Goal: Task Accomplishment & Management: Complete application form

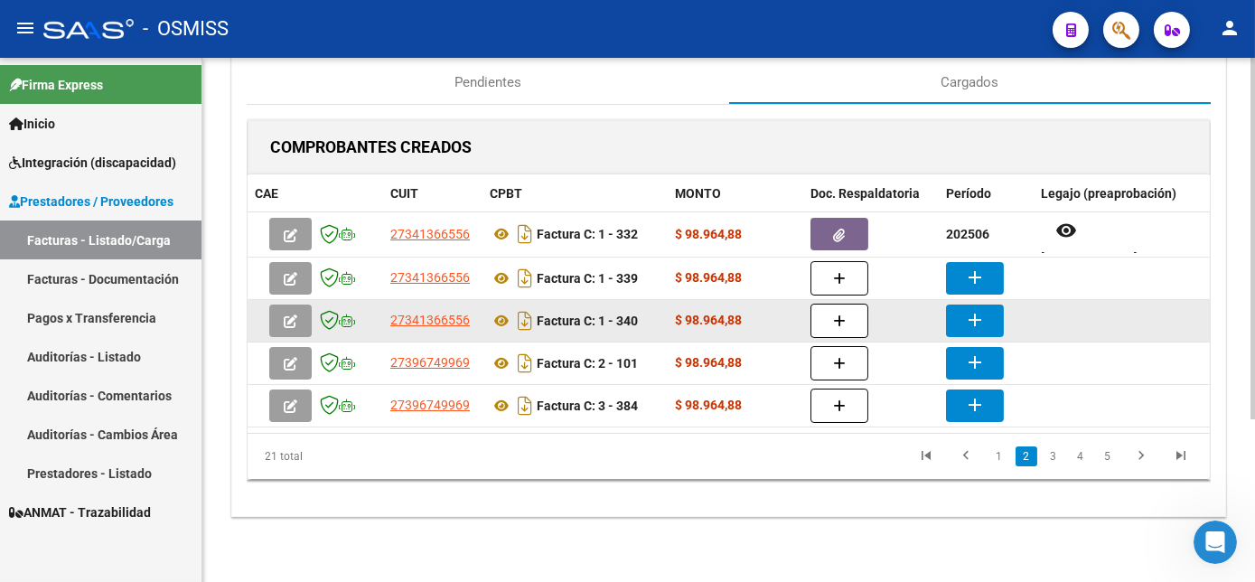
scroll to position [2390, 0]
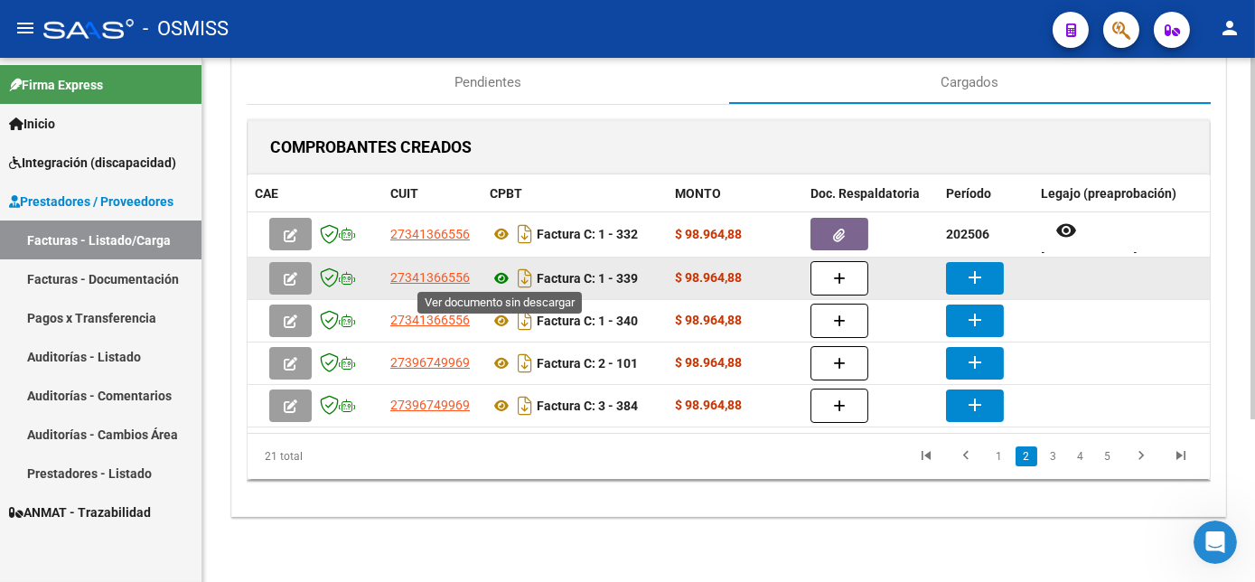
click at [493, 274] on icon at bounding box center [501, 278] width 23 height 22
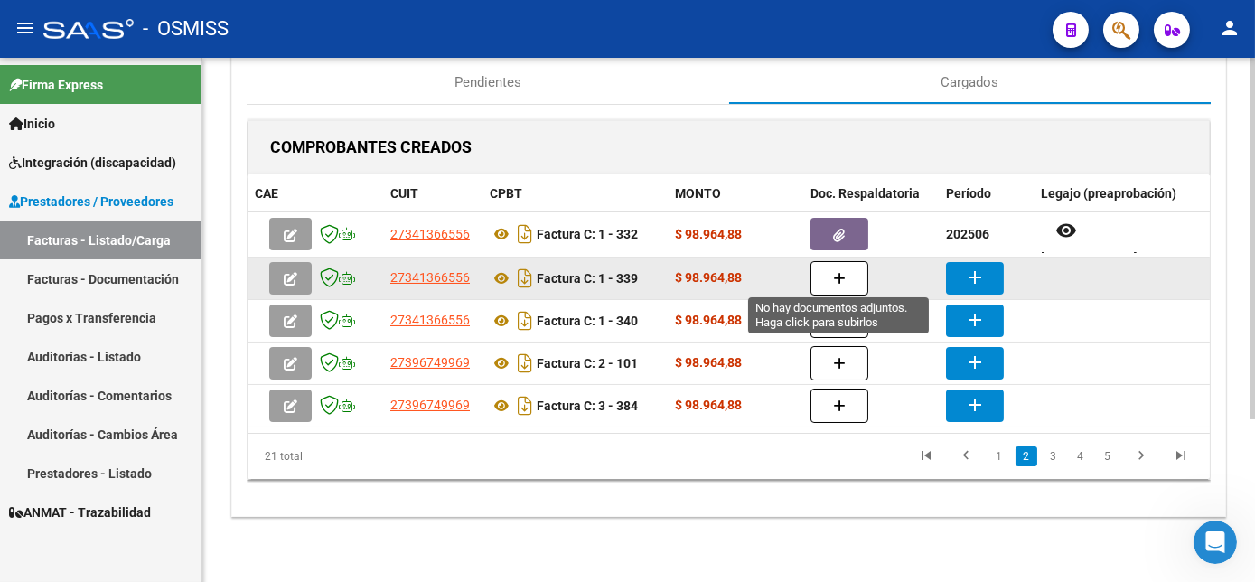
click at [838, 280] on icon "button" at bounding box center [839, 279] width 13 height 14
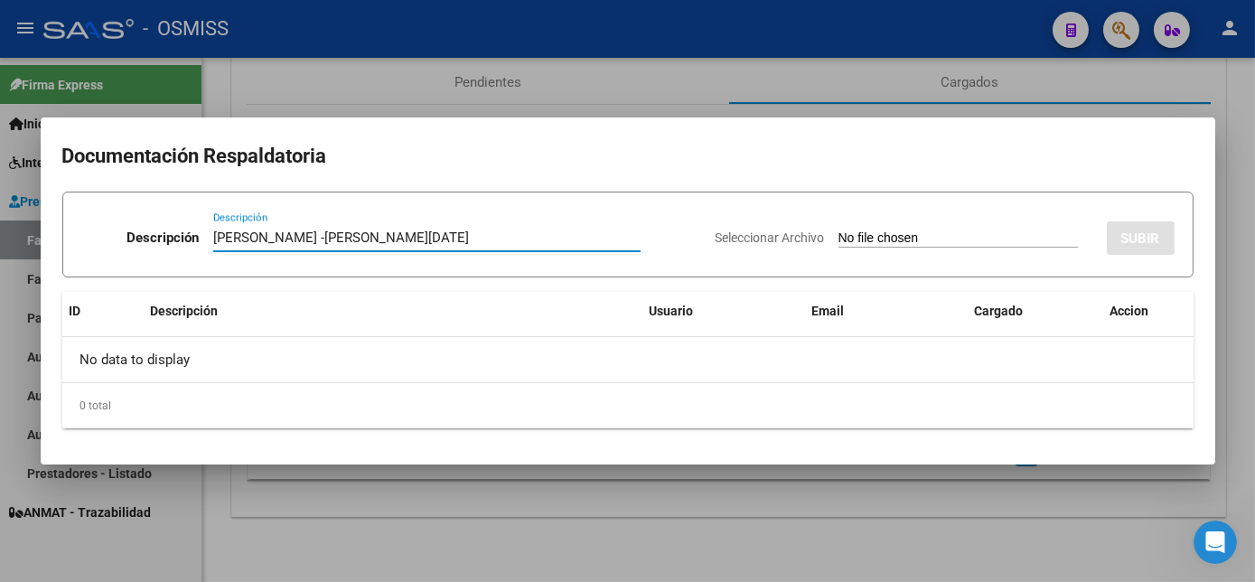
type input "[PERSON_NAME] -[PERSON_NAME][DATE]"
click at [887, 238] on input "Seleccionar Archivo" at bounding box center [957, 238] width 239 height 17
type input "C:\fakepath\[PERSON_NAME][DATE] - [DATE][PERSON_NAME].pdf"
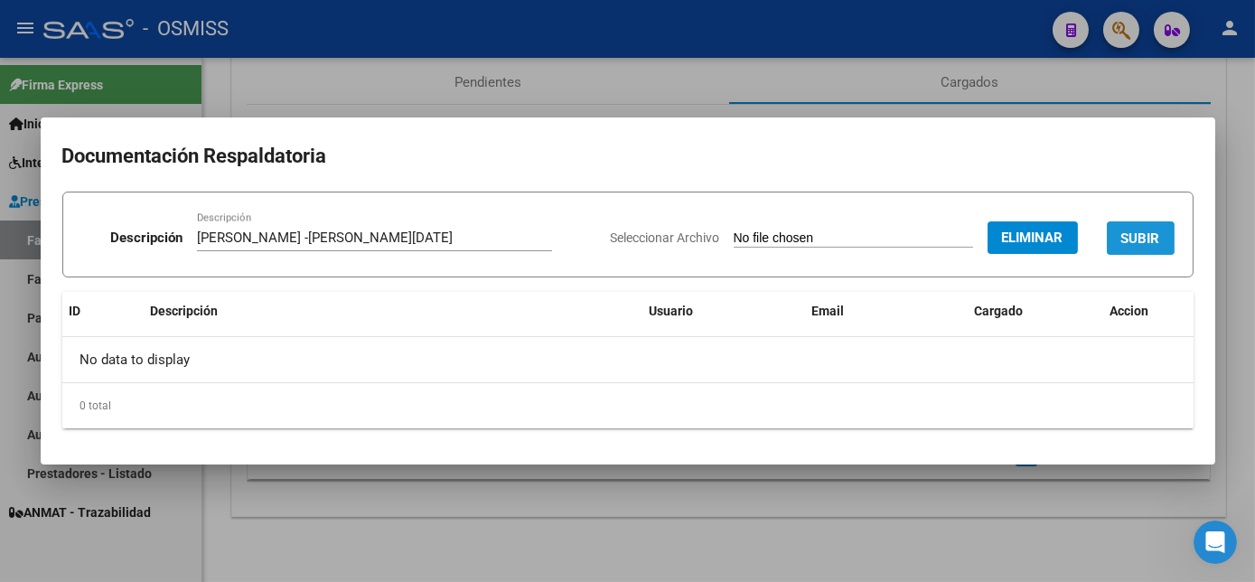
click at [1133, 244] on span "SUBIR" at bounding box center [1140, 238] width 39 height 16
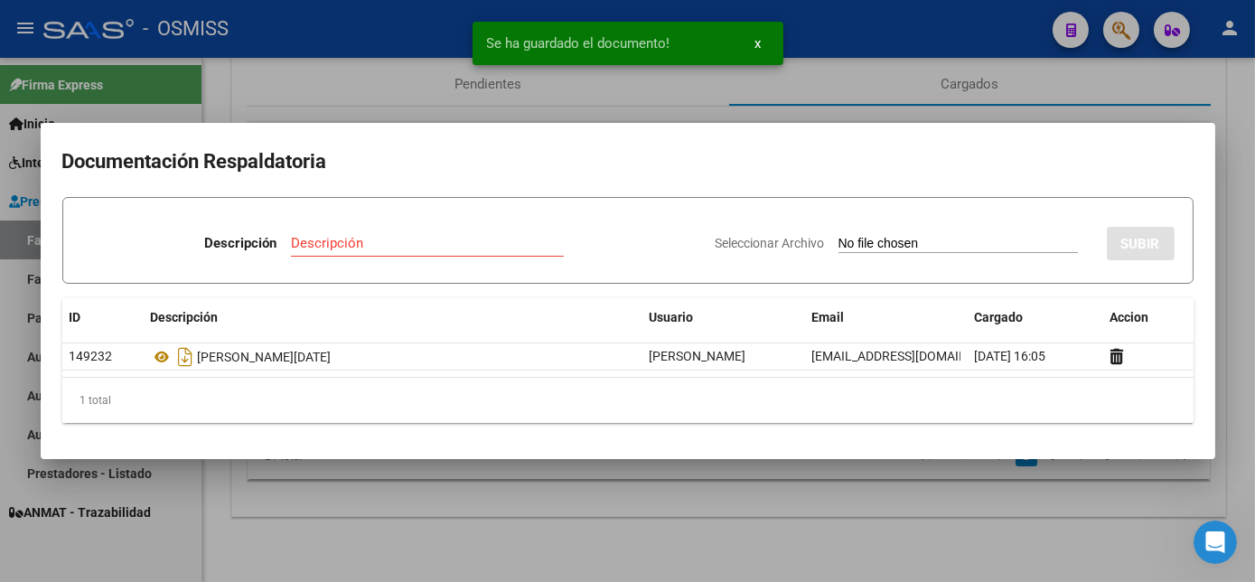
click at [1240, 368] on div at bounding box center [627, 291] width 1255 height 582
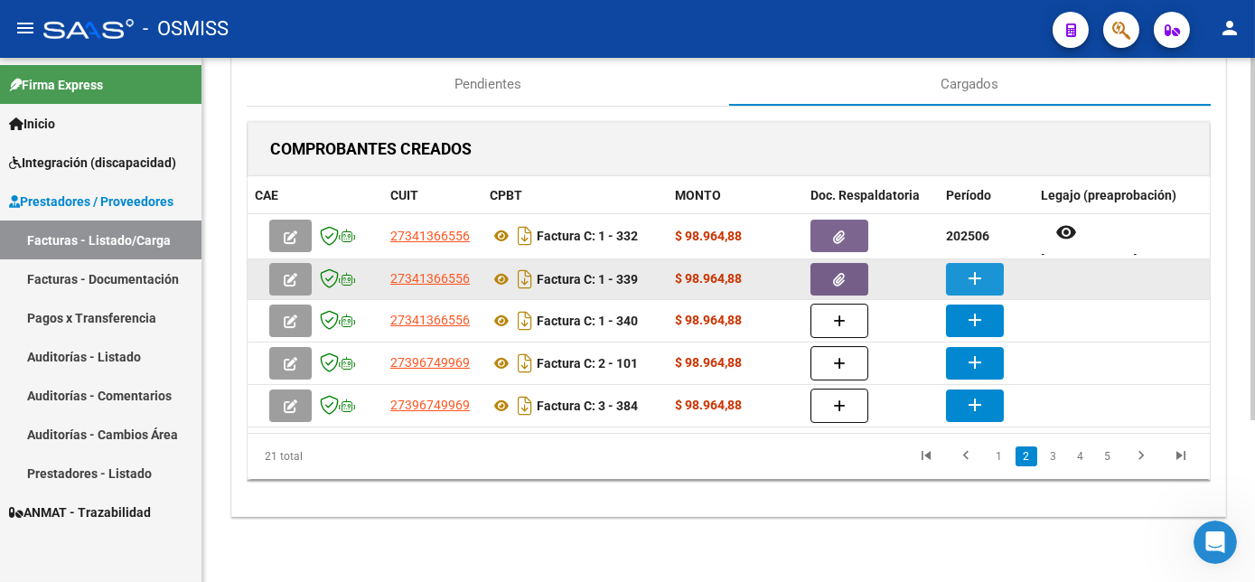
click at [971, 270] on mat-icon "add" at bounding box center [975, 278] width 22 height 22
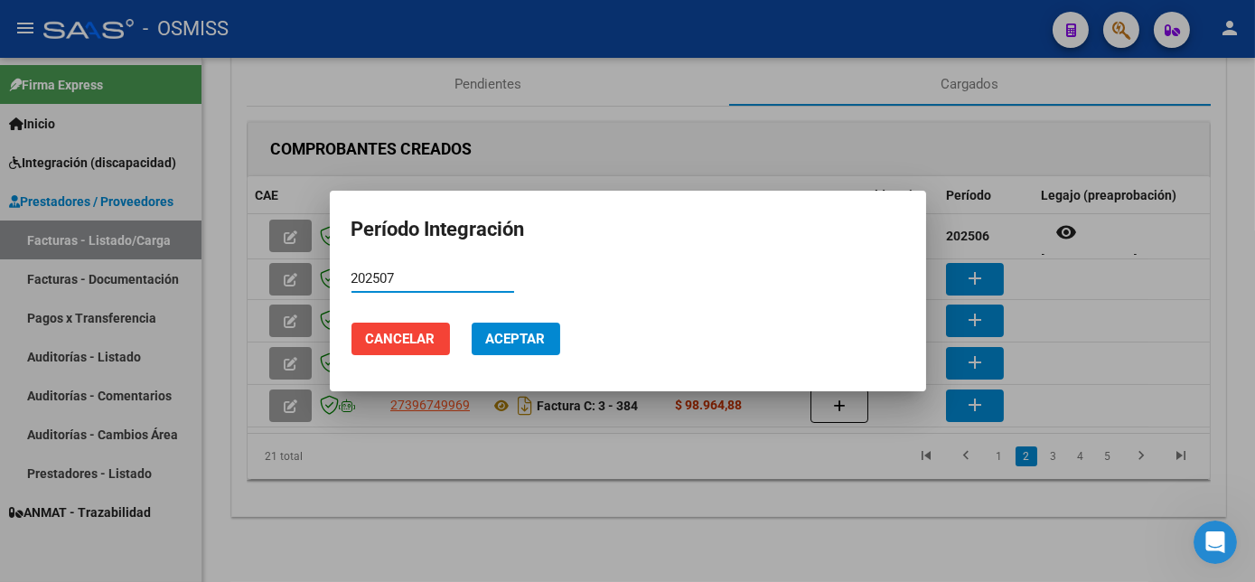
type input "202507"
click at [538, 334] on span "Aceptar" at bounding box center [516, 339] width 60 height 16
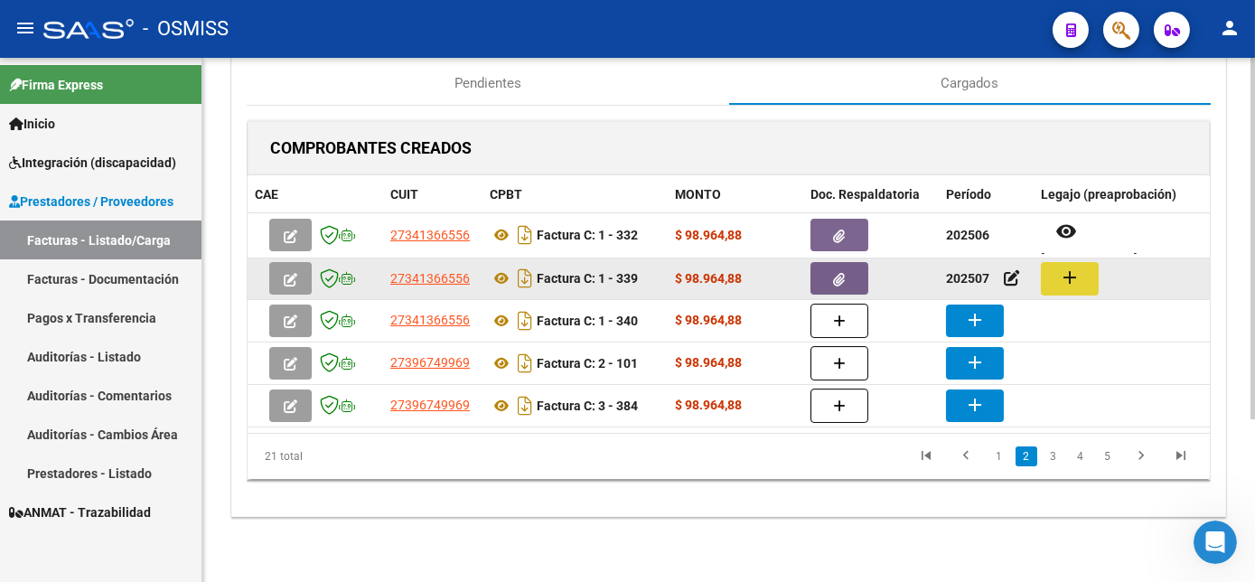
click at [1080, 276] on button "add" at bounding box center [1070, 278] width 58 height 33
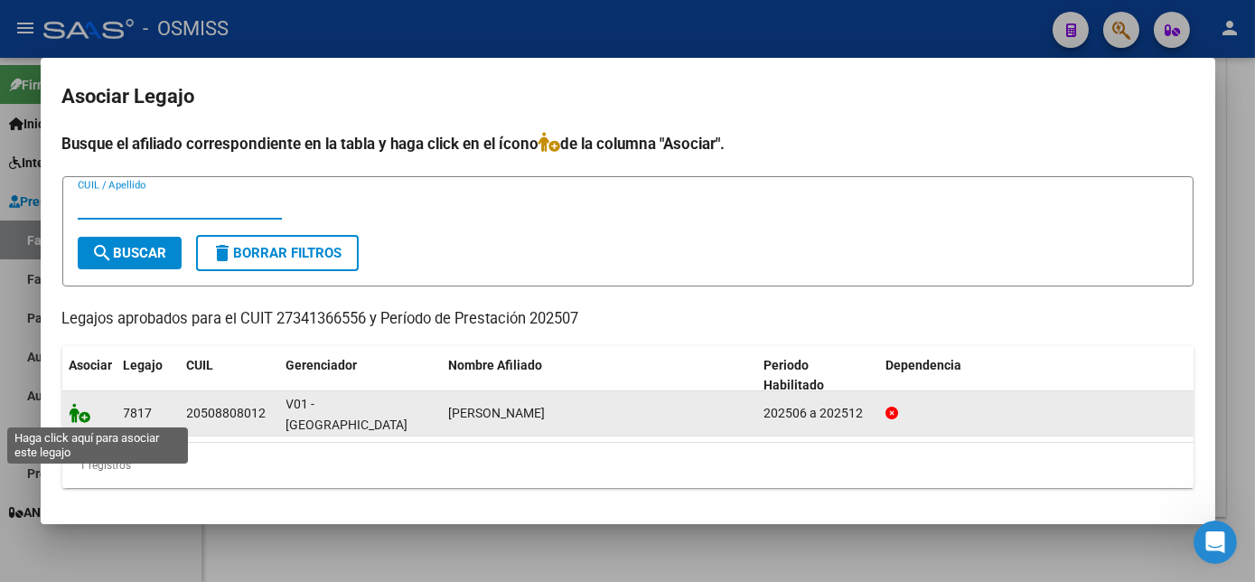
click at [81, 407] on icon at bounding box center [81, 413] width 22 height 20
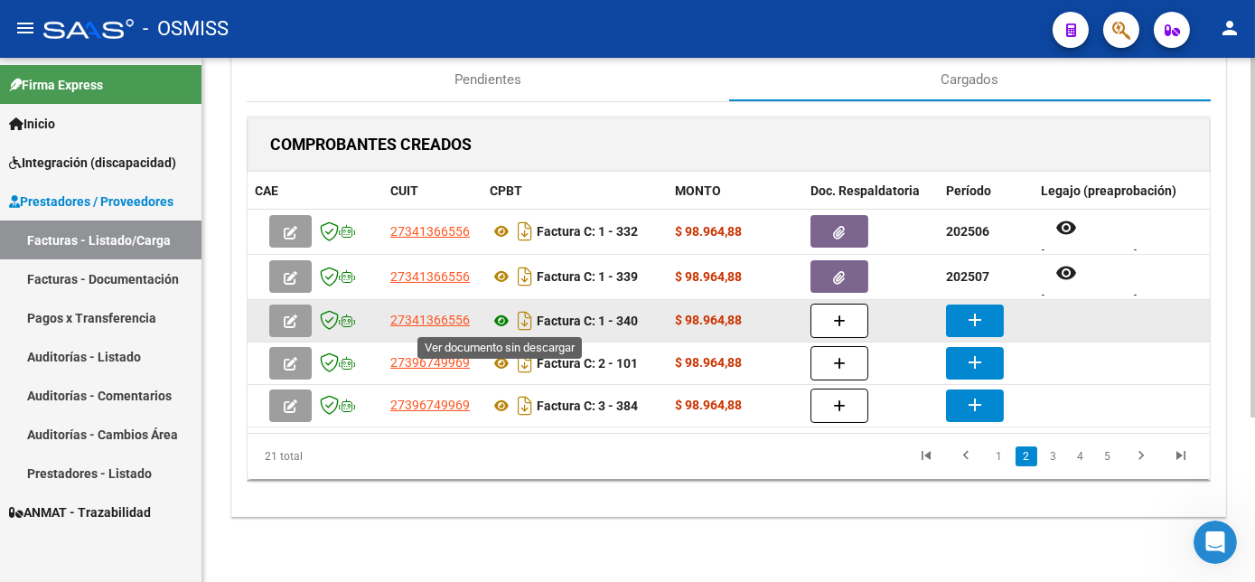
click at [501, 314] on icon at bounding box center [501, 321] width 23 height 22
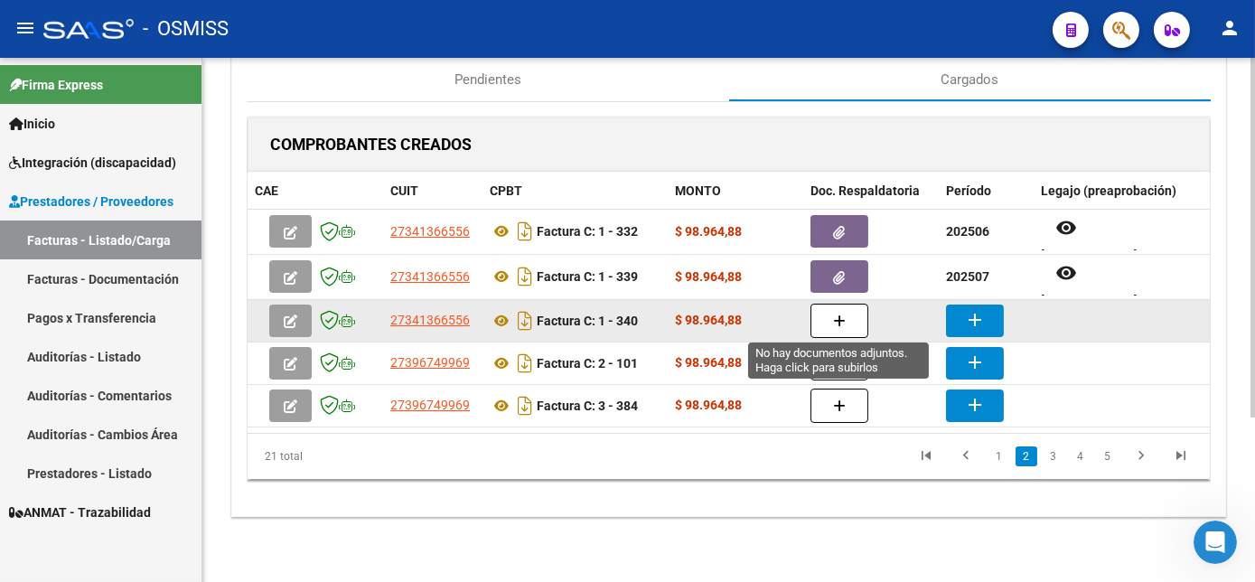
click at [843, 317] on icon "button" at bounding box center [839, 321] width 13 height 14
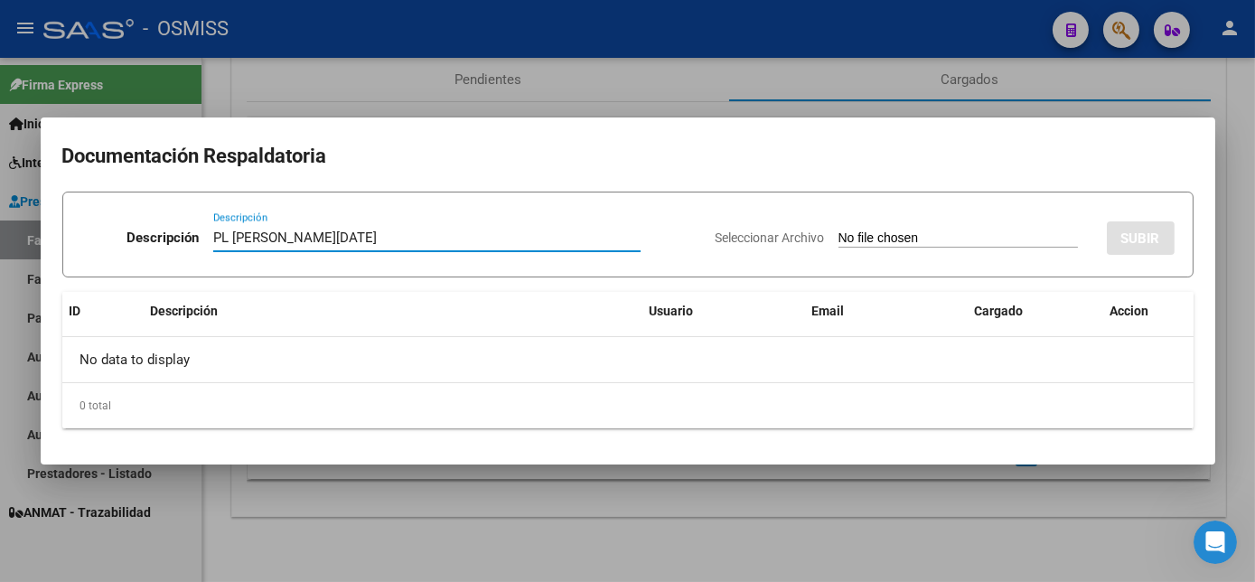
click at [403, 236] on input "PL [PERSON_NAME][DATE]" at bounding box center [426, 237] width 427 height 16
type input "PL [PERSON_NAME][DATE]"
click at [869, 227] on div "Seleccionar Archivo SUBIR" at bounding box center [945, 234] width 459 height 55
click at [904, 239] on input "Seleccionar Archivo" at bounding box center [957, 238] width 239 height 17
type input "C:\fakepath\[PERSON_NAME][DATE] - [DATE][PERSON_NAME].pdf"
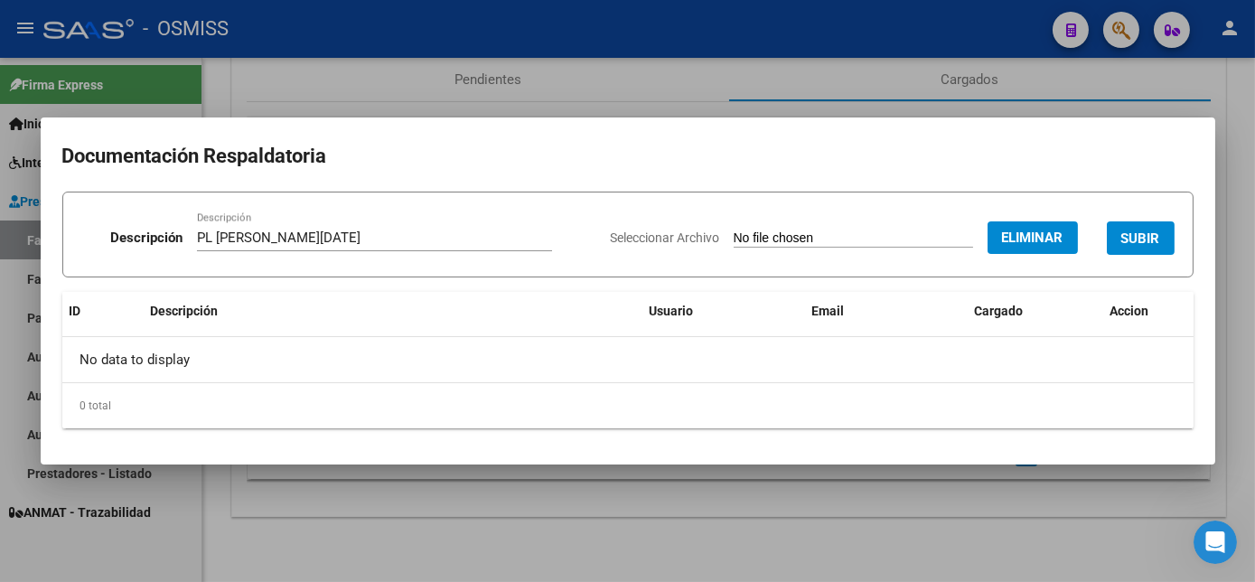
click at [1140, 246] on button "SUBIR" at bounding box center [1141, 237] width 68 height 33
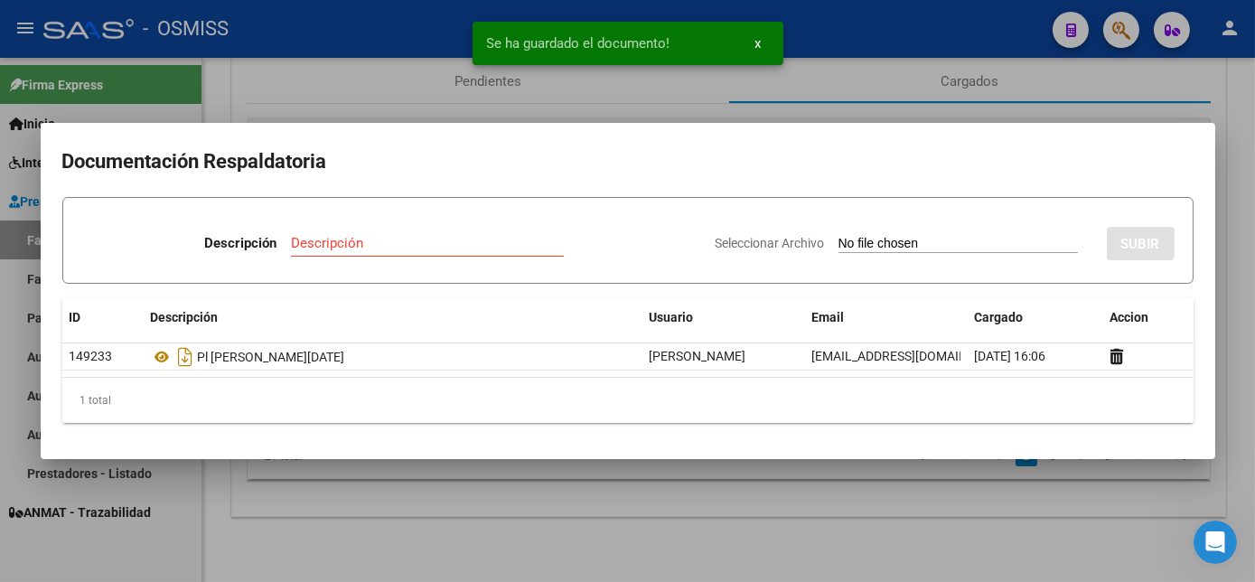
click at [1245, 286] on div at bounding box center [627, 291] width 1255 height 582
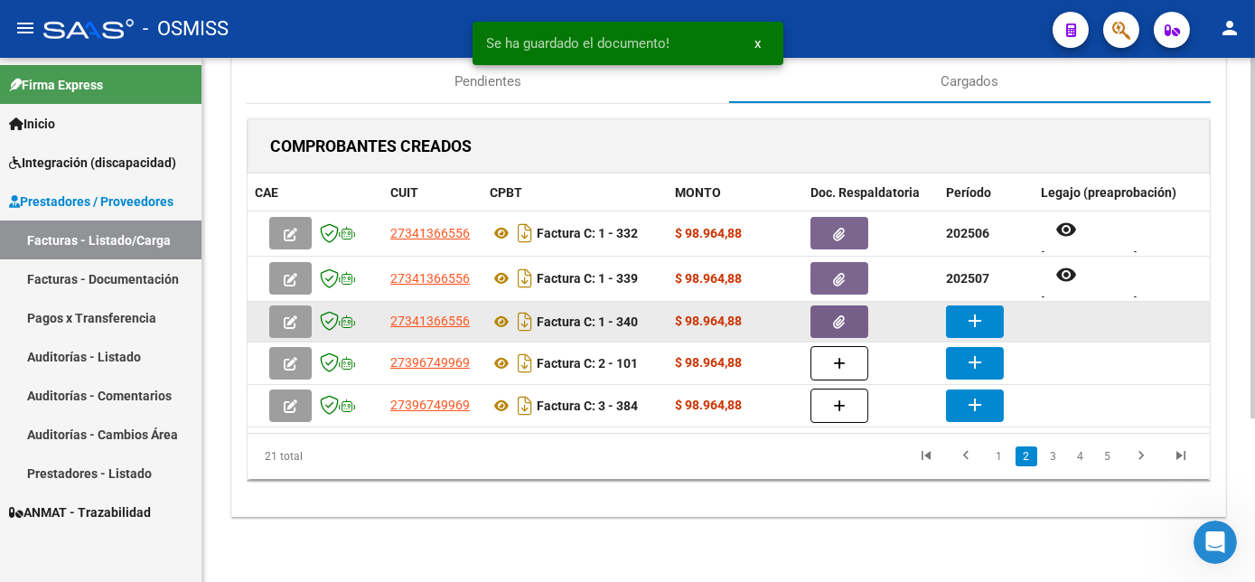
click at [956, 315] on button "add" at bounding box center [975, 321] width 58 height 33
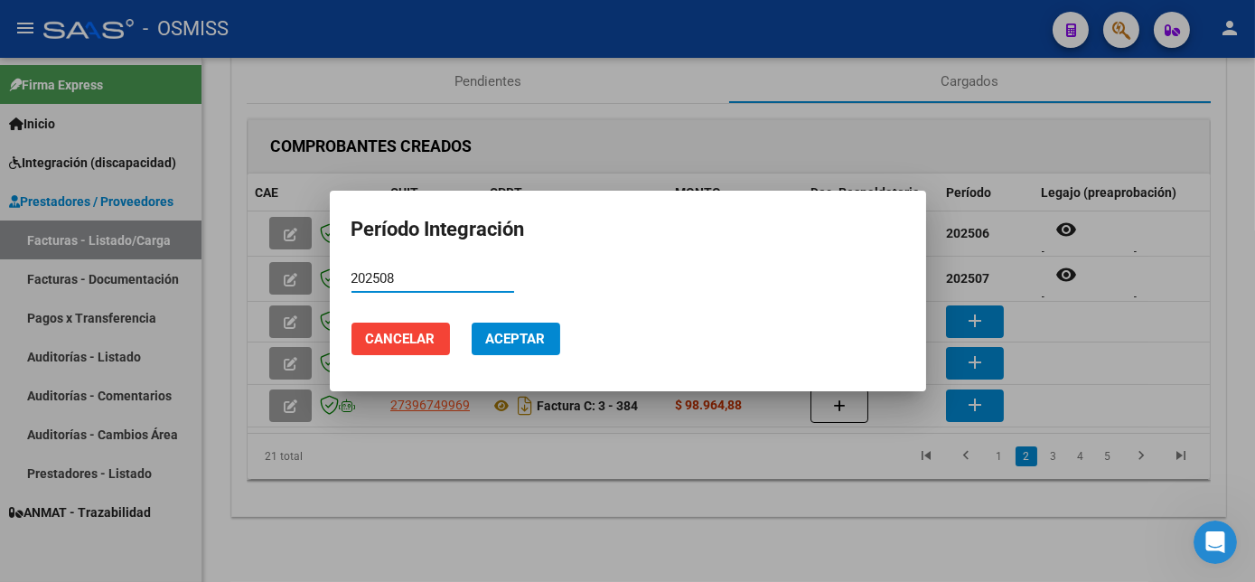
type input "202508"
click at [422, 341] on span "Cancelar" at bounding box center [401, 339] width 70 height 16
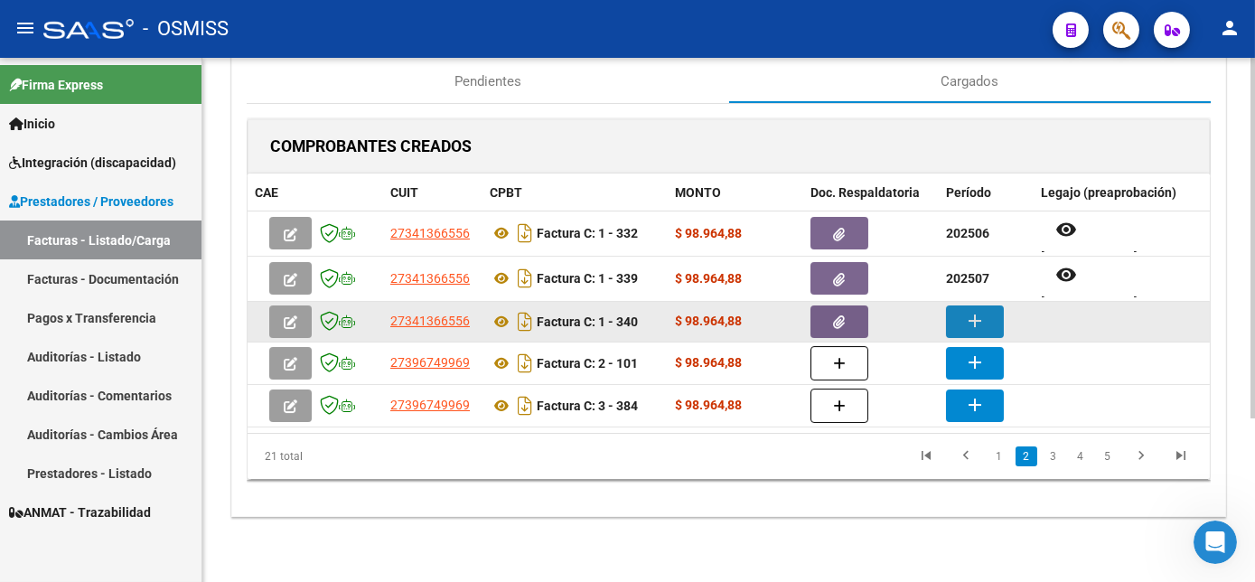
click at [978, 315] on mat-icon "add" at bounding box center [975, 321] width 22 height 22
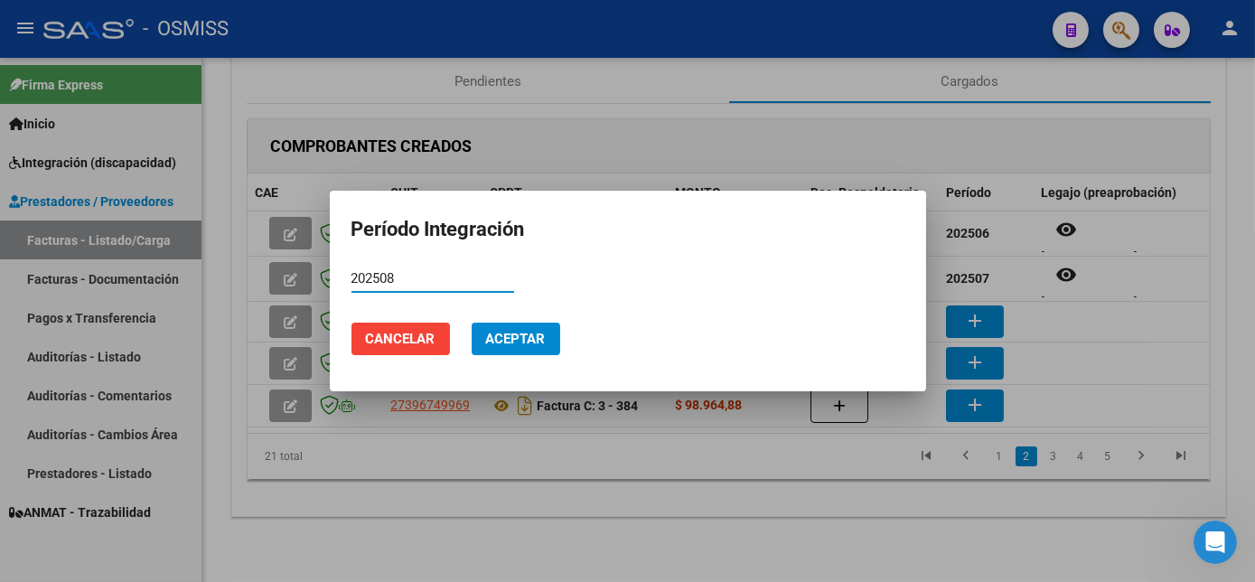
type input "202508"
click at [546, 339] on button "Aceptar" at bounding box center [516, 339] width 89 height 33
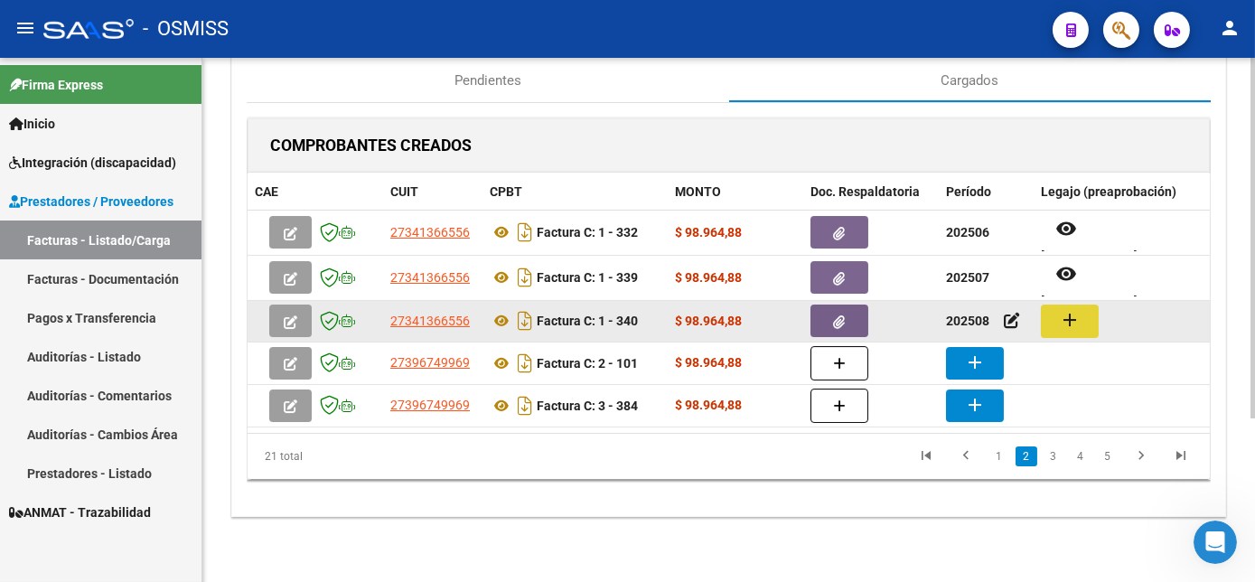
click at [1071, 310] on mat-icon "add" at bounding box center [1070, 320] width 22 height 22
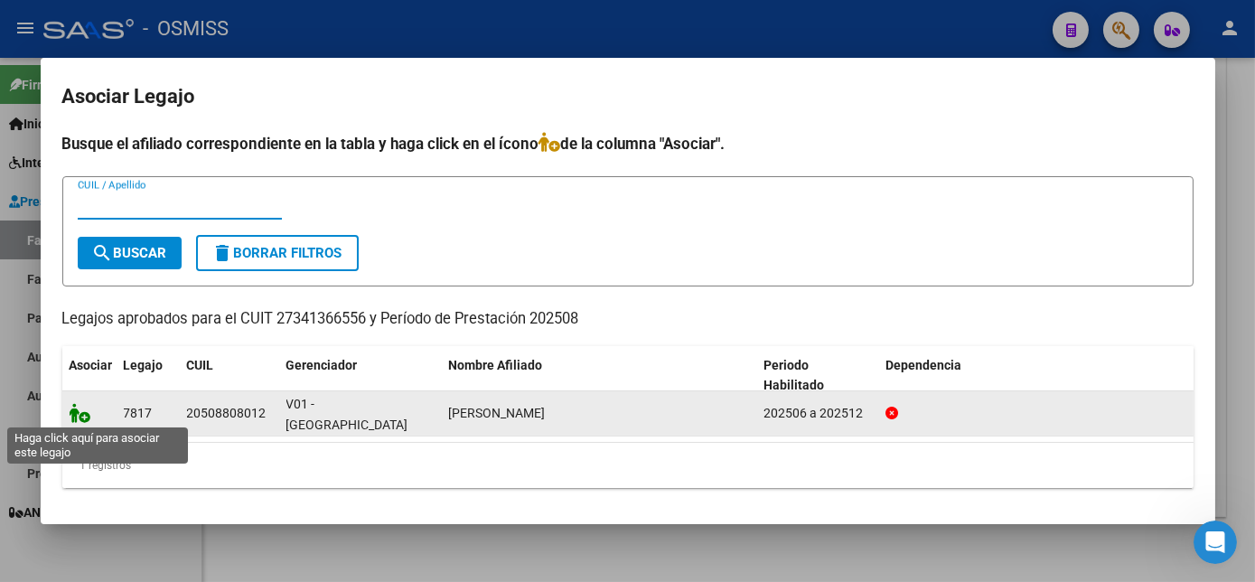
click at [74, 410] on icon at bounding box center [81, 413] width 22 height 20
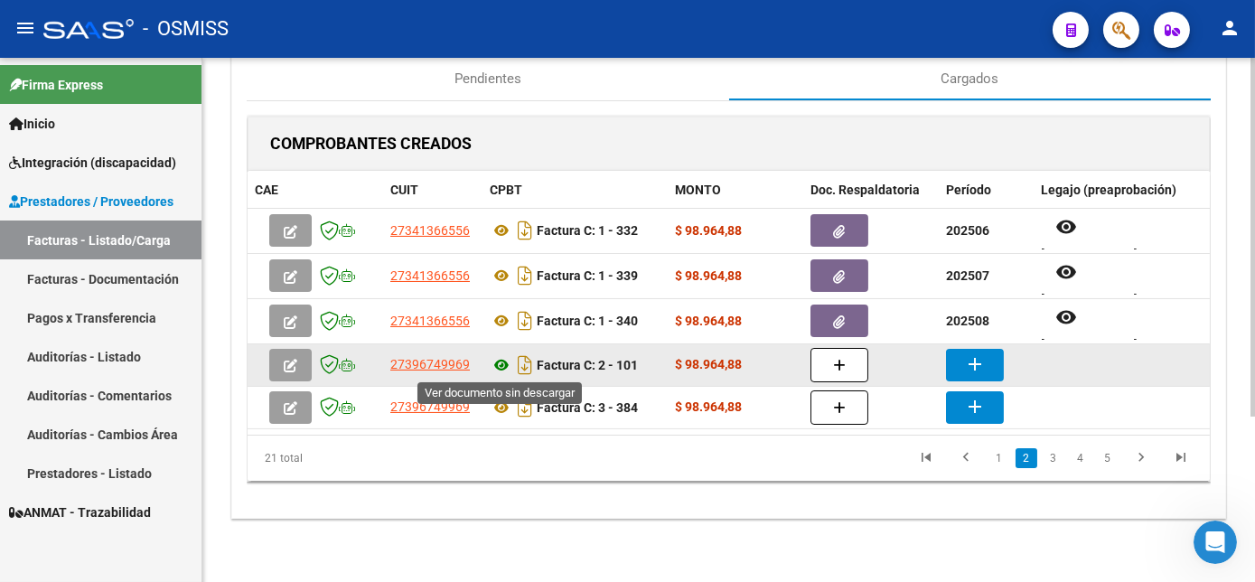
click at [497, 362] on icon at bounding box center [501, 365] width 23 height 22
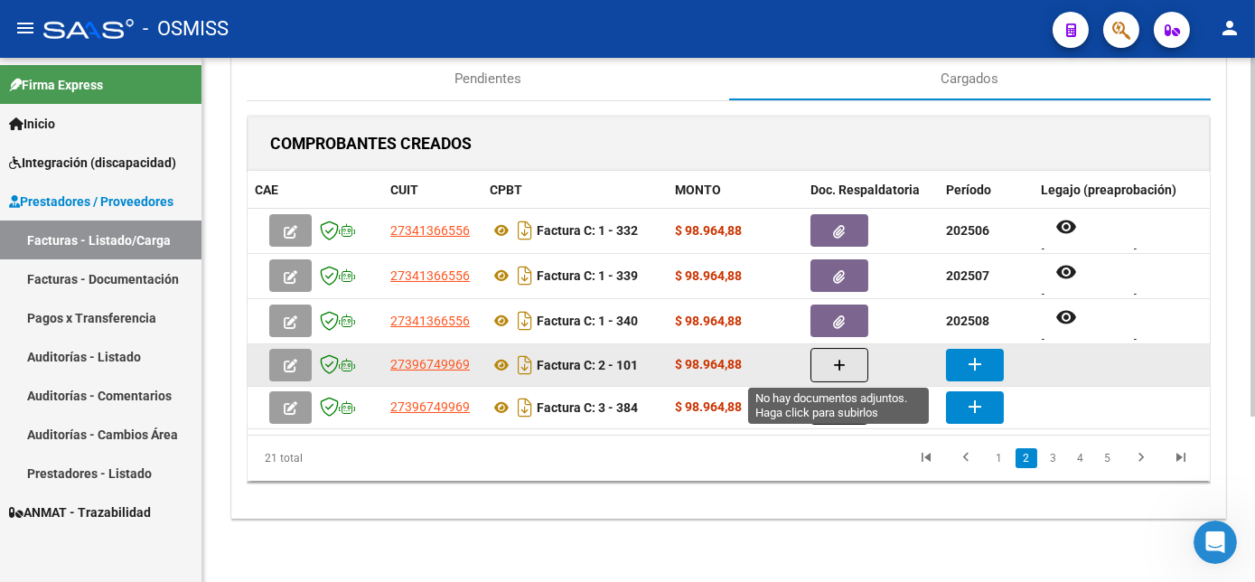
click at [850, 356] on button "button" at bounding box center [839, 365] width 58 height 34
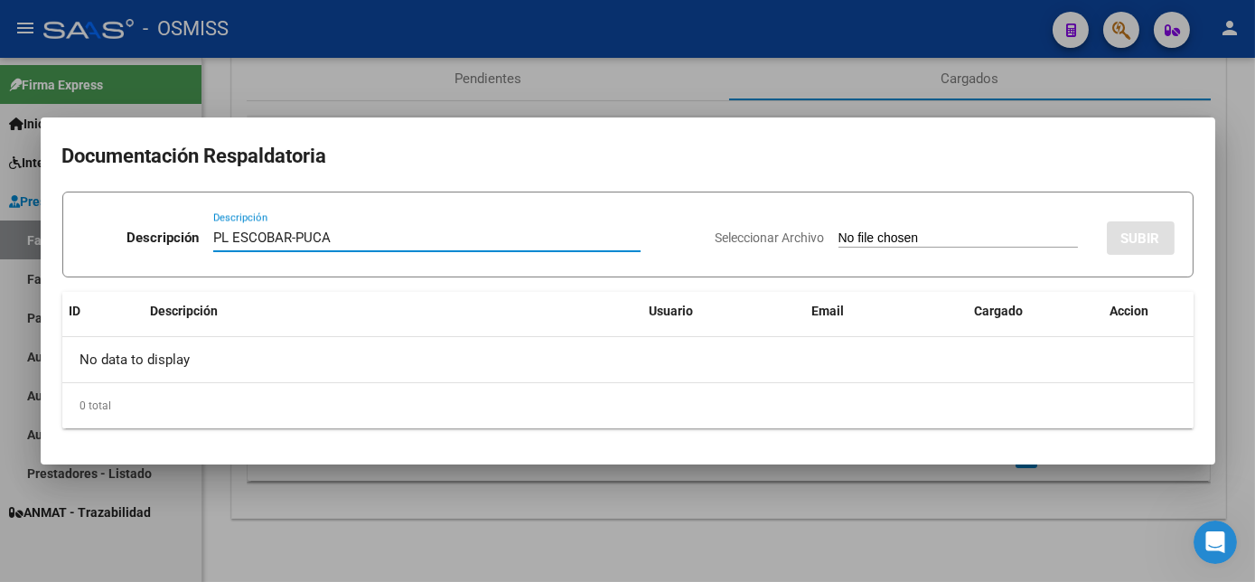
type input "PL ESCOBAR-PUCA"
click at [951, 238] on input "Seleccionar Archivo" at bounding box center [957, 238] width 239 height 17
type input "C:\fakepath\[PERSON_NAME] [PERSON_NAME] - [DATE].pdf"
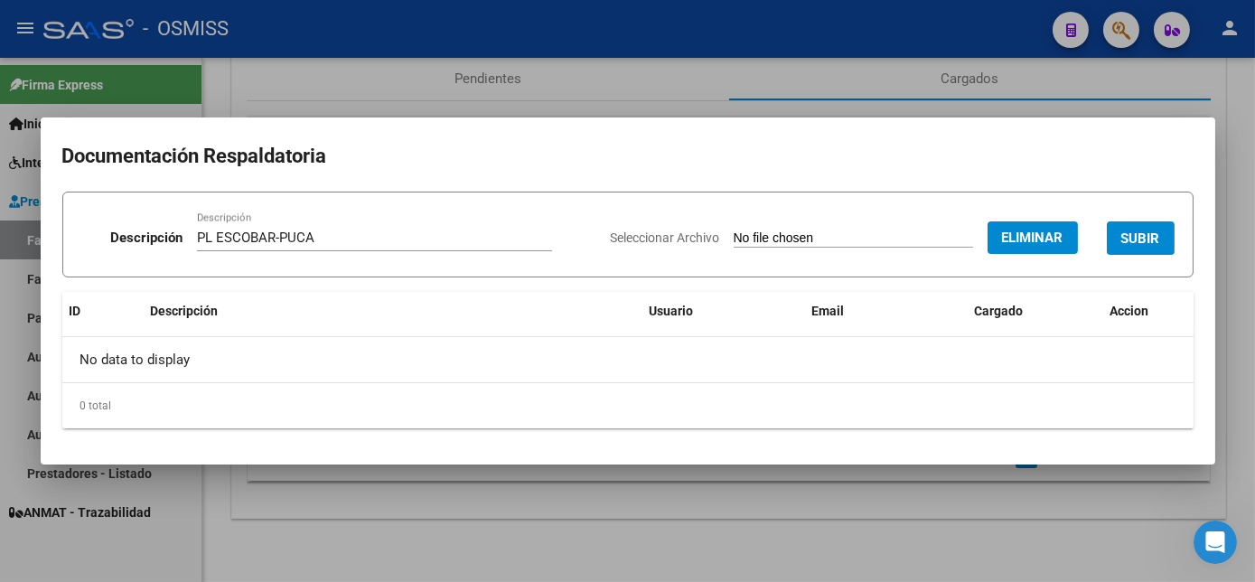
click at [1146, 230] on span "SUBIR" at bounding box center [1140, 238] width 39 height 16
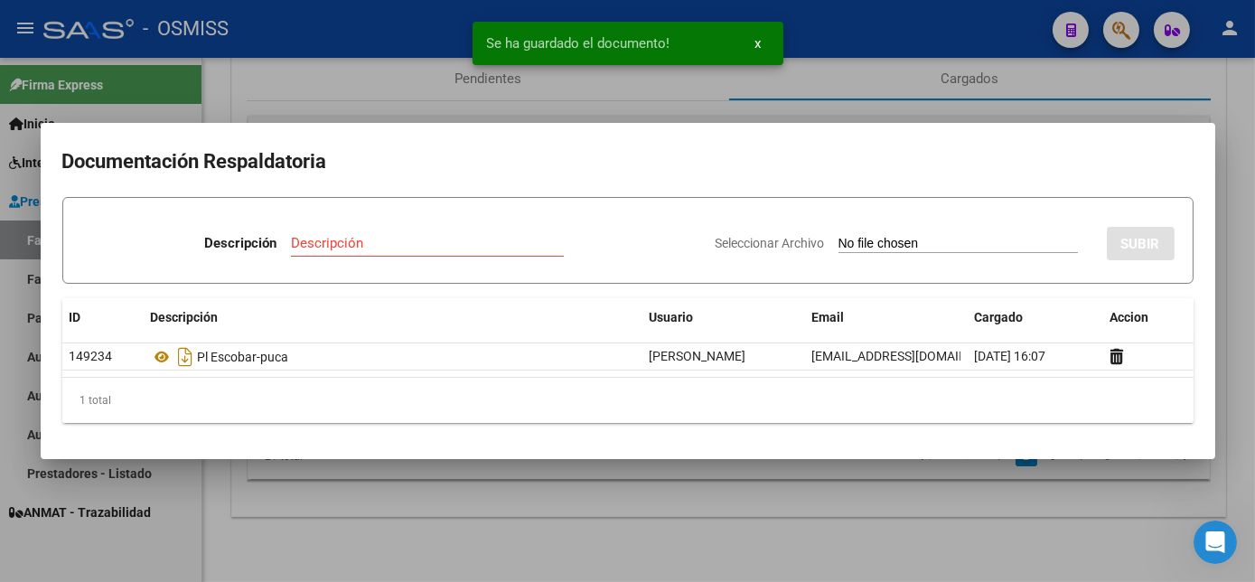
click at [1230, 398] on div at bounding box center [627, 291] width 1255 height 582
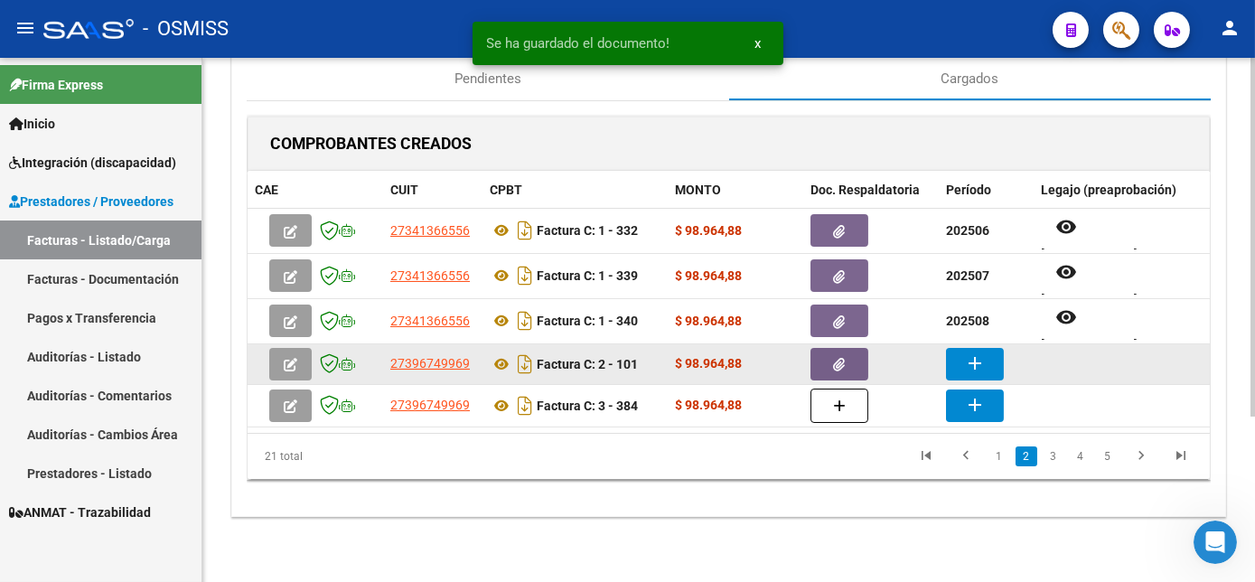
click at [978, 366] on mat-icon "add" at bounding box center [975, 363] width 22 height 22
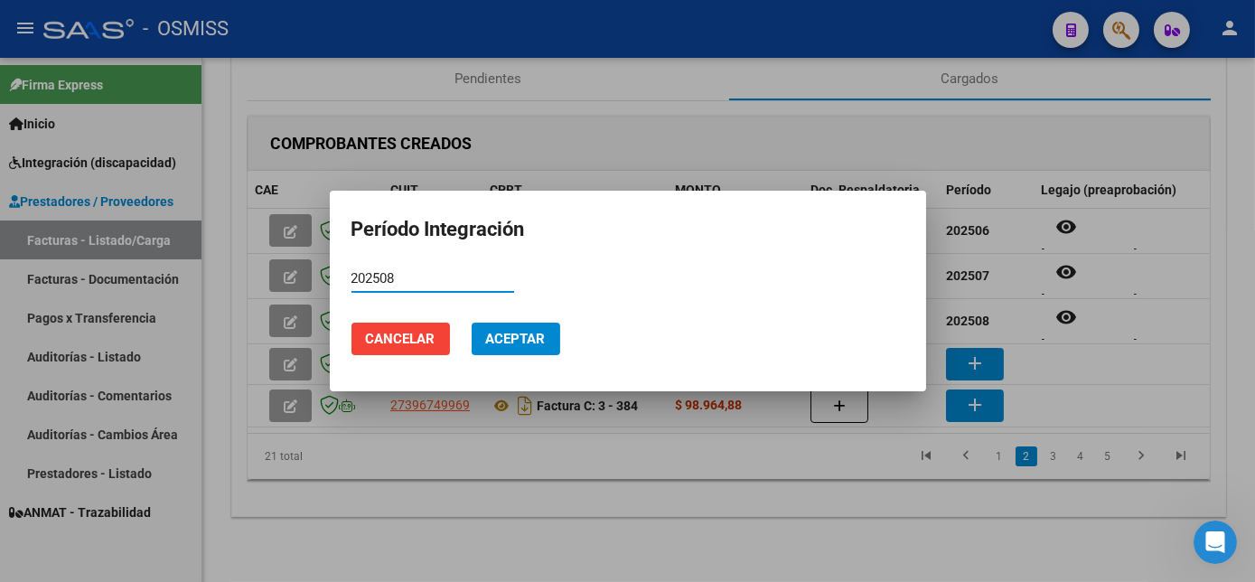
type input "202508"
click at [507, 345] on span "Aceptar" at bounding box center [516, 339] width 60 height 16
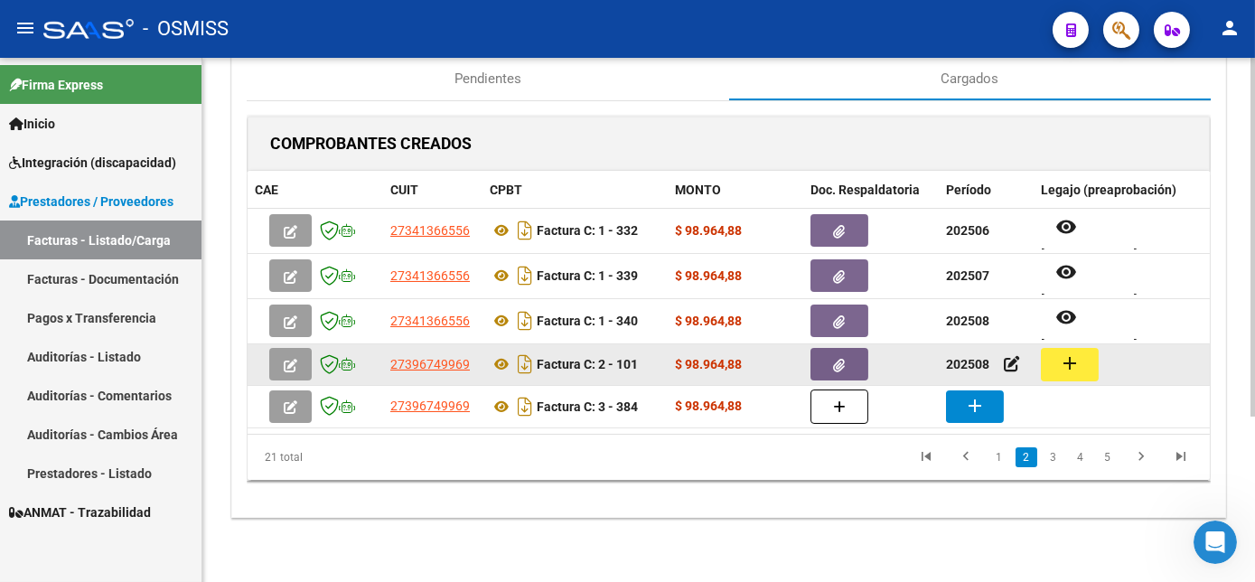
click at [1069, 354] on mat-icon "add" at bounding box center [1070, 363] width 22 height 22
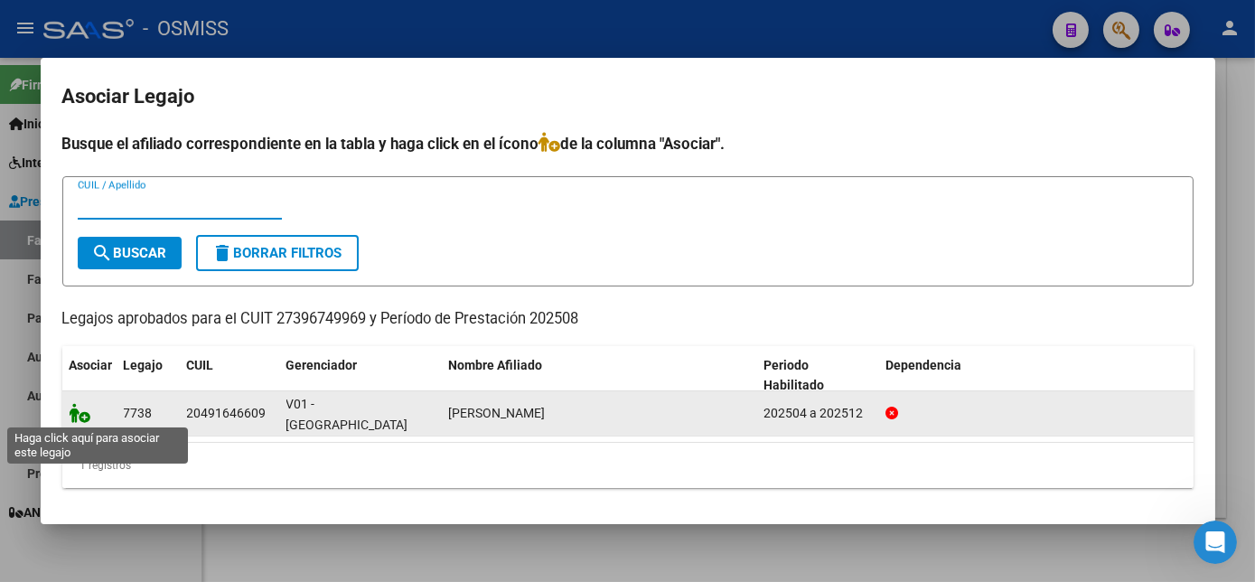
click at [76, 415] on icon at bounding box center [81, 413] width 22 height 20
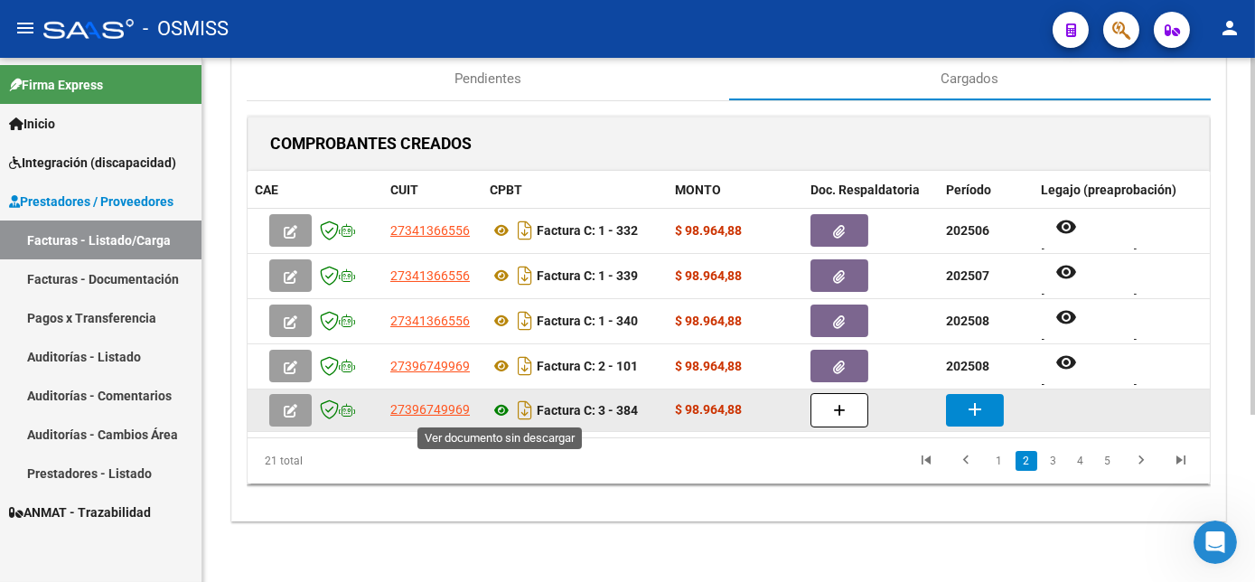
click at [499, 409] on icon at bounding box center [501, 410] width 23 height 22
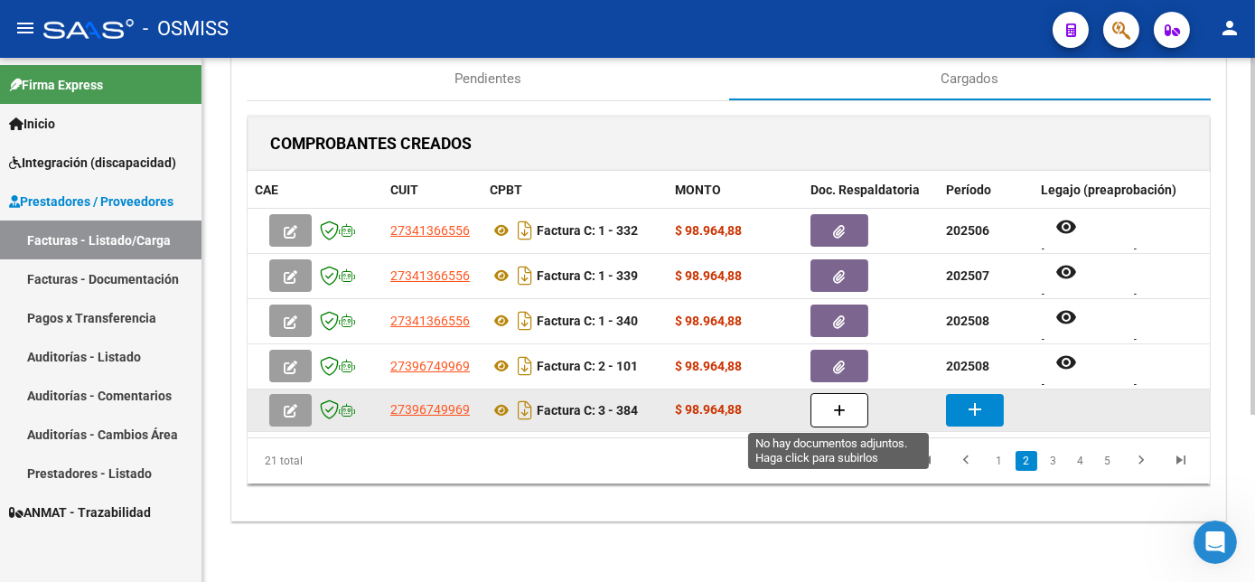
click at [838, 414] on icon "button" at bounding box center [839, 411] width 13 height 14
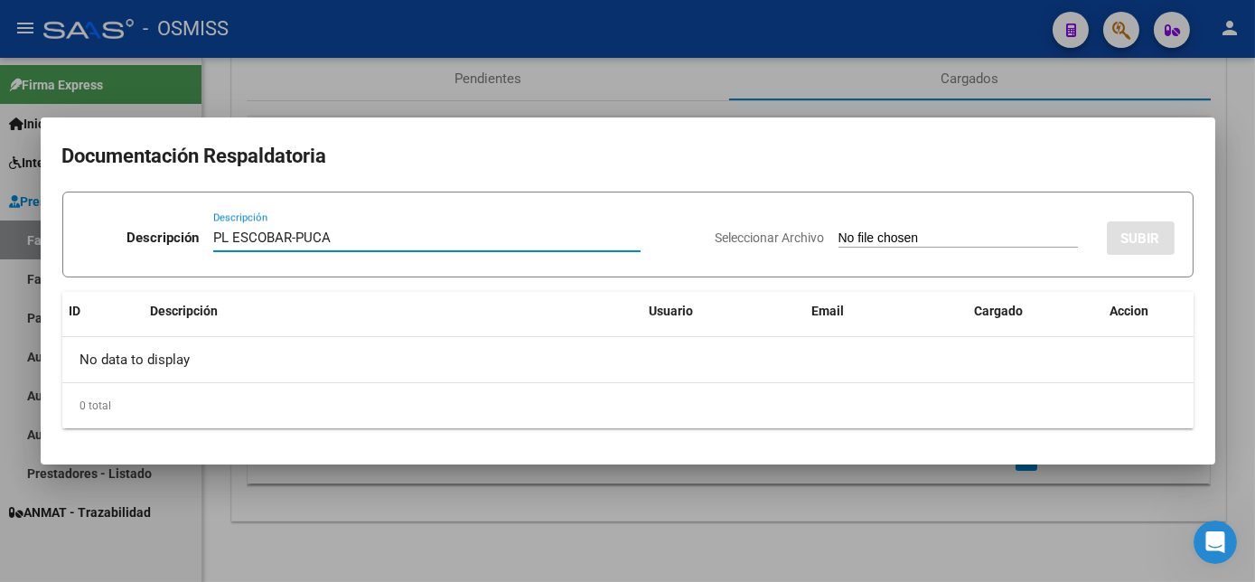
type input "PL ESCOBAR-PUCA"
click at [883, 239] on input "Seleccionar Archivo" at bounding box center [957, 238] width 239 height 17
type input "C:\fakepath\[PERSON_NAME] [PERSON_NAME] - [DATE].pdf"
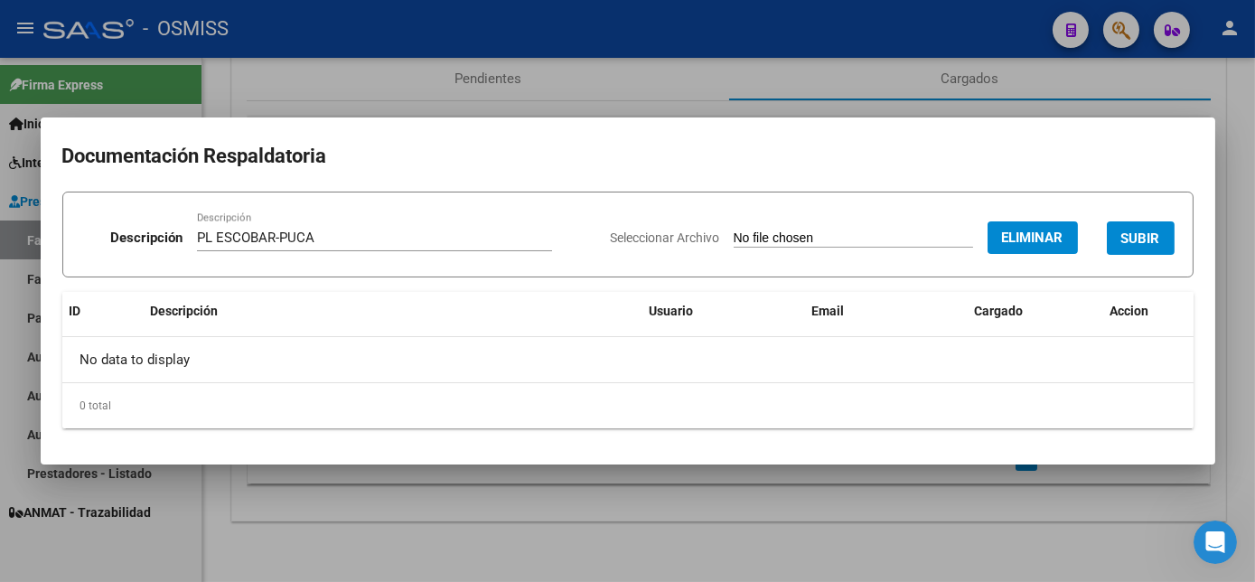
click at [1142, 242] on span "SUBIR" at bounding box center [1140, 238] width 39 height 16
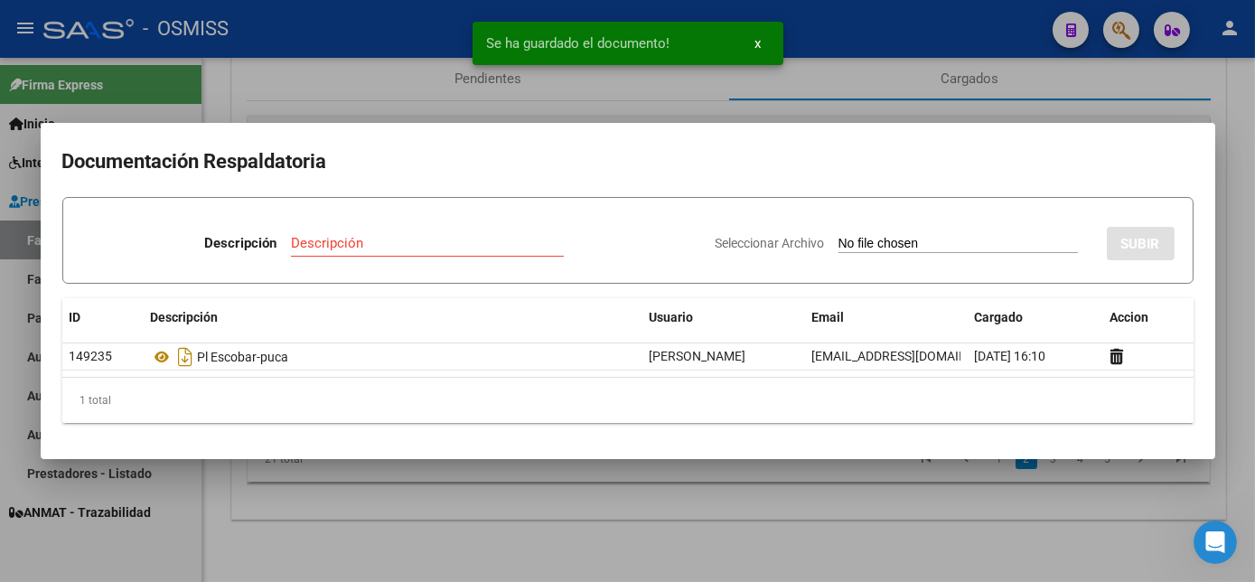
click at [1245, 318] on div at bounding box center [627, 291] width 1255 height 582
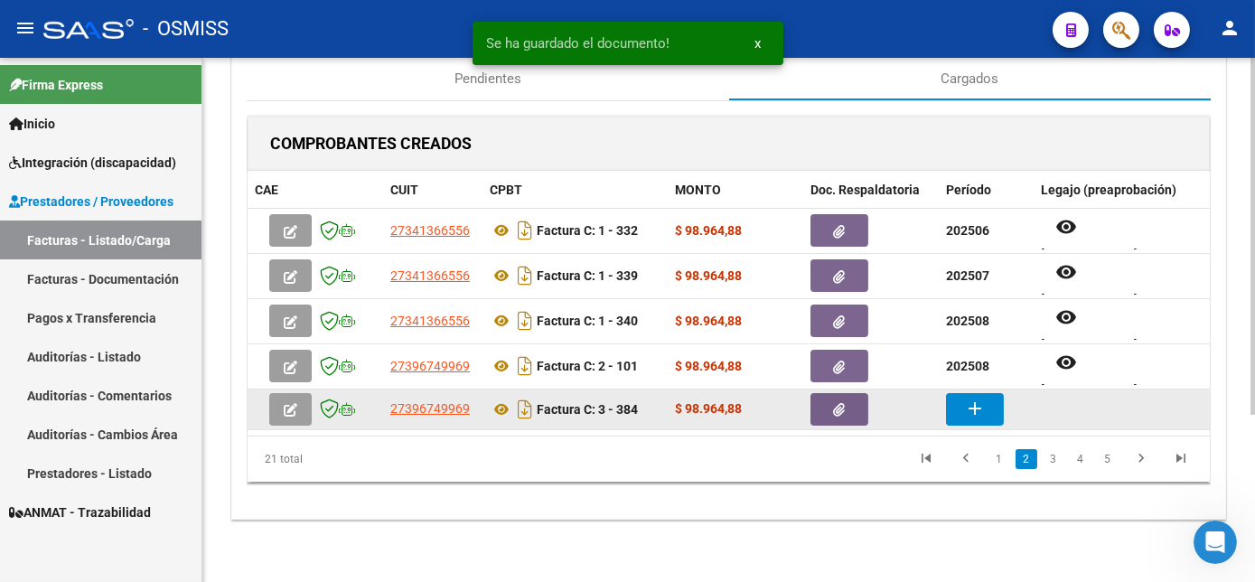
click at [960, 402] on button "add" at bounding box center [975, 409] width 58 height 33
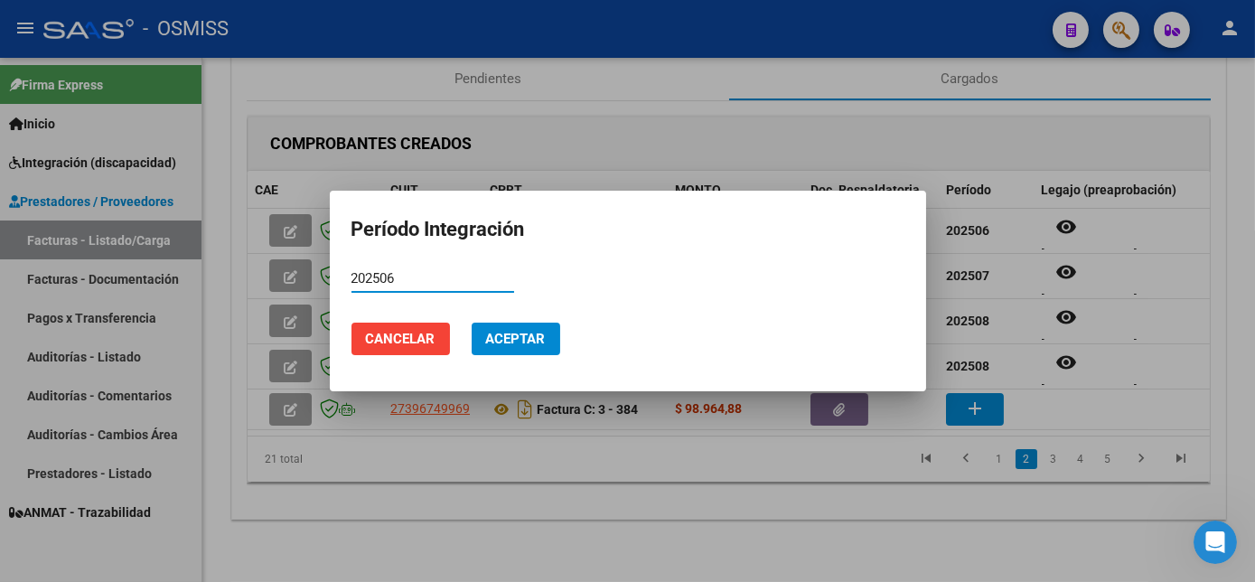
type input "202506"
click at [532, 340] on span "Aceptar" at bounding box center [516, 339] width 60 height 16
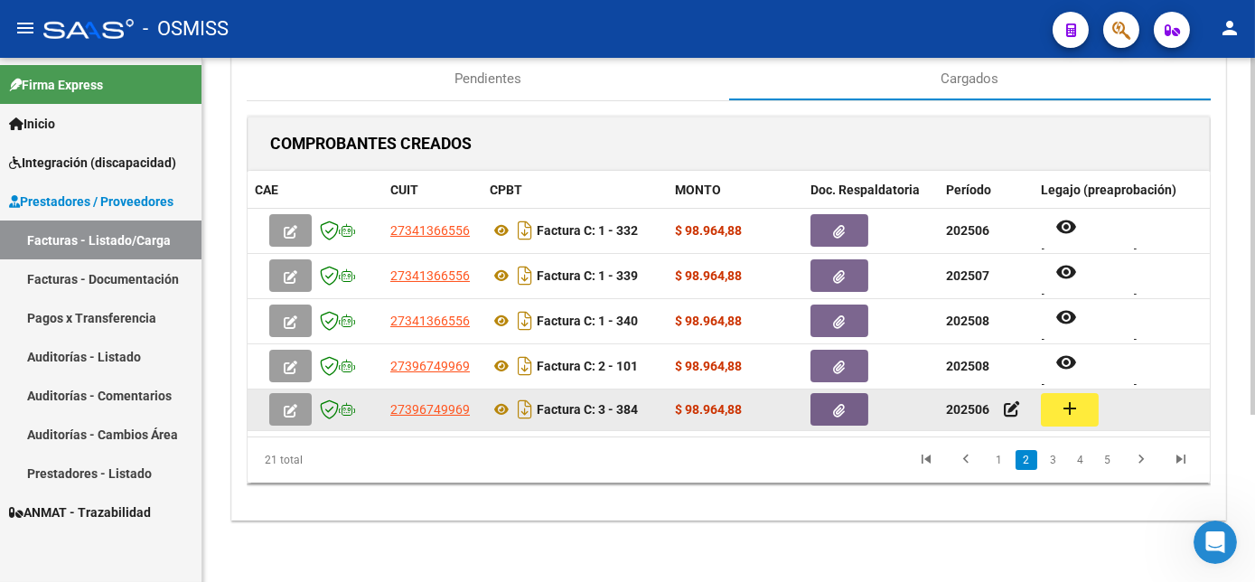
click at [1074, 408] on mat-icon "add" at bounding box center [1070, 409] width 22 height 22
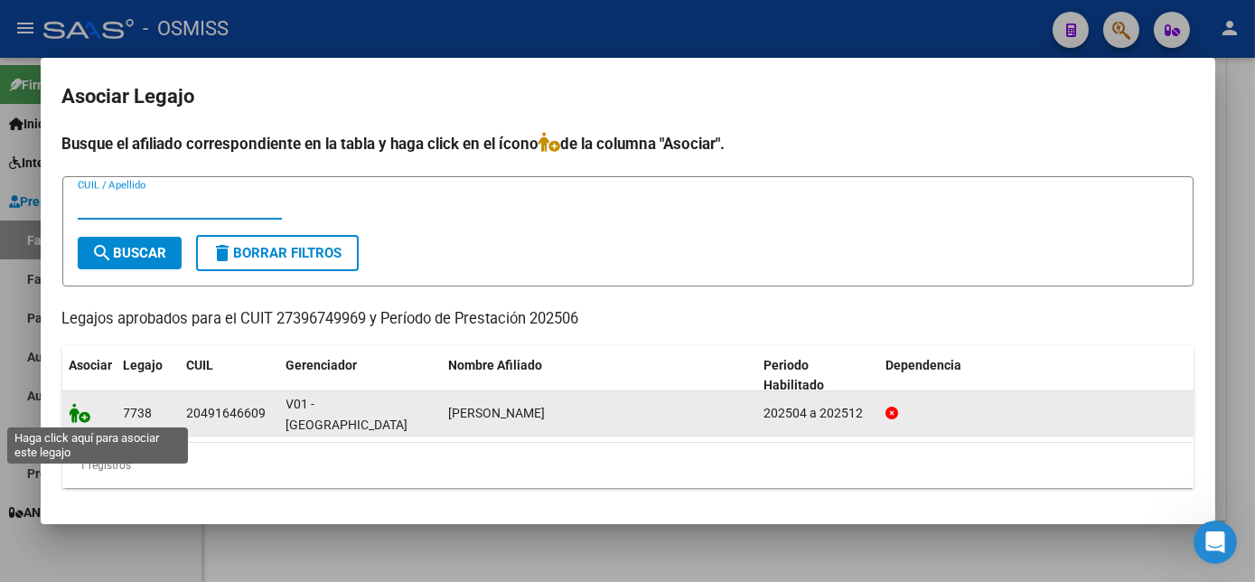
click at [75, 412] on icon at bounding box center [81, 413] width 22 height 20
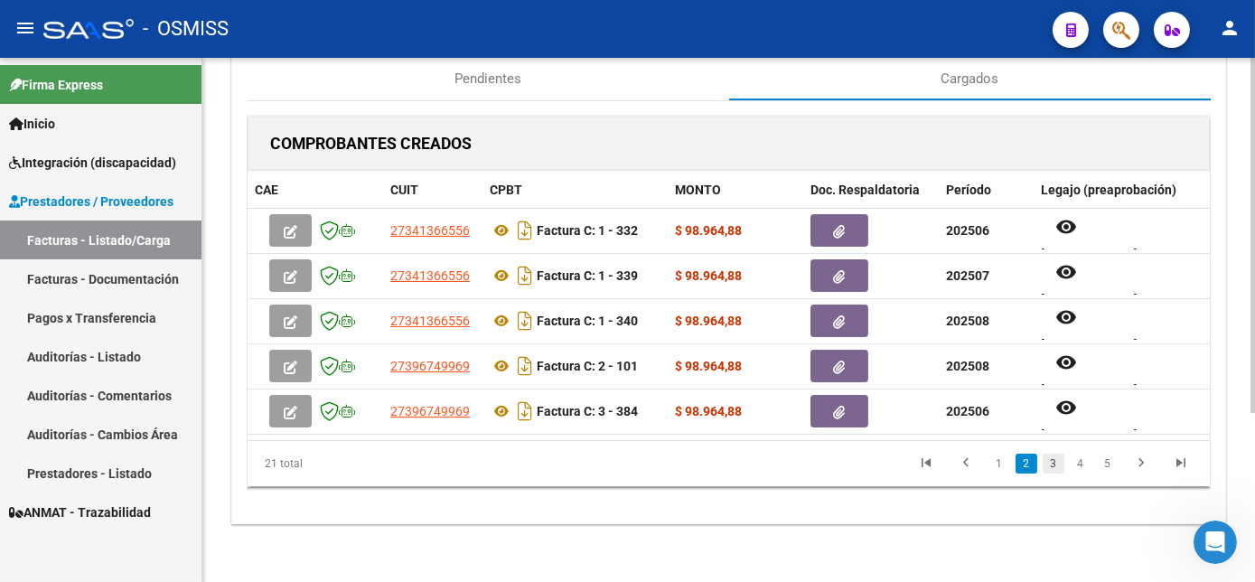
click at [1048, 472] on link "3" at bounding box center [1054, 464] width 22 height 20
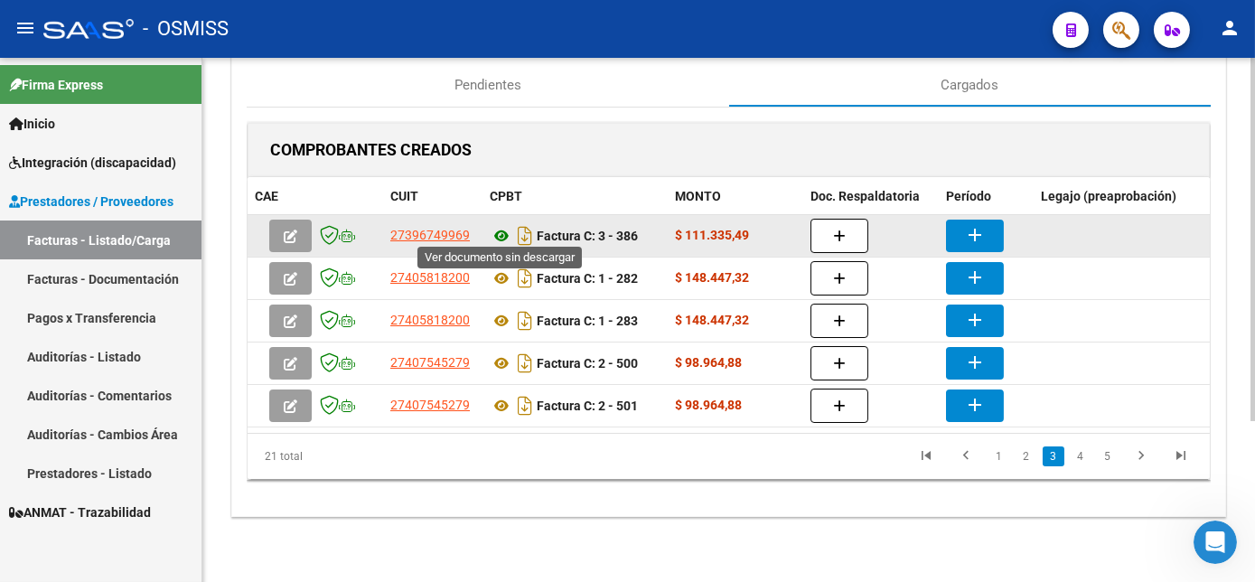
click at [503, 229] on icon at bounding box center [501, 236] width 23 height 22
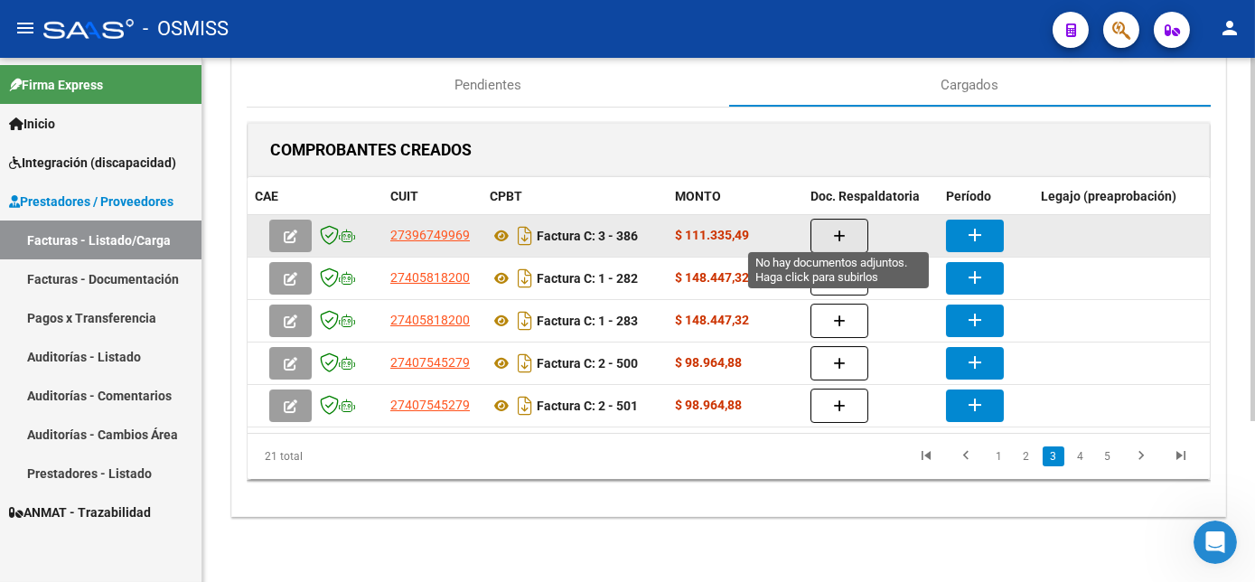
click at [840, 229] on icon "button" at bounding box center [839, 236] width 13 height 14
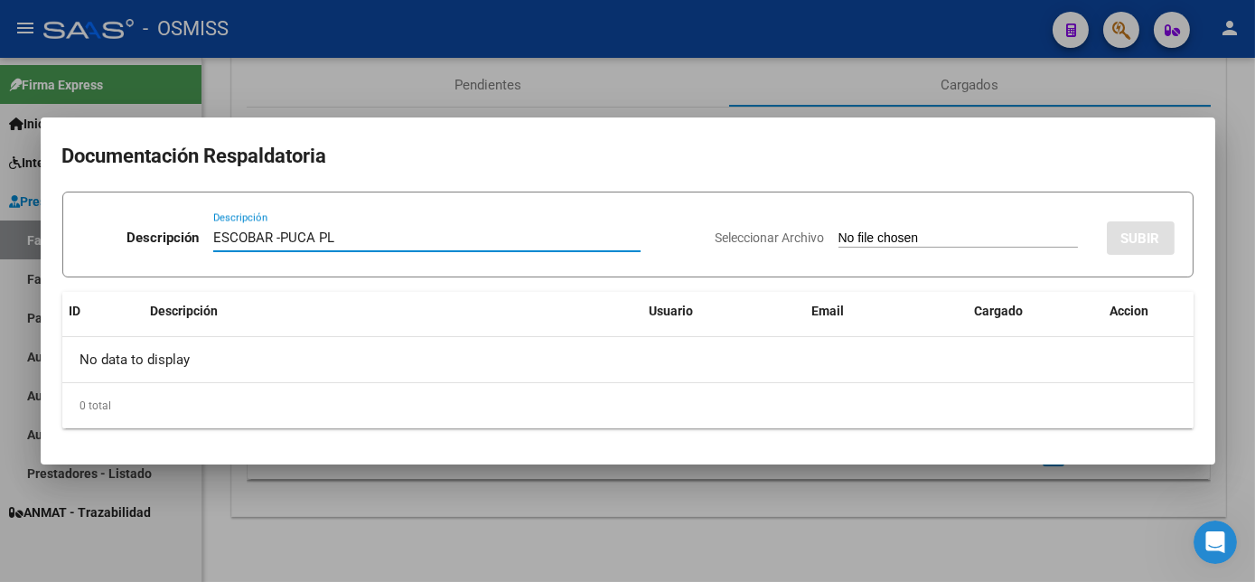
type input "ESCOBAR -PUCA PL"
click at [922, 232] on input "Seleccionar Archivo" at bounding box center [957, 238] width 239 height 17
type input "C:\fakepath\[PERSON_NAME] [PERSON_NAME] - [DATE].pdf"
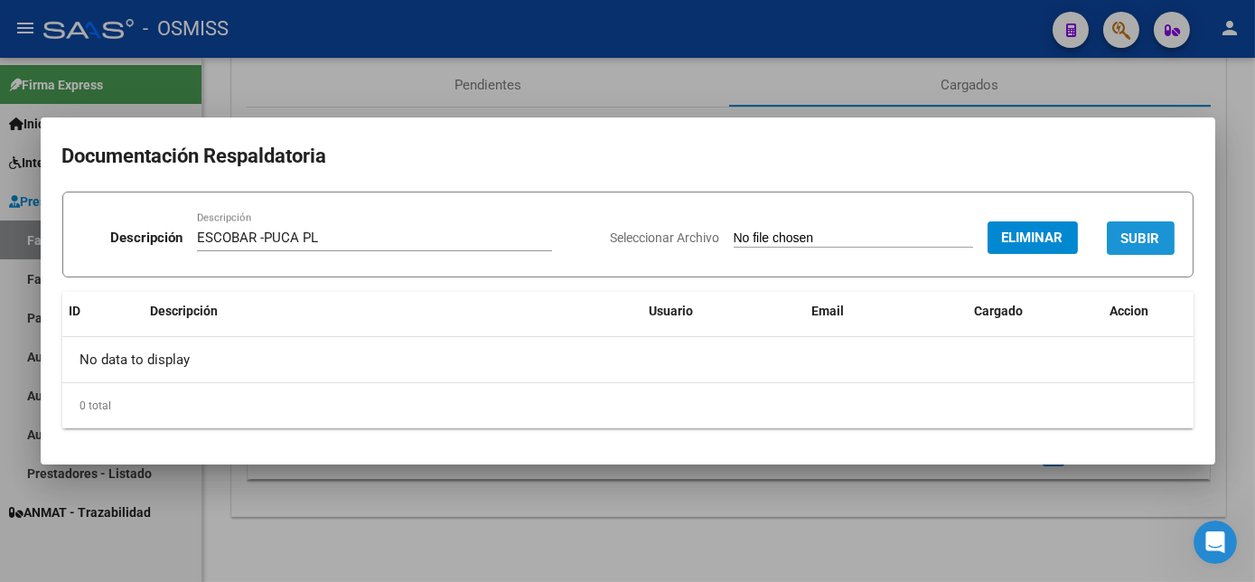
click at [1158, 236] on span "SUBIR" at bounding box center [1140, 238] width 39 height 16
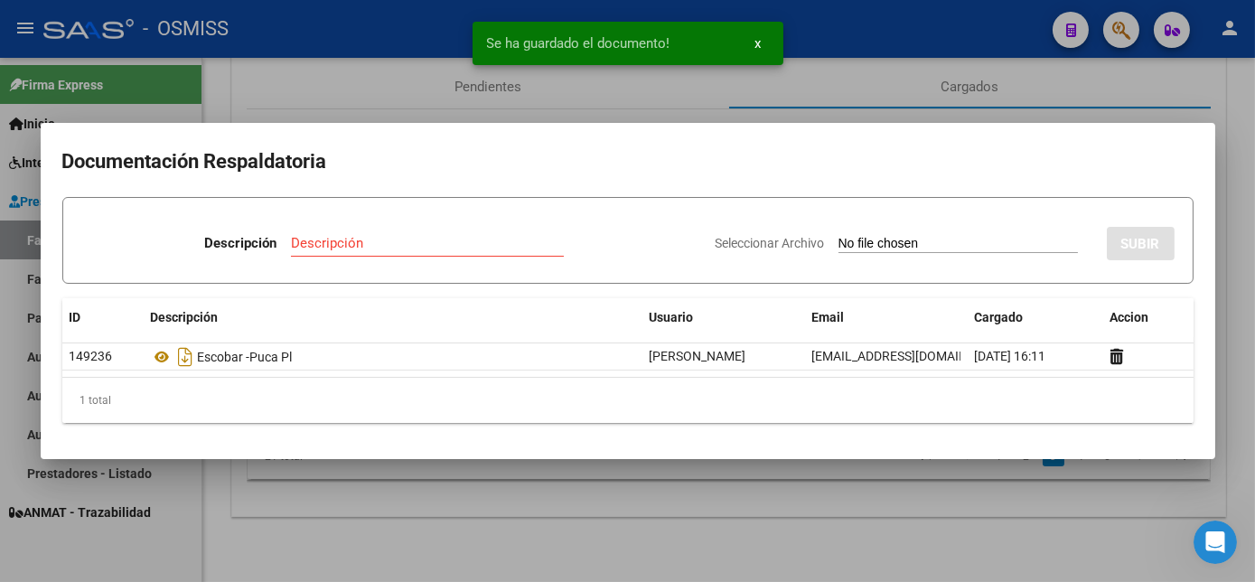
click at [1240, 281] on div at bounding box center [627, 291] width 1255 height 582
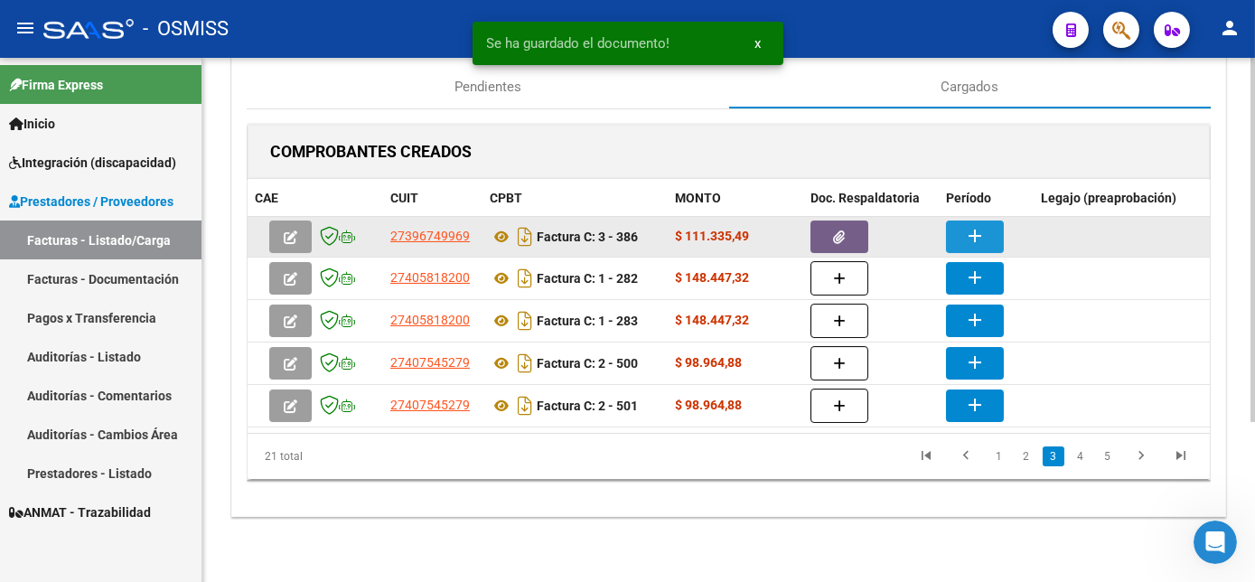
click at [968, 225] on mat-icon "add" at bounding box center [975, 236] width 22 height 22
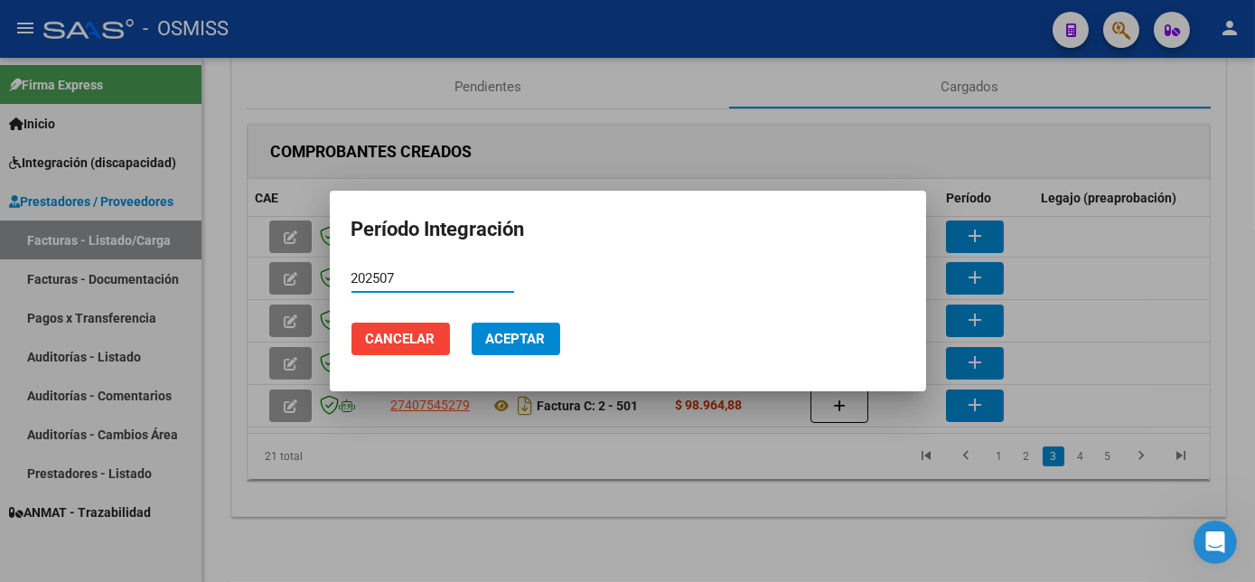
type input "202507"
click at [529, 335] on span "Aceptar" at bounding box center [516, 339] width 60 height 16
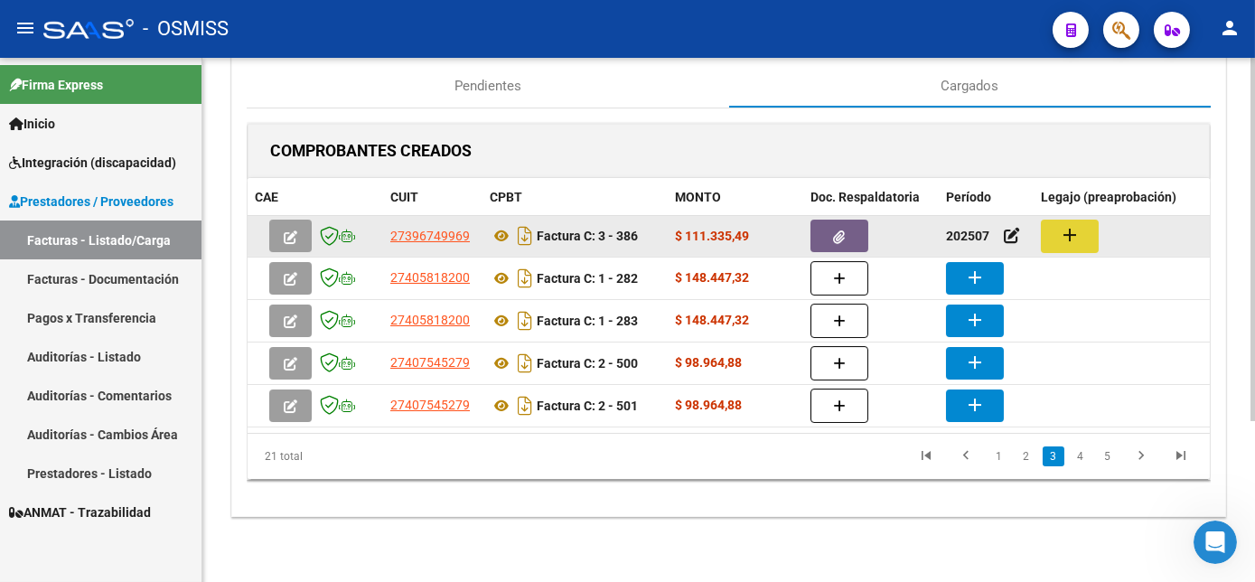
click at [1062, 231] on mat-icon "add" at bounding box center [1070, 235] width 22 height 22
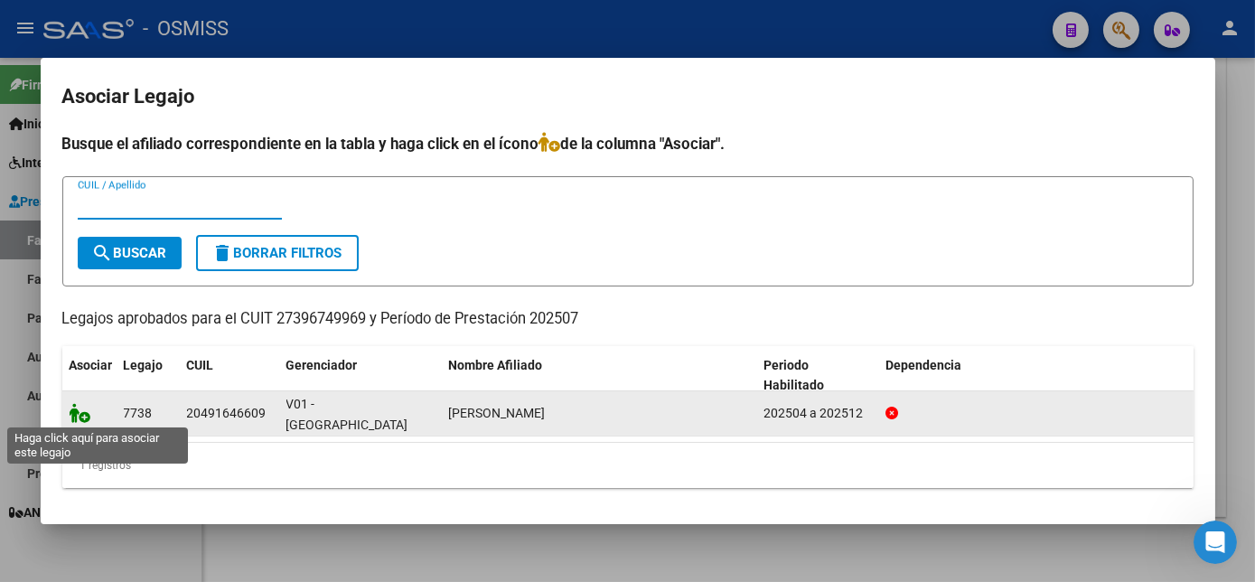
click at [89, 417] on icon at bounding box center [81, 413] width 22 height 20
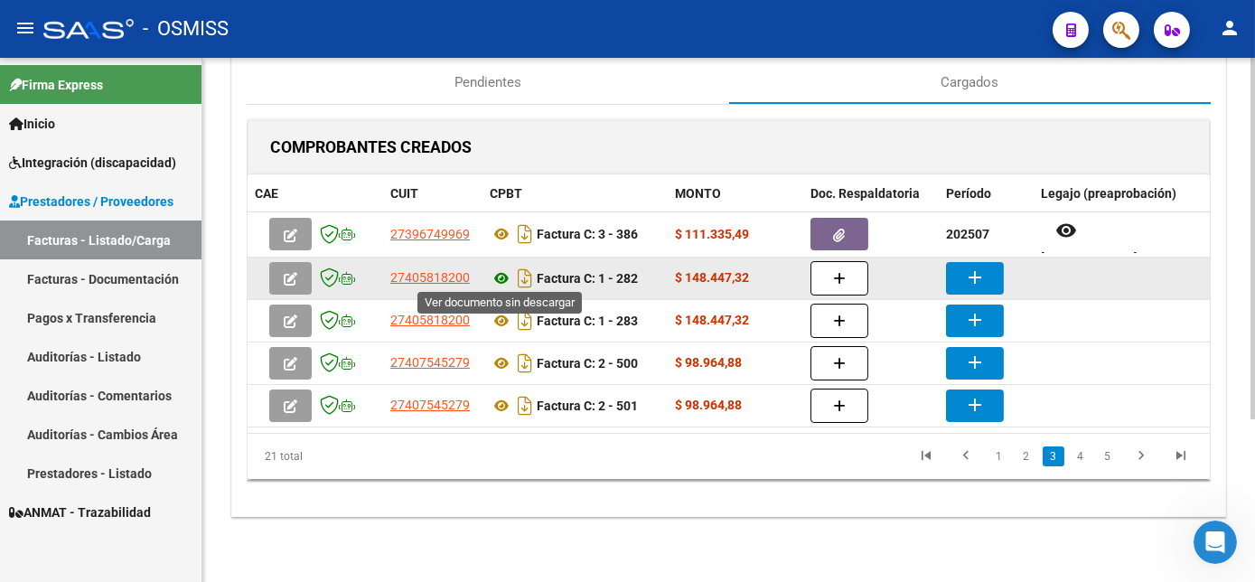
click at [498, 267] on icon at bounding box center [501, 278] width 23 height 22
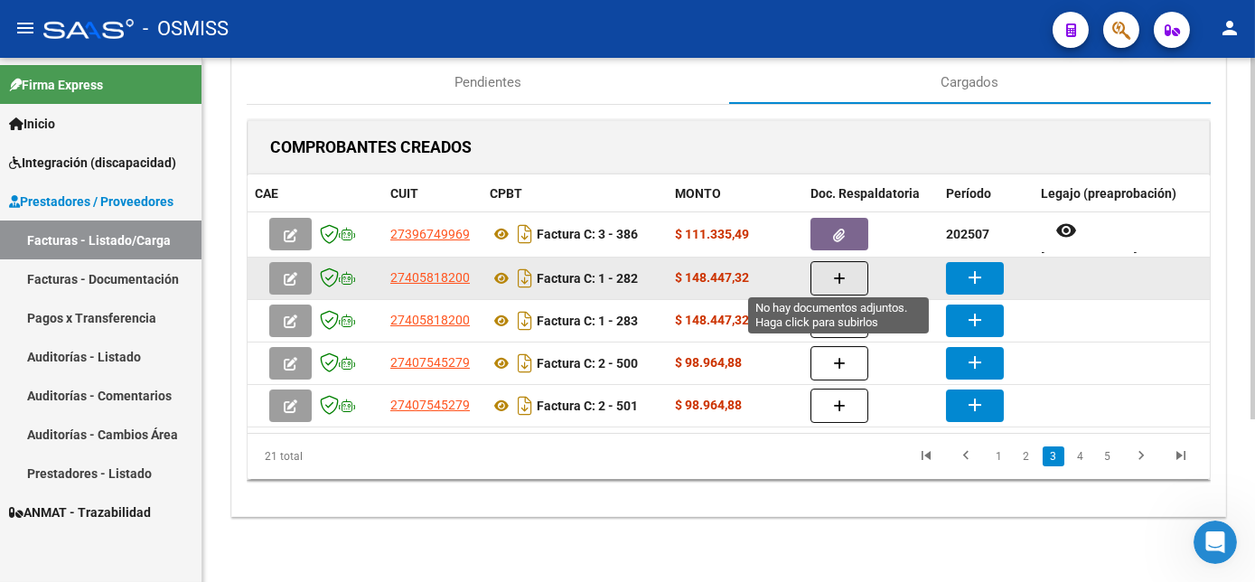
click at [840, 272] on icon "button" at bounding box center [839, 279] width 13 height 14
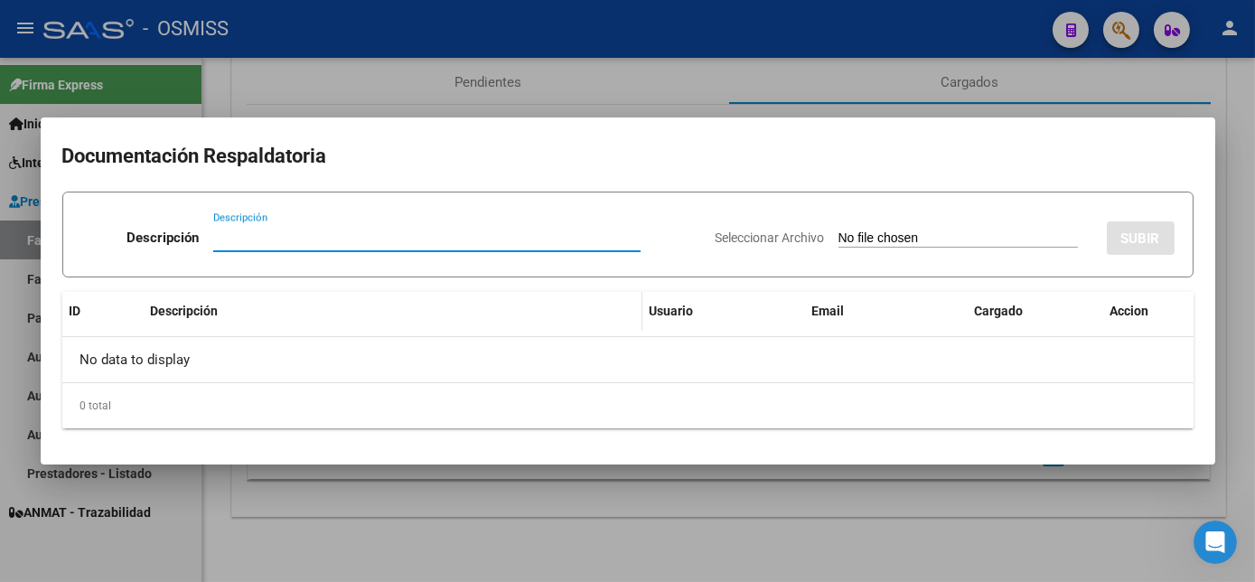
type input "C"
type input "ESCOBAR-CASCO MOLINA PL"
click at [918, 236] on input "Seleccionar Archivo" at bounding box center [957, 238] width 239 height 17
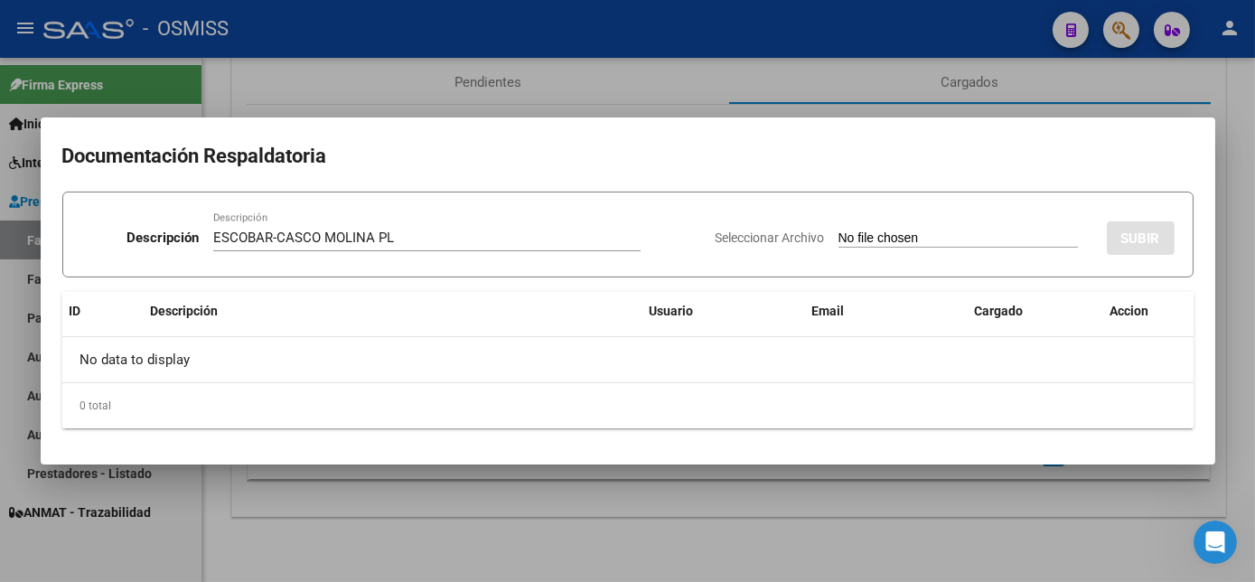
type input "C:\fakepath\[PERSON_NAME][DATE] - [PERSON_NAME].pdf"
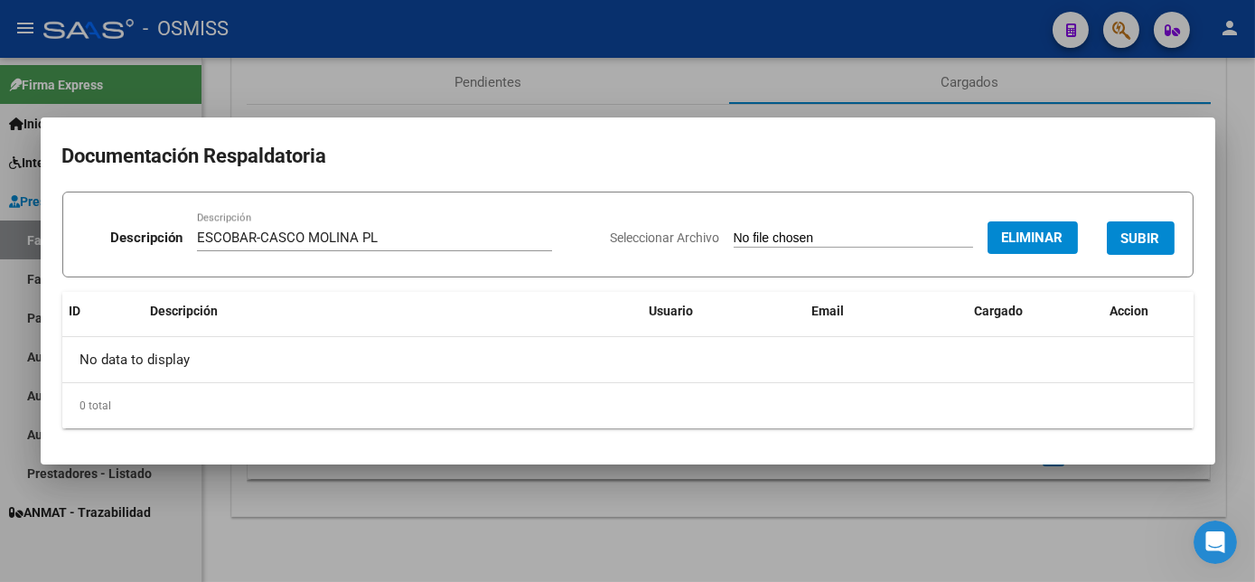
click at [1147, 233] on span "SUBIR" at bounding box center [1140, 238] width 39 height 16
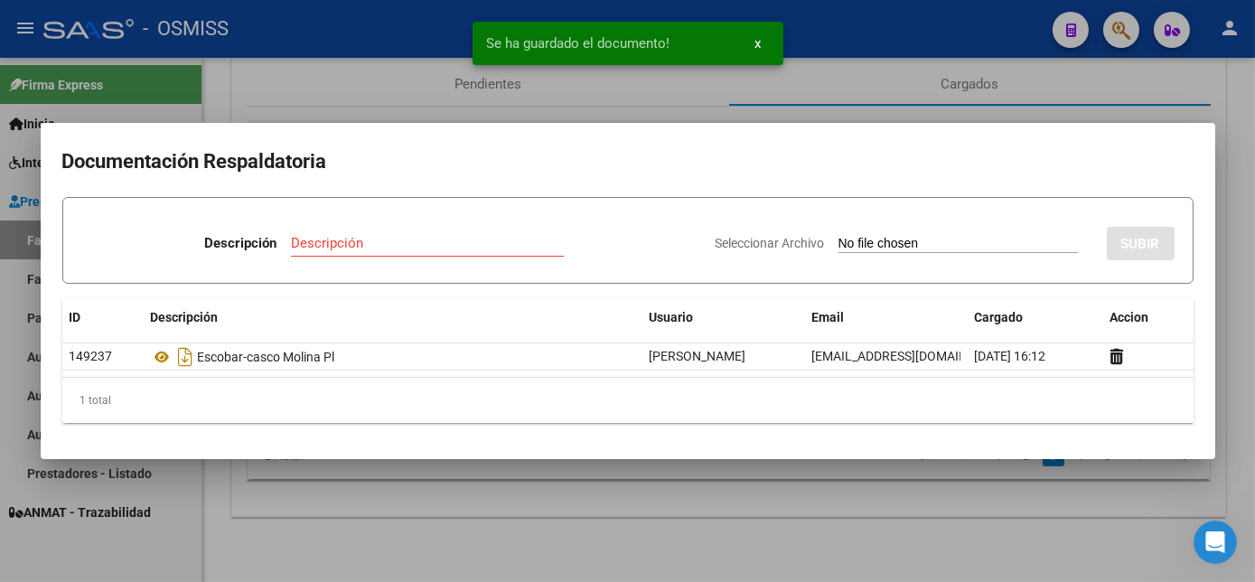
click at [1245, 280] on div at bounding box center [627, 291] width 1255 height 582
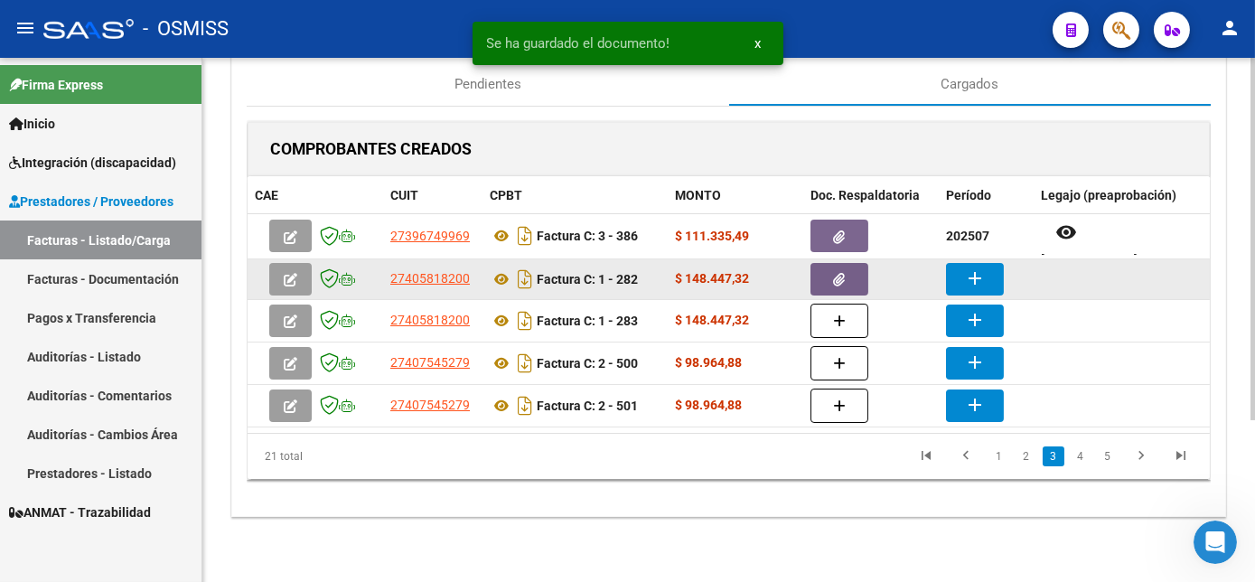
click at [986, 267] on button "add" at bounding box center [975, 279] width 58 height 33
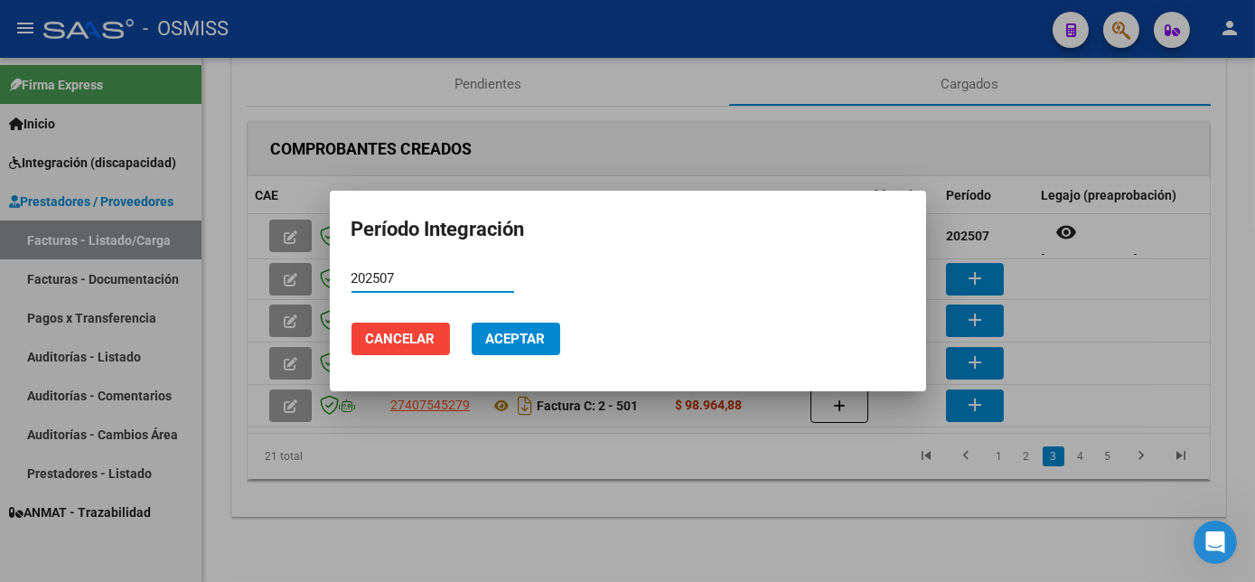
type input "202507"
click at [516, 334] on span "Aceptar" at bounding box center [516, 339] width 60 height 16
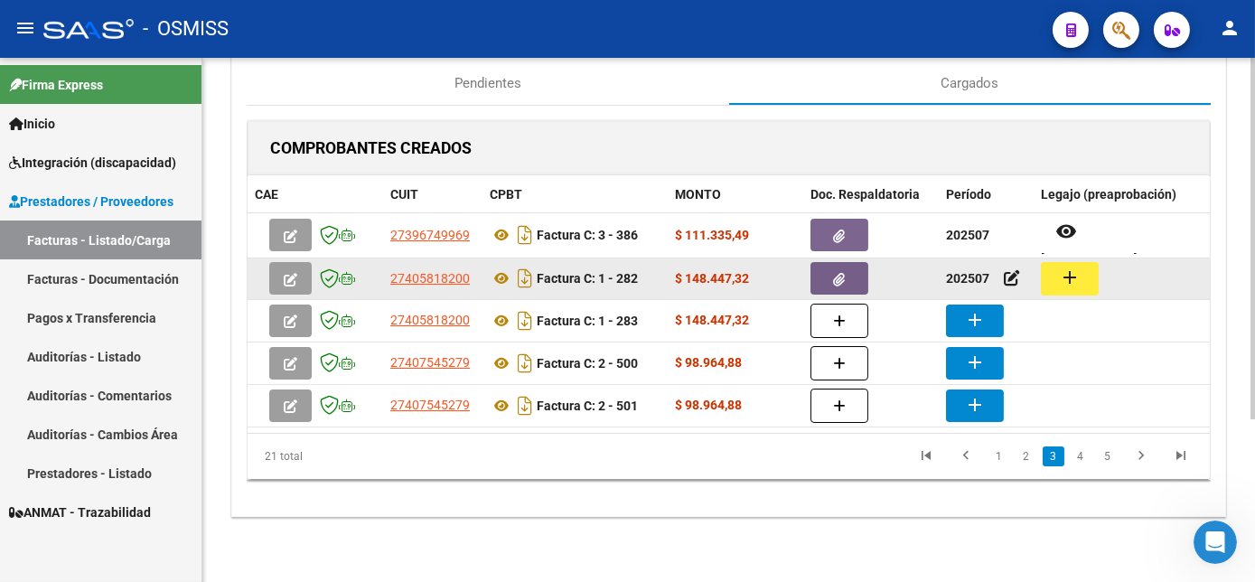
click at [1069, 272] on mat-icon "add" at bounding box center [1070, 278] width 22 height 22
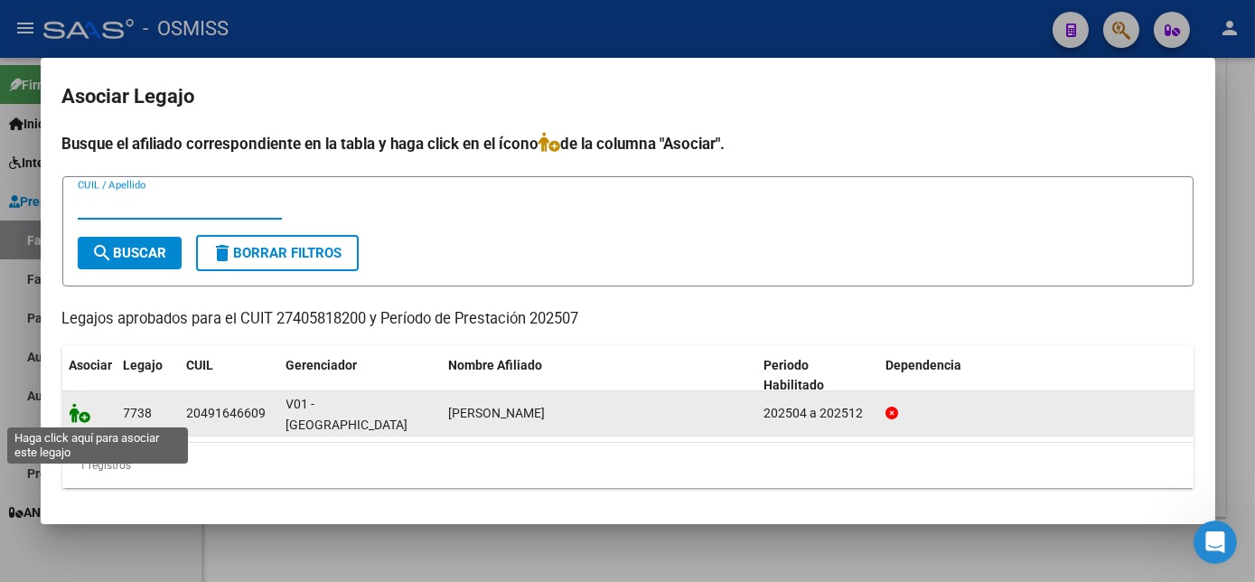
click at [75, 414] on icon at bounding box center [81, 413] width 22 height 20
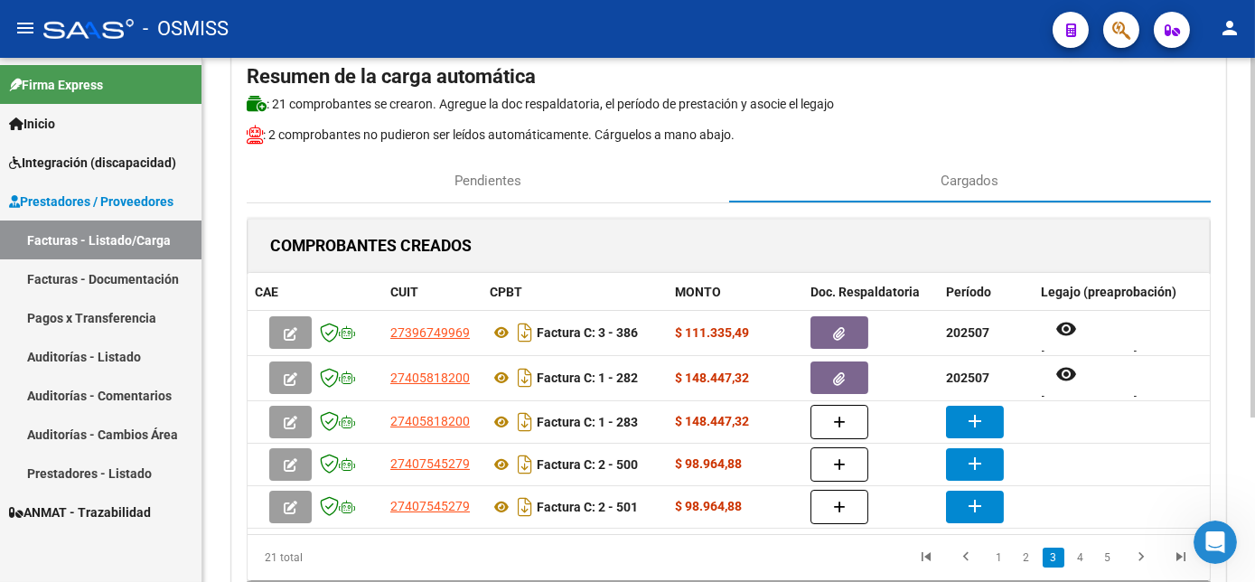
scroll to position [133, 0]
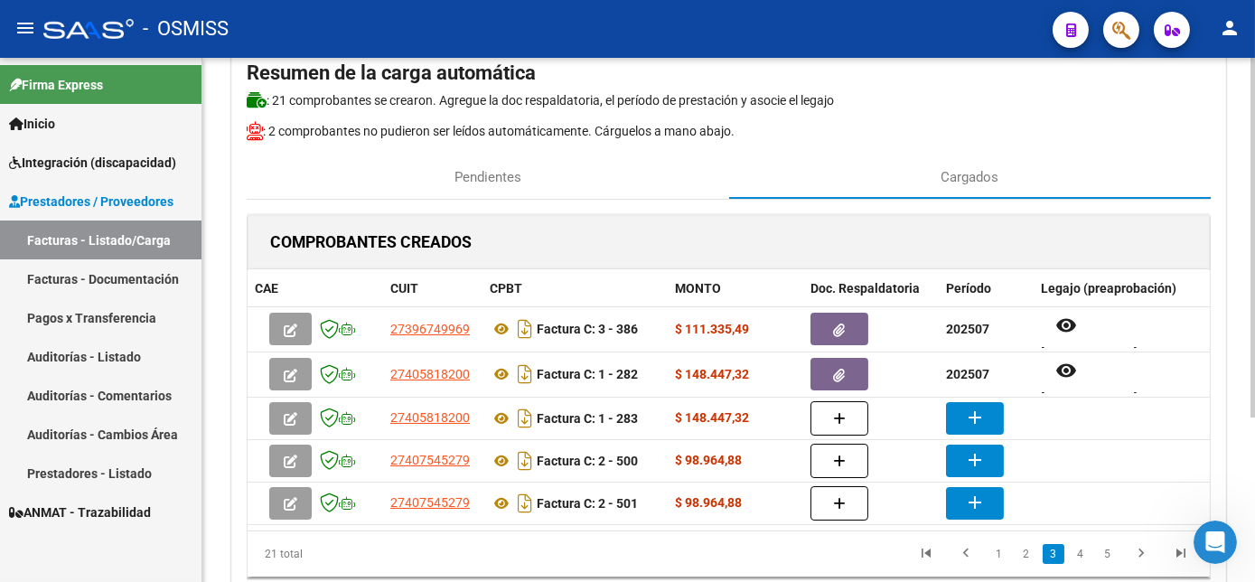
click at [1254, 263] on html "menu - OSMISS person Firma Express Inicio Instructivos Contacto OS Integración …" at bounding box center [627, 291] width 1255 height 582
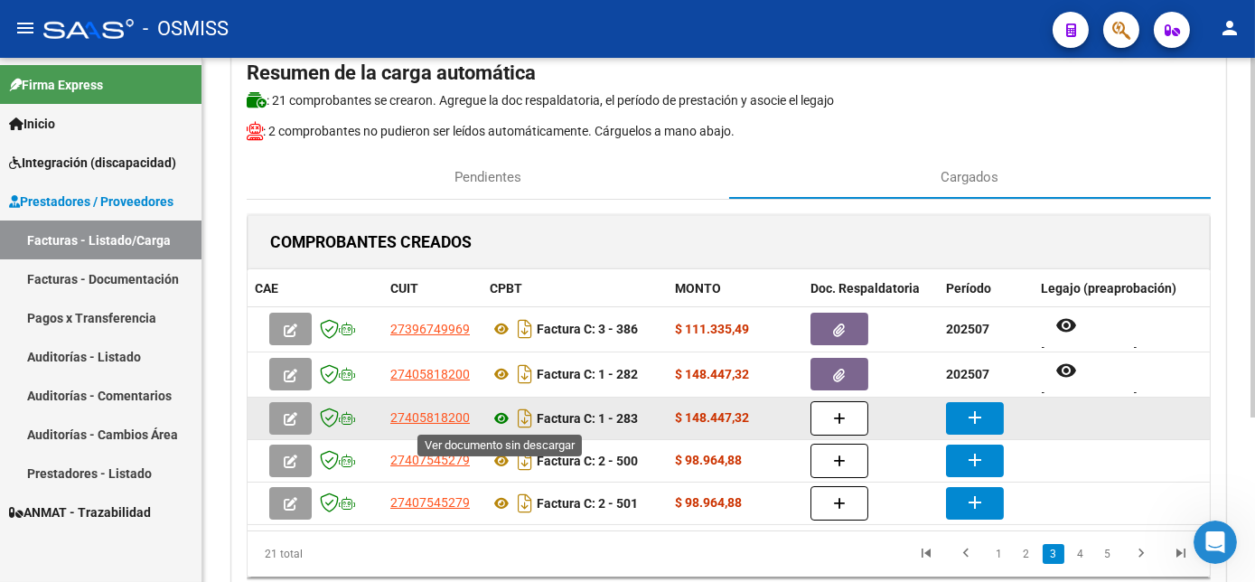
click at [506, 414] on icon at bounding box center [501, 418] width 23 height 22
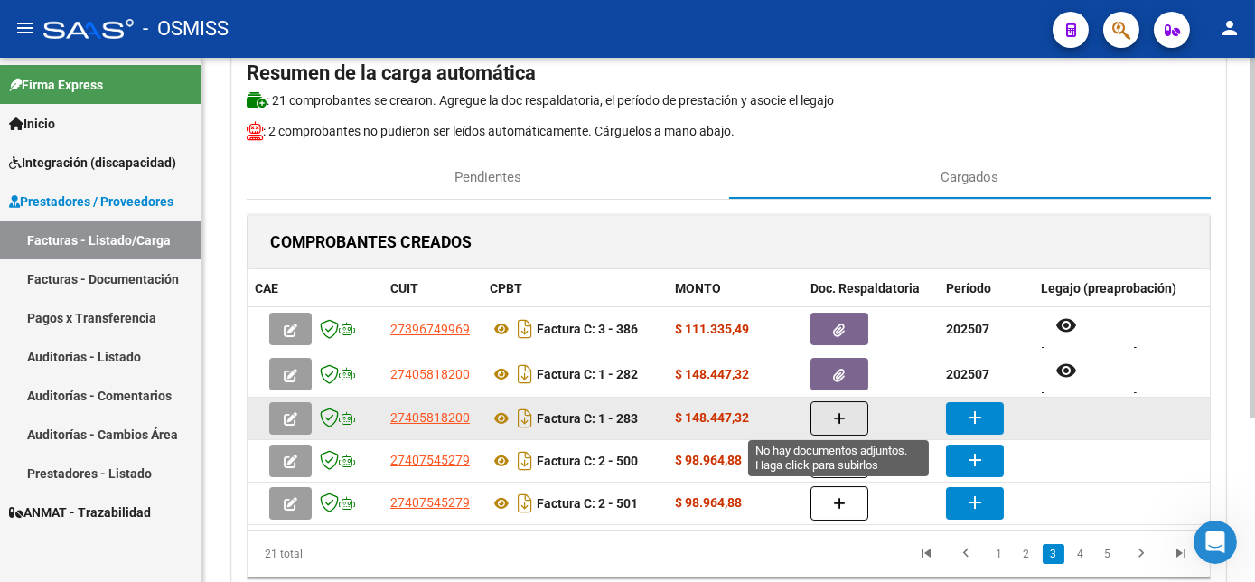
click at [830, 407] on button "button" at bounding box center [839, 418] width 58 height 34
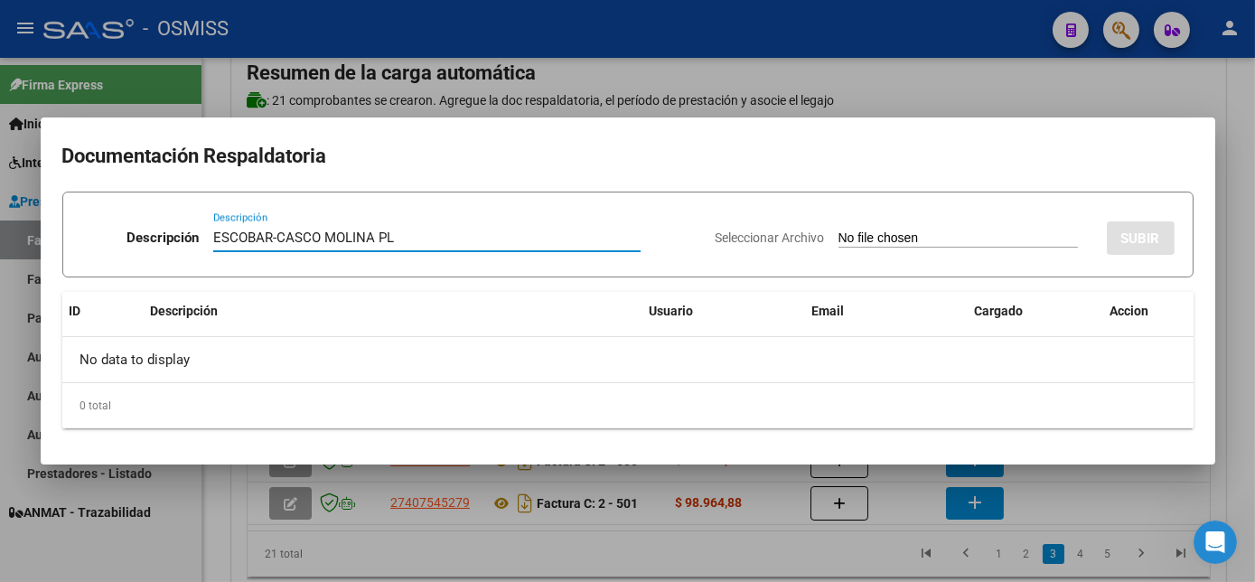
type input "ESCOBAR-CASCO MOLINA PL"
click at [898, 233] on input "Seleccionar Archivo" at bounding box center [957, 238] width 239 height 17
type input "C:\fakepath\[PERSON_NAME][DATE] - [PERSON_NAME].pdf"
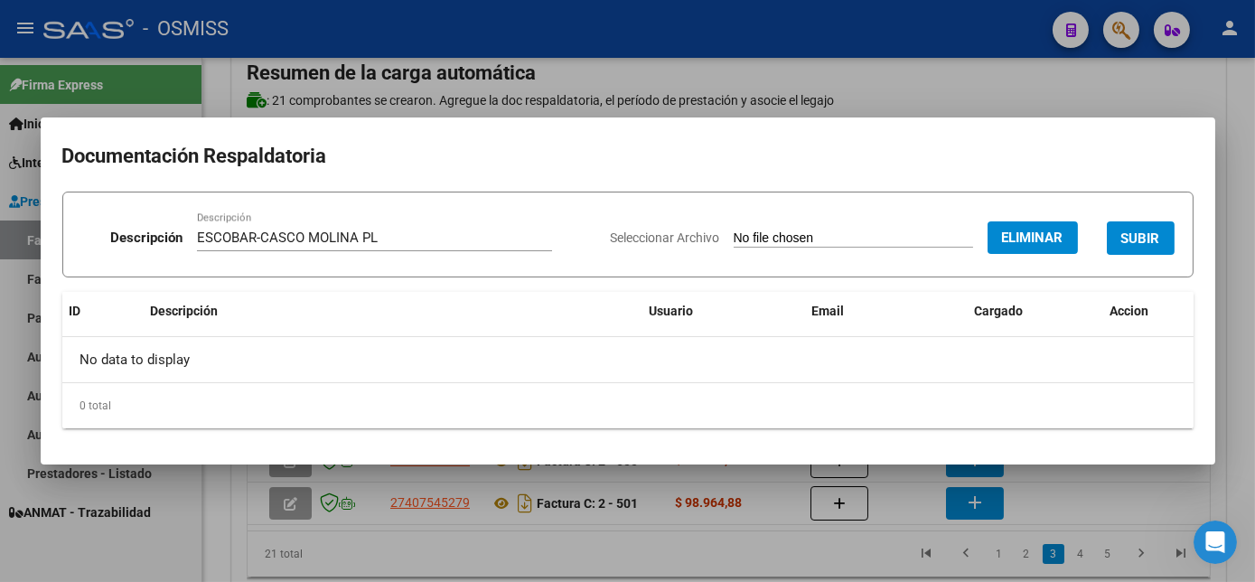
click at [1143, 231] on span "SUBIR" at bounding box center [1140, 238] width 39 height 16
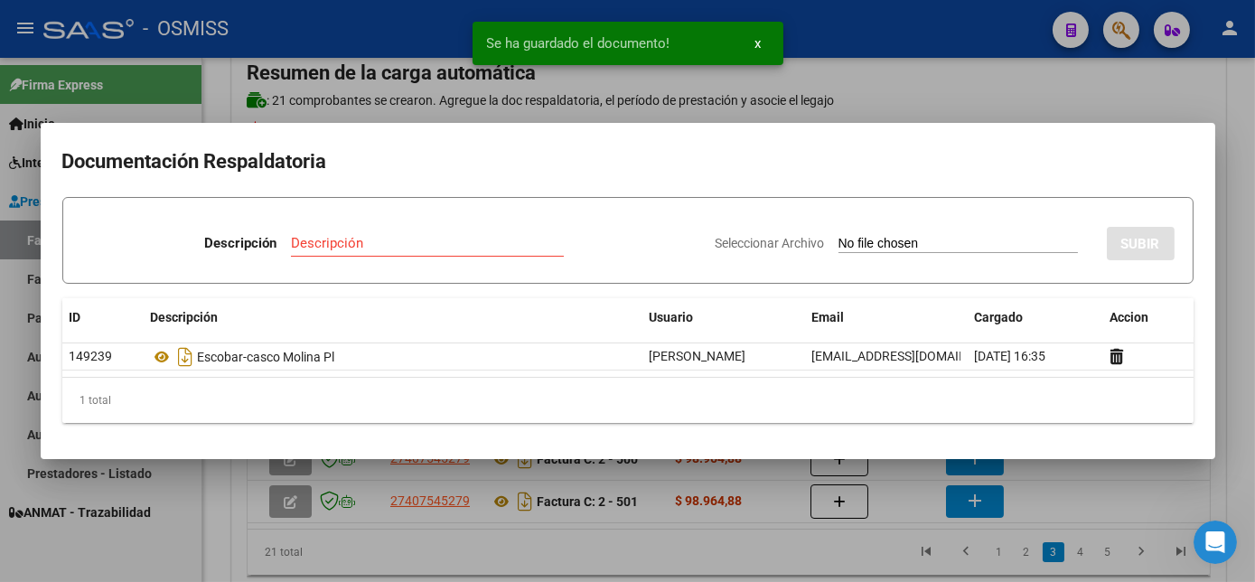
click at [1231, 249] on div at bounding box center [627, 291] width 1255 height 582
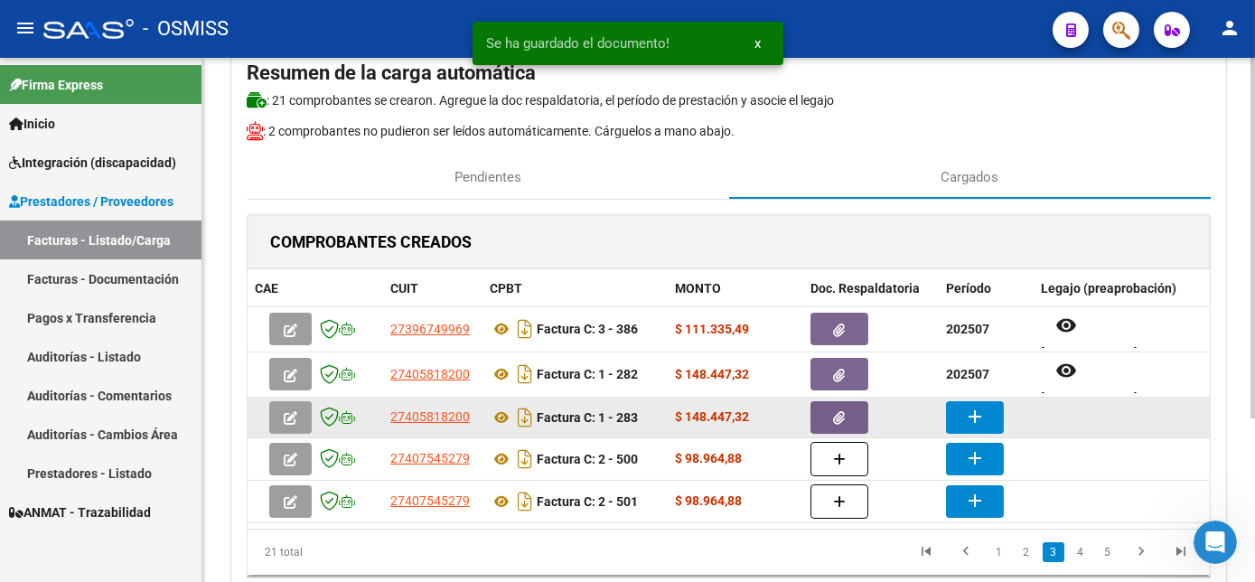
click at [985, 407] on mat-icon "add" at bounding box center [975, 417] width 22 height 22
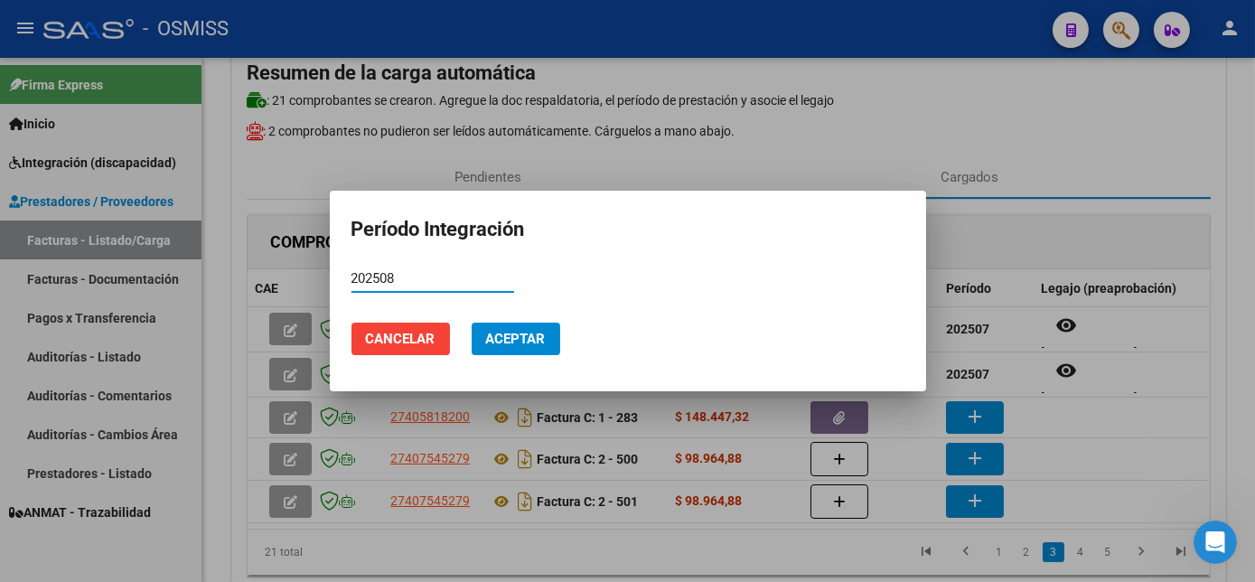
type input "202508"
click at [514, 335] on span "Aceptar" at bounding box center [516, 339] width 60 height 16
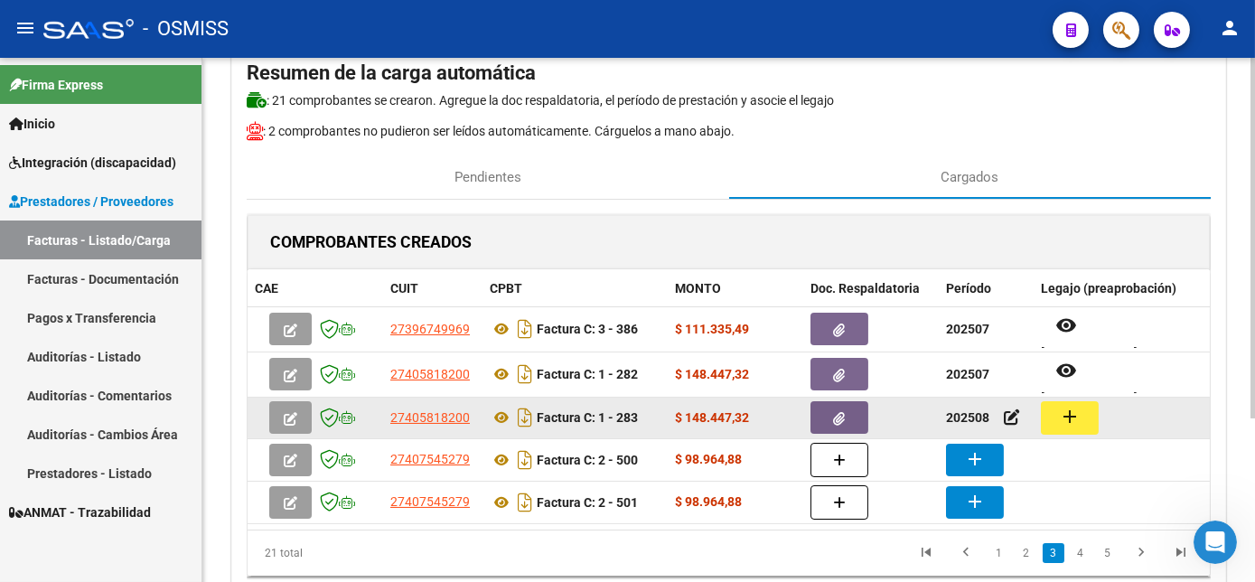
click at [1071, 407] on mat-icon "add" at bounding box center [1070, 417] width 22 height 22
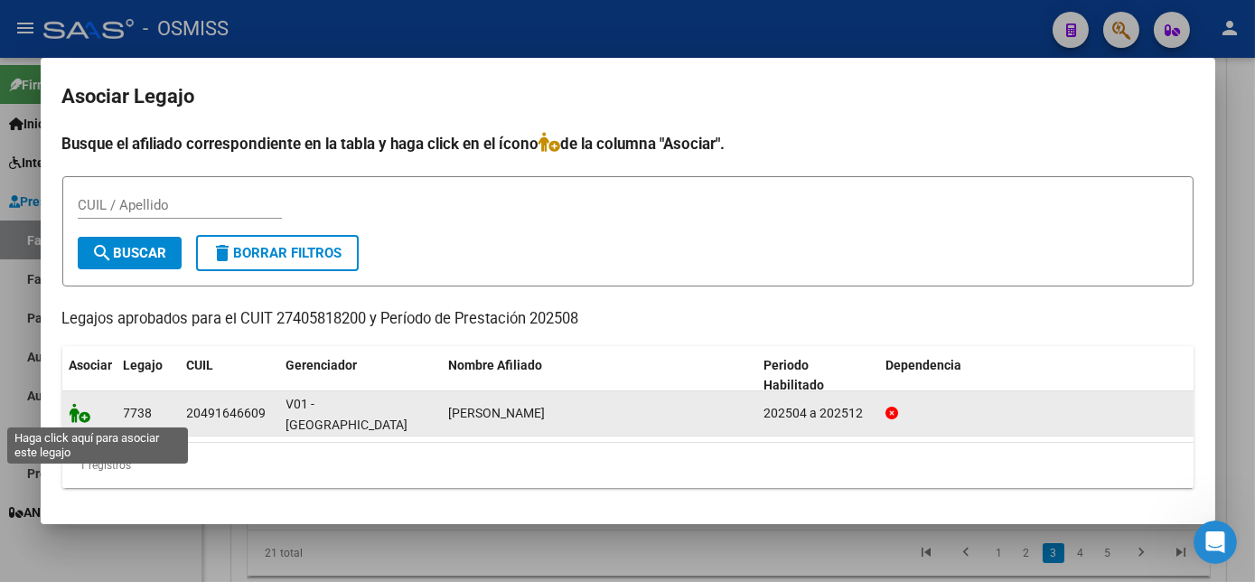
click at [72, 412] on icon at bounding box center [81, 413] width 22 height 20
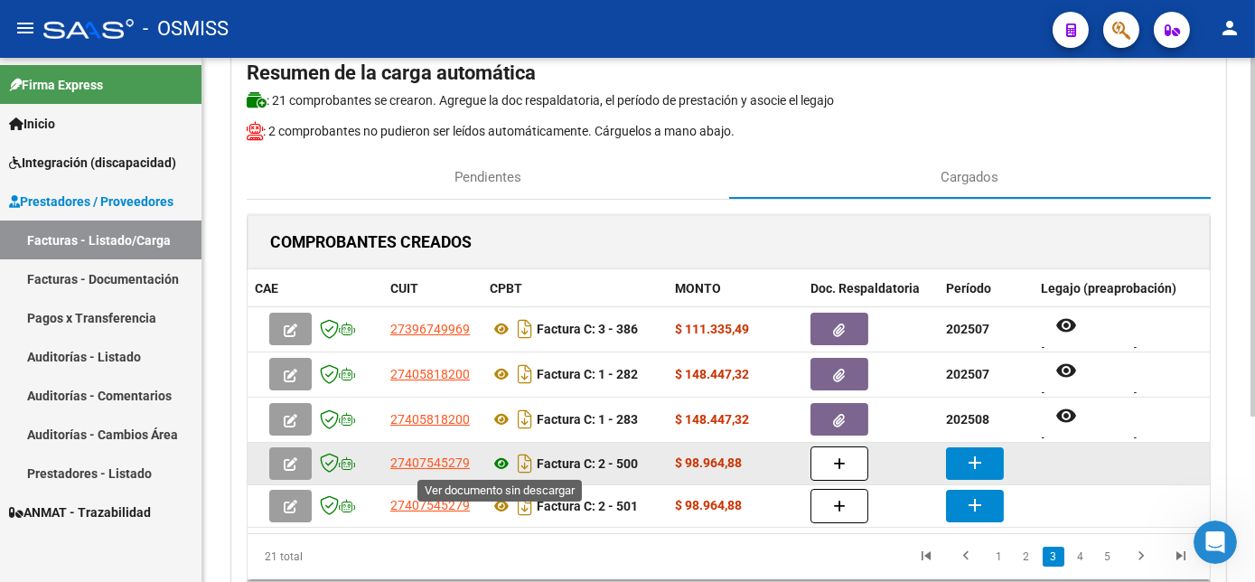
click at [503, 457] on icon at bounding box center [501, 464] width 23 height 22
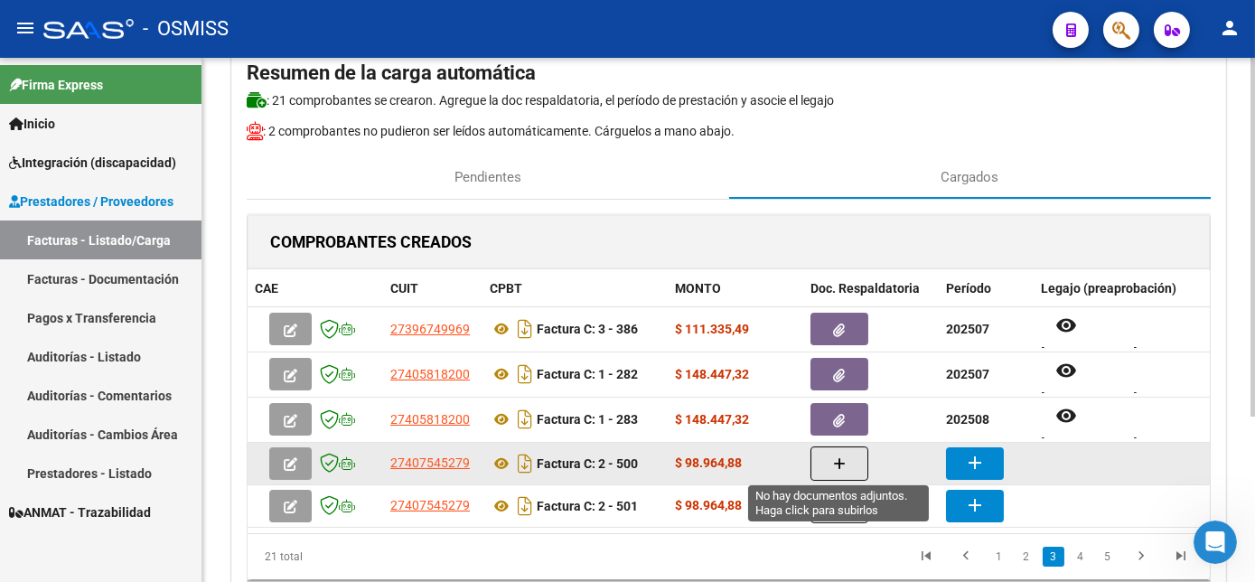
click at [834, 466] on icon "button" at bounding box center [839, 464] width 13 height 14
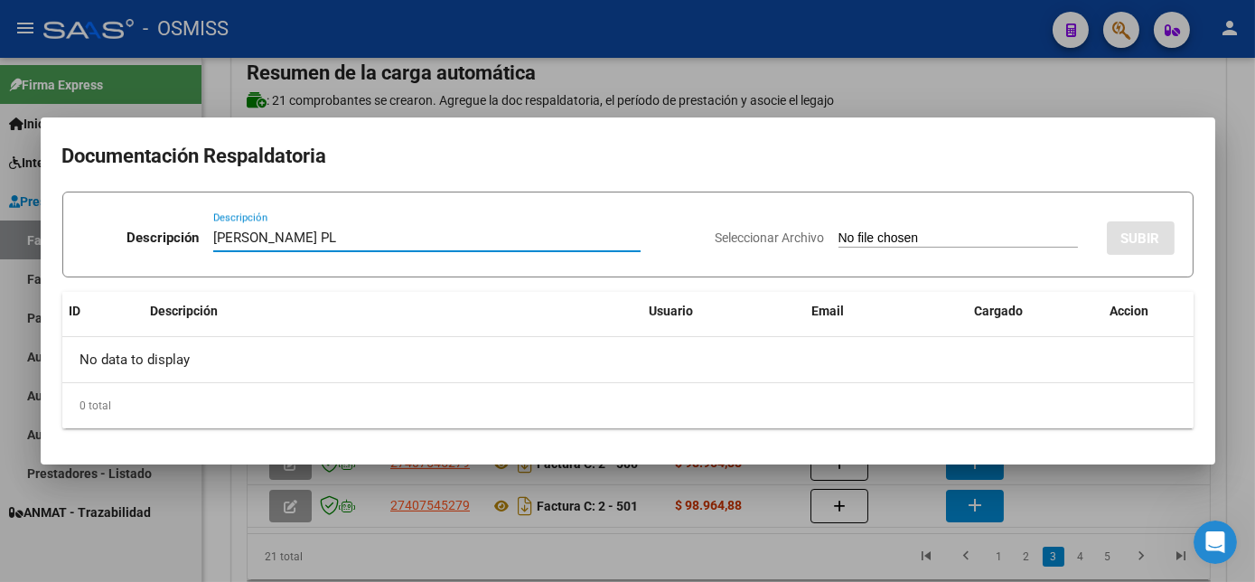
type input "[PERSON_NAME] PL"
click at [963, 233] on input "Seleccionar Archivo" at bounding box center [957, 238] width 239 height 17
type input "C:\fakepath\PIÑEIRO [PERSON_NAME] [PERSON_NAME].jpg"
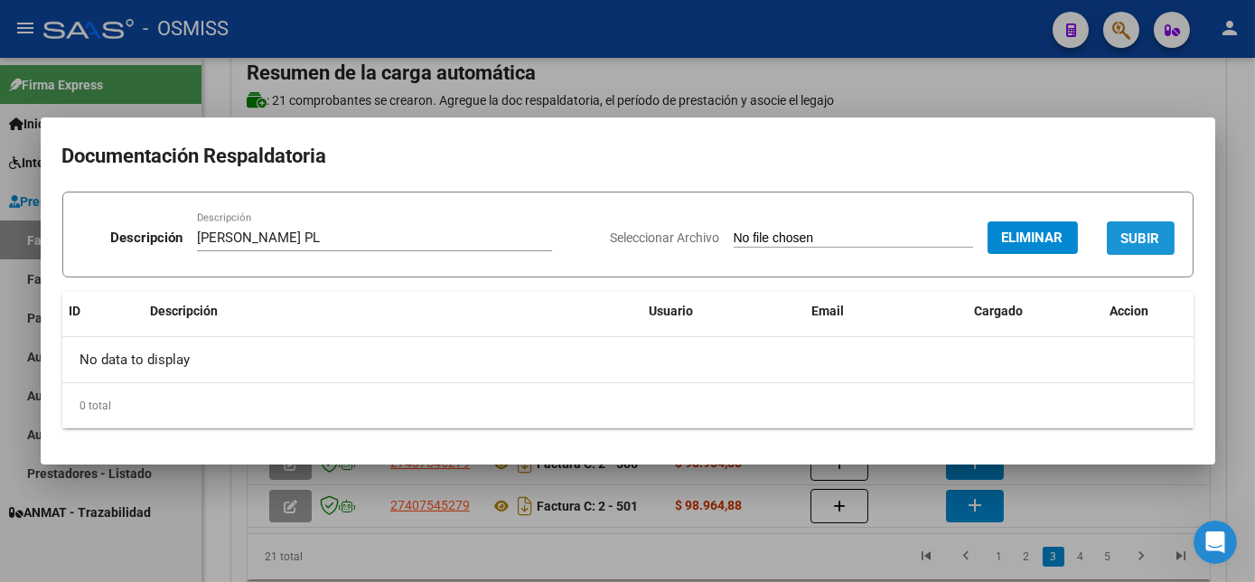
click at [1132, 238] on span "SUBIR" at bounding box center [1140, 238] width 39 height 16
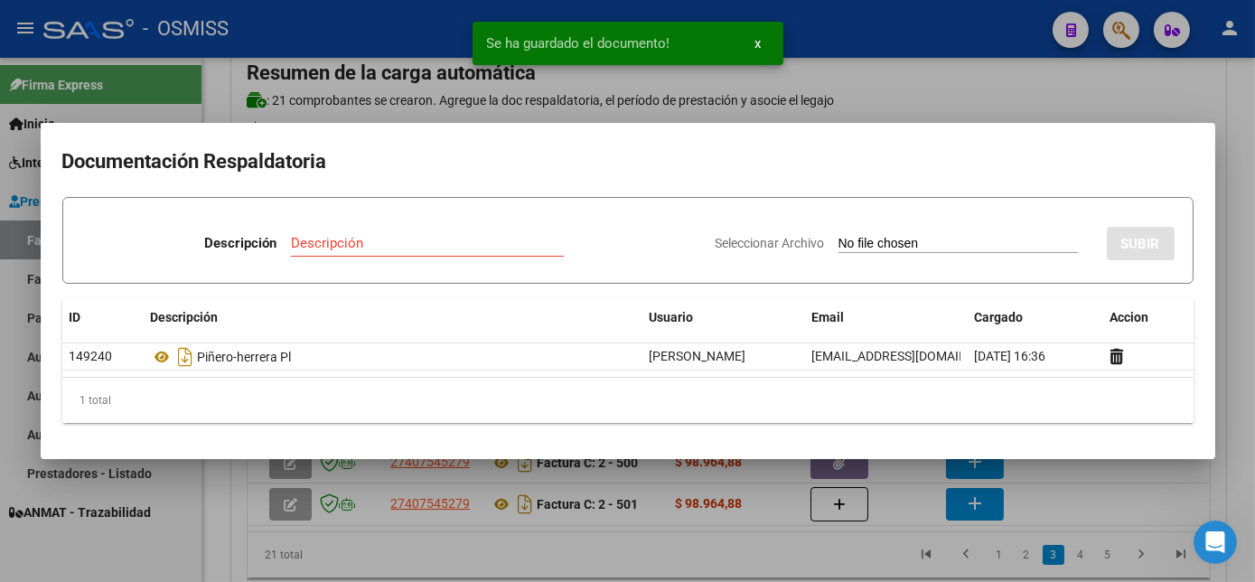
click at [1234, 285] on div at bounding box center [627, 291] width 1255 height 582
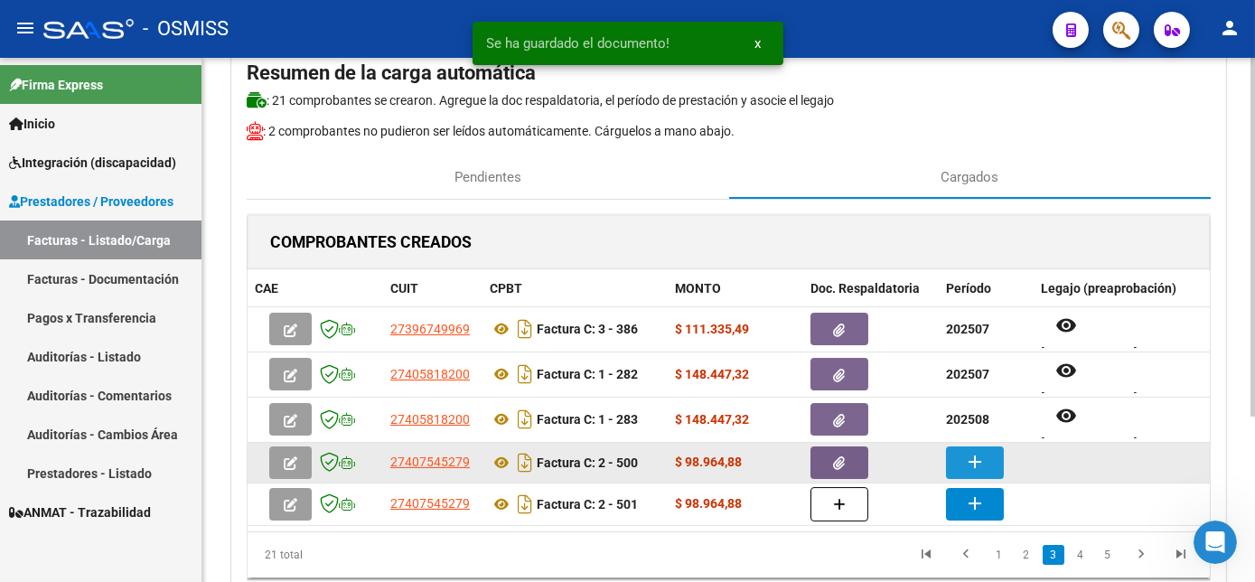
click at [971, 470] on mat-icon "add" at bounding box center [975, 462] width 22 height 22
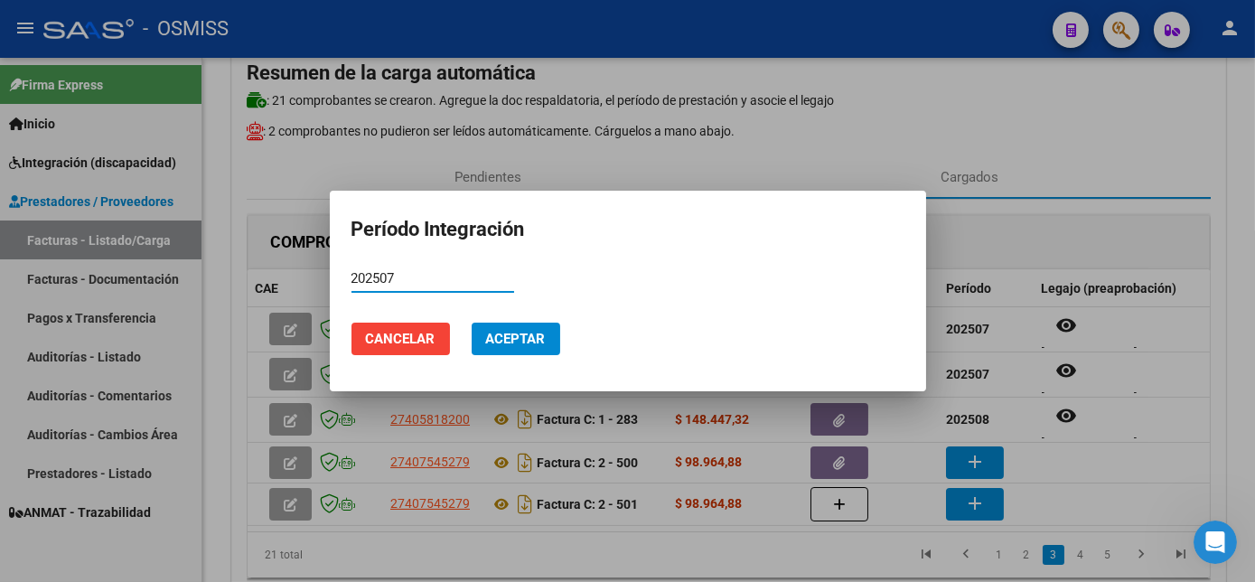
type input "202507"
click at [520, 340] on span "Aceptar" at bounding box center [516, 339] width 60 height 16
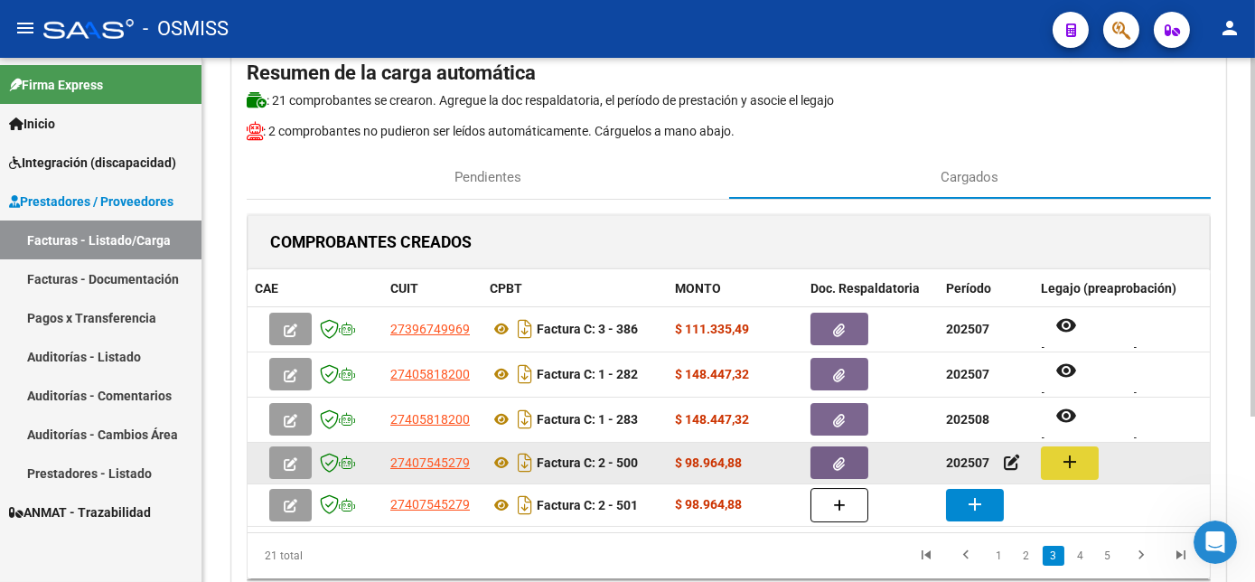
click at [1075, 451] on mat-icon "add" at bounding box center [1070, 462] width 22 height 22
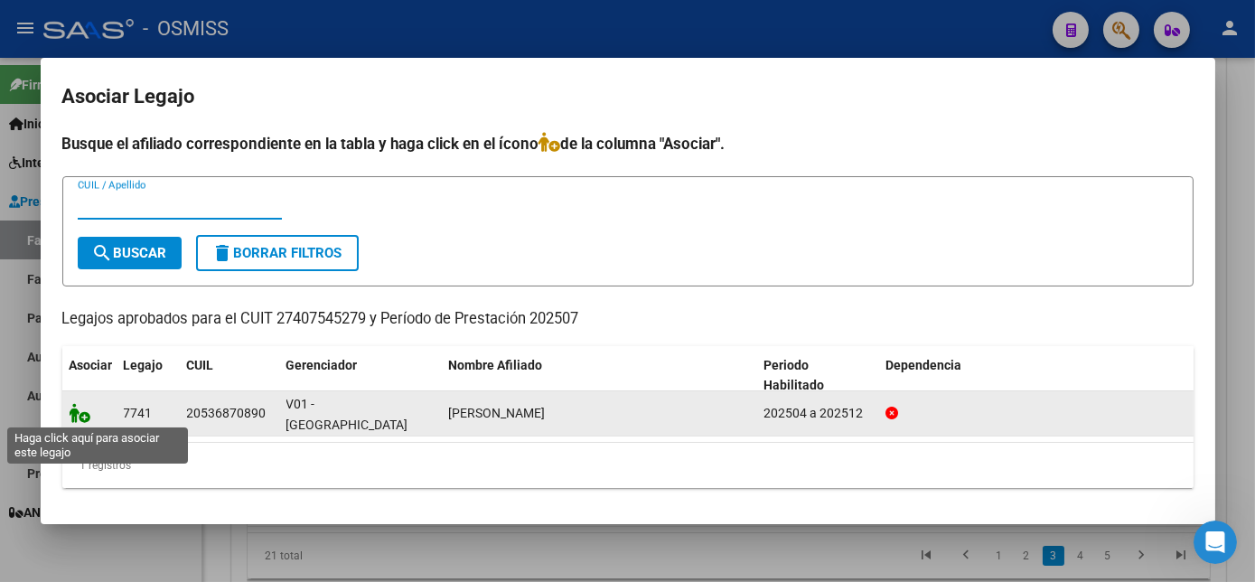
click at [77, 411] on icon at bounding box center [81, 413] width 22 height 20
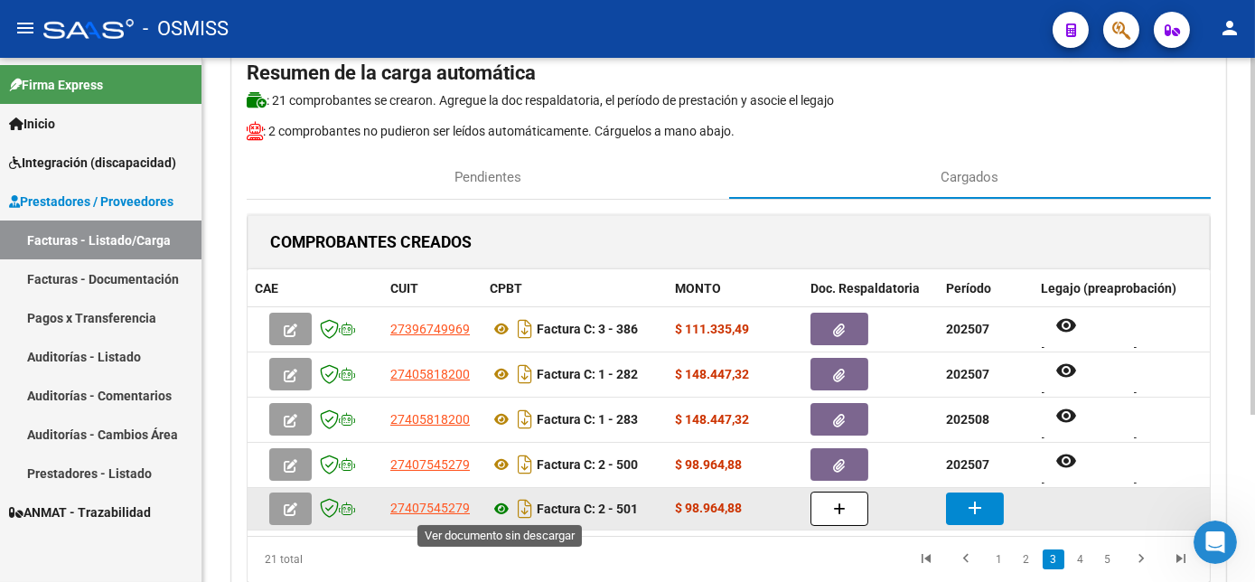
click at [500, 500] on icon at bounding box center [501, 509] width 23 height 22
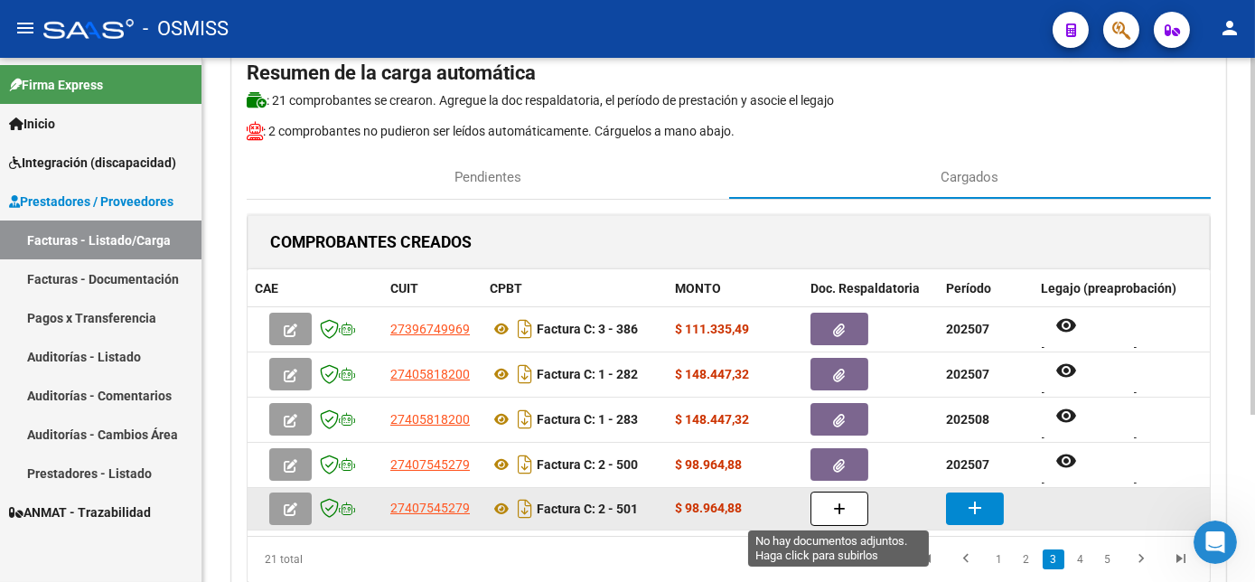
click at [836, 491] on button "button" at bounding box center [839, 508] width 58 height 34
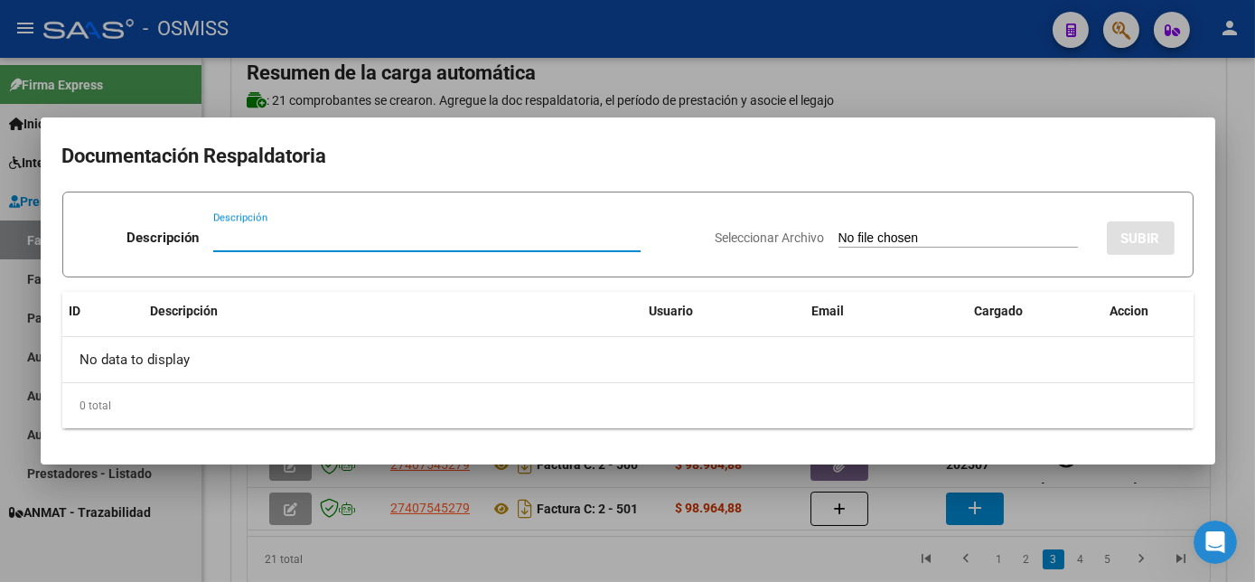
type input "H"
type input "[PERSON_NAME] PL"
click at [891, 245] on input "Seleccionar Archivo" at bounding box center [957, 238] width 239 height 17
type input "C:\fakepath\PIÑEIRO [PERSON_NAME] EVALNGELINA - JUNIO.jpg"
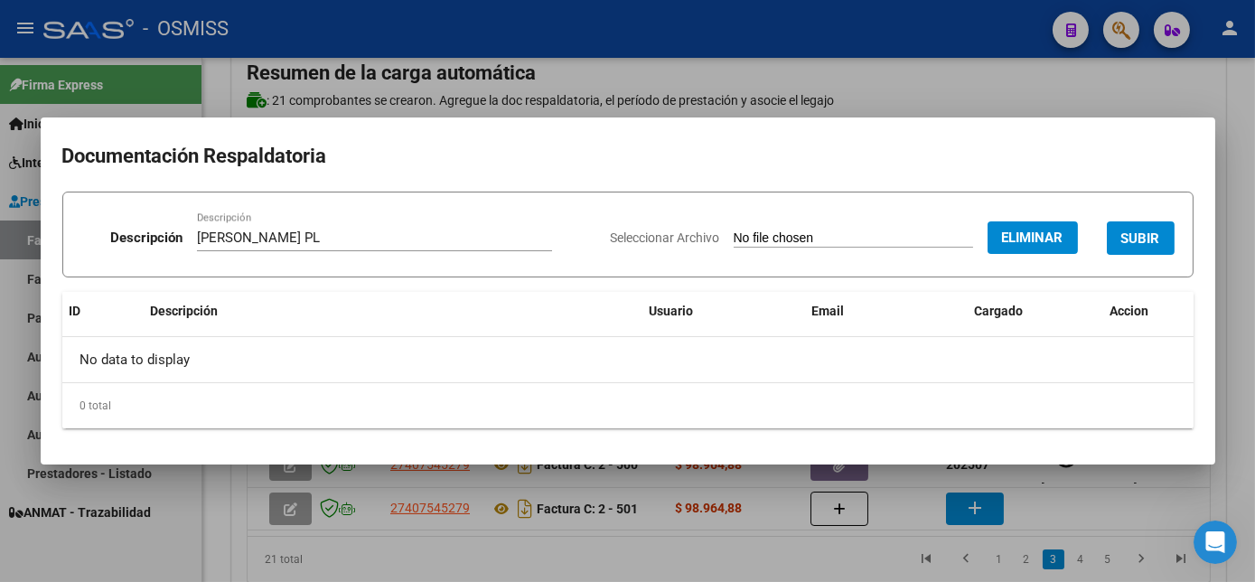
click at [1148, 233] on span "SUBIR" at bounding box center [1140, 238] width 39 height 16
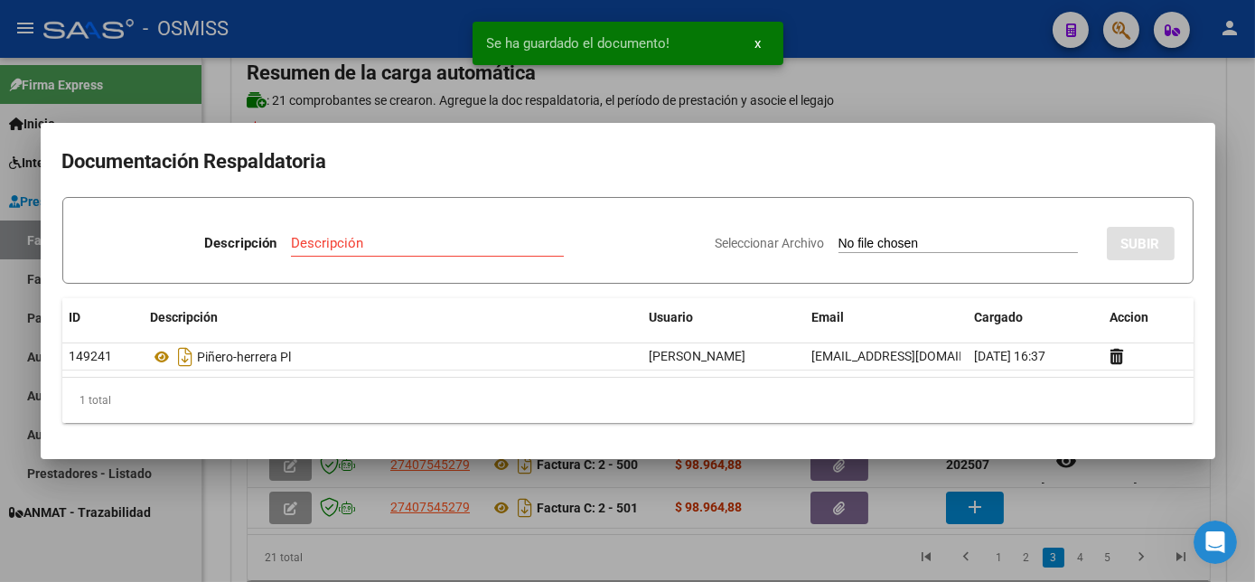
click at [1131, 491] on div at bounding box center [627, 291] width 1255 height 582
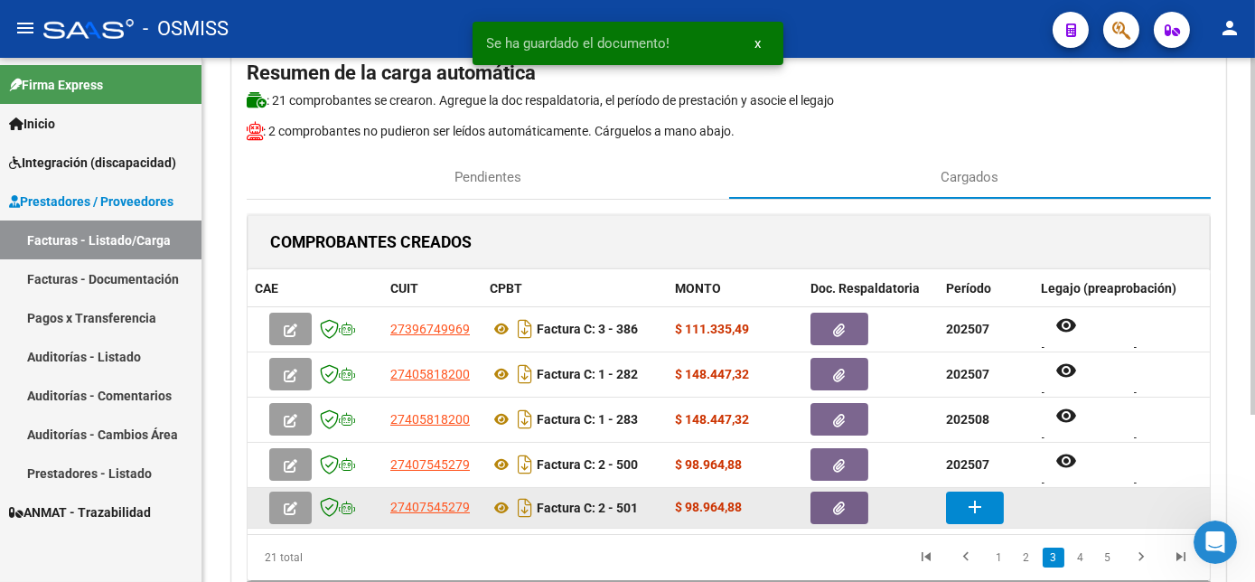
click at [959, 507] on button "add" at bounding box center [975, 507] width 58 height 33
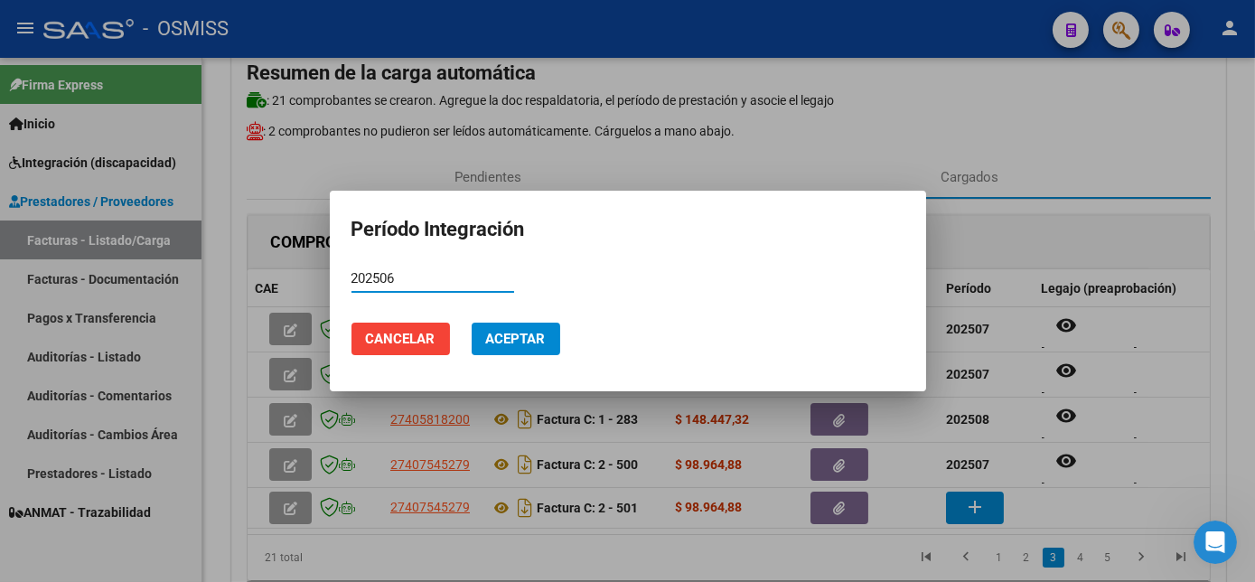
type input "202506"
click at [509, 350] on button "Aceptar" at bounding box center [516, 339] width 89 height 33
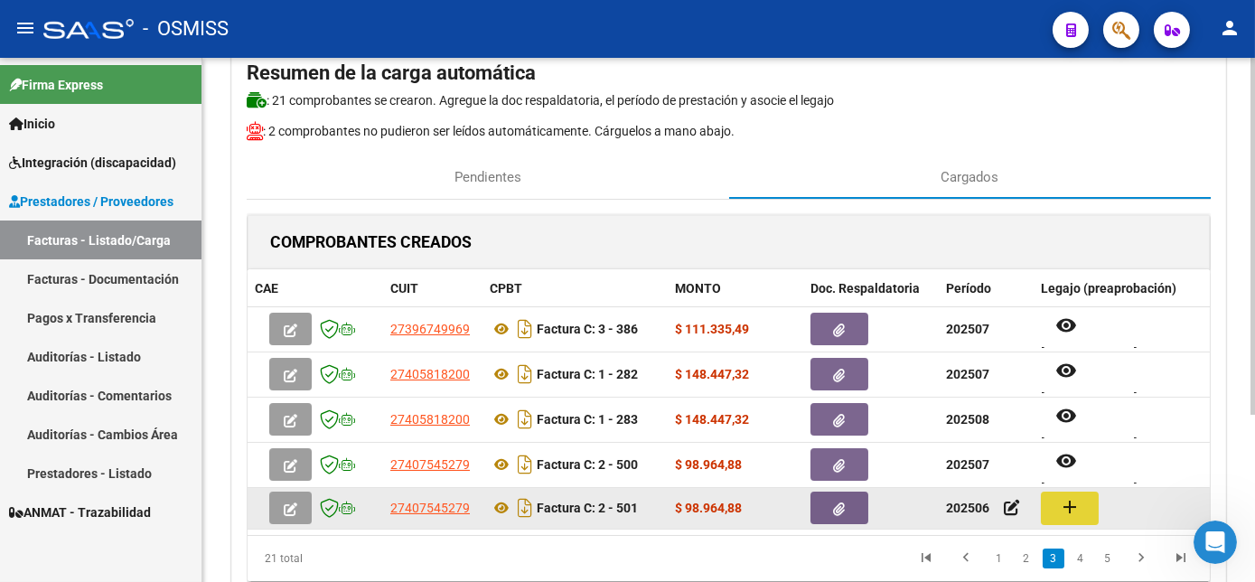
click at [1060, 513] on mat-icon "add" at bounding box center [1070, 507] width 22 height 22
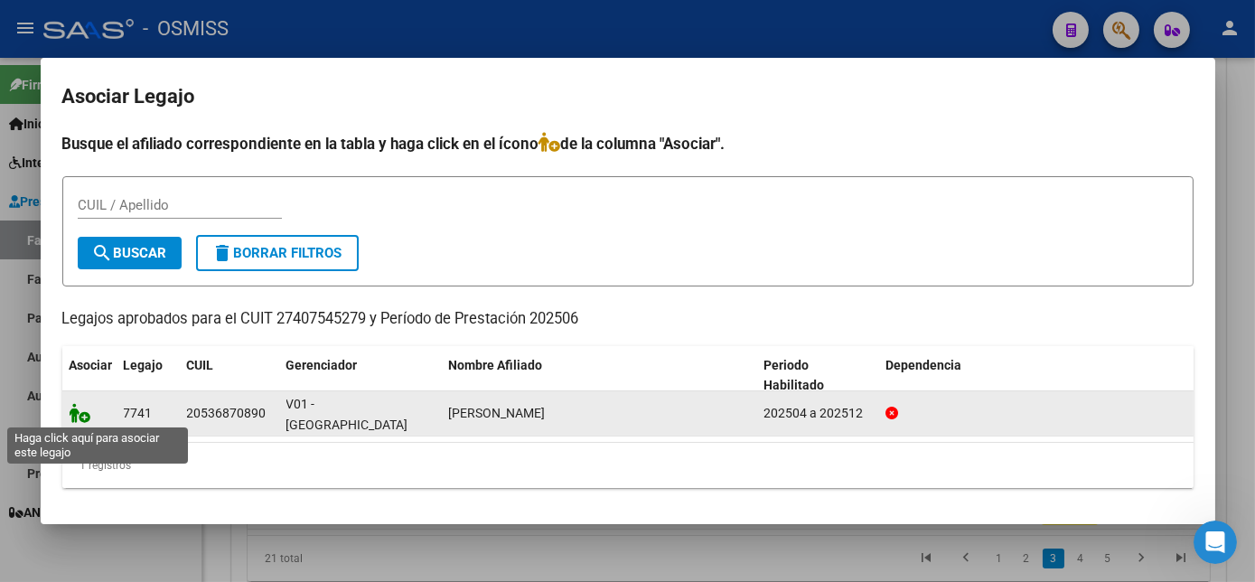
click at [81, 413] on icon at bounding box center [81, 413] width 22 height 20
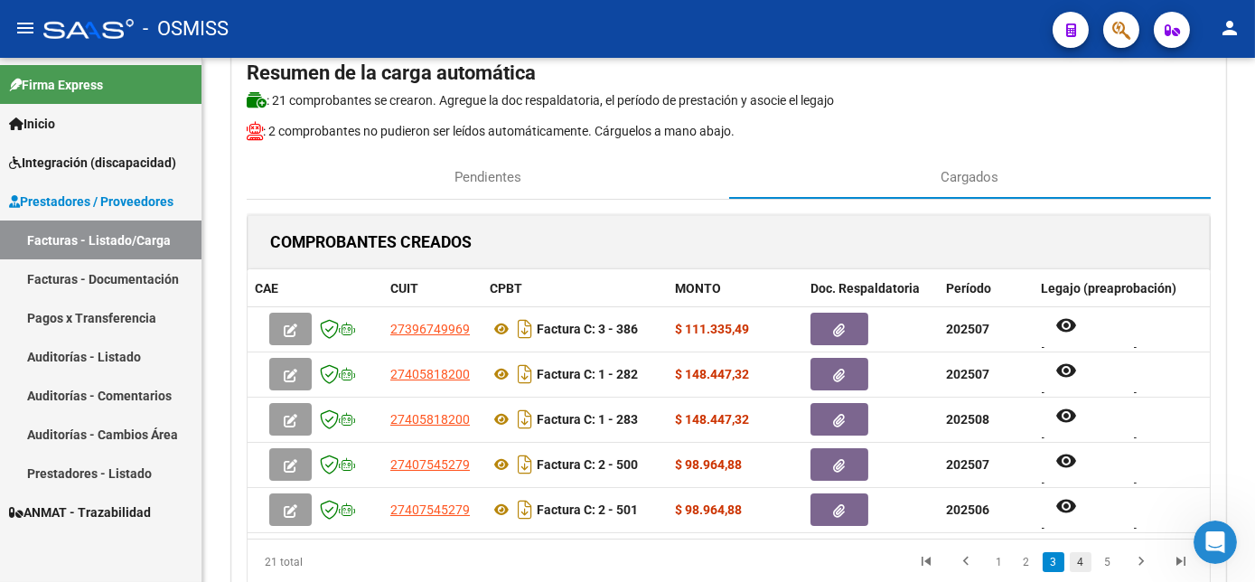
click at [1081, 572] on link "4" at bounding box center [1081, 562] width 22 height 20
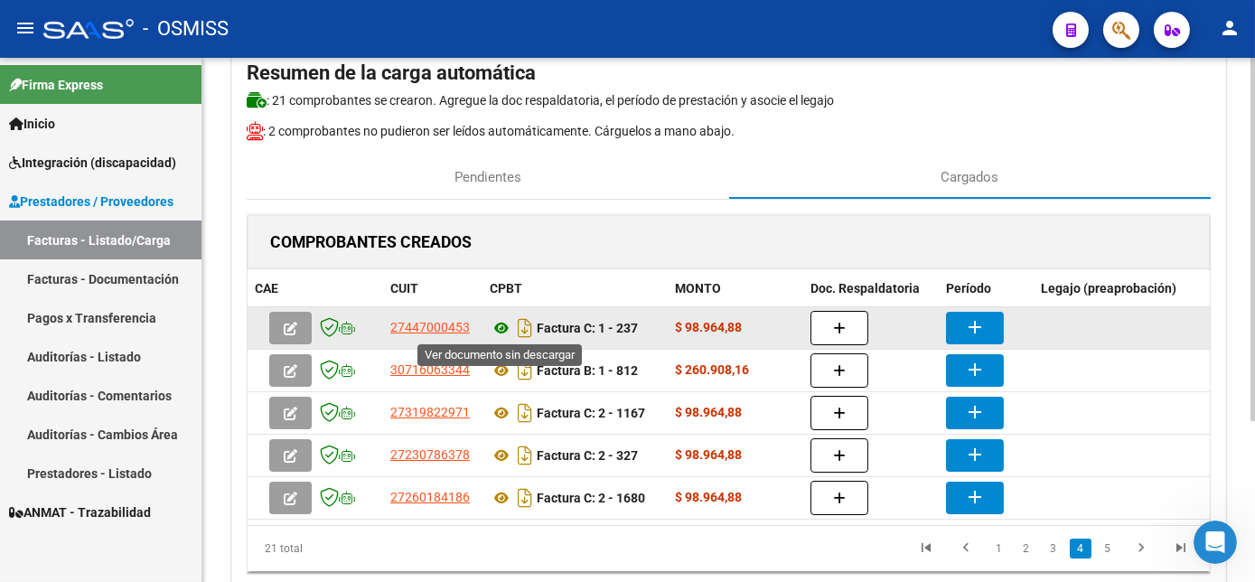
click at [497, 317] on icon at bounding box center [501, 328] width 23 height 22
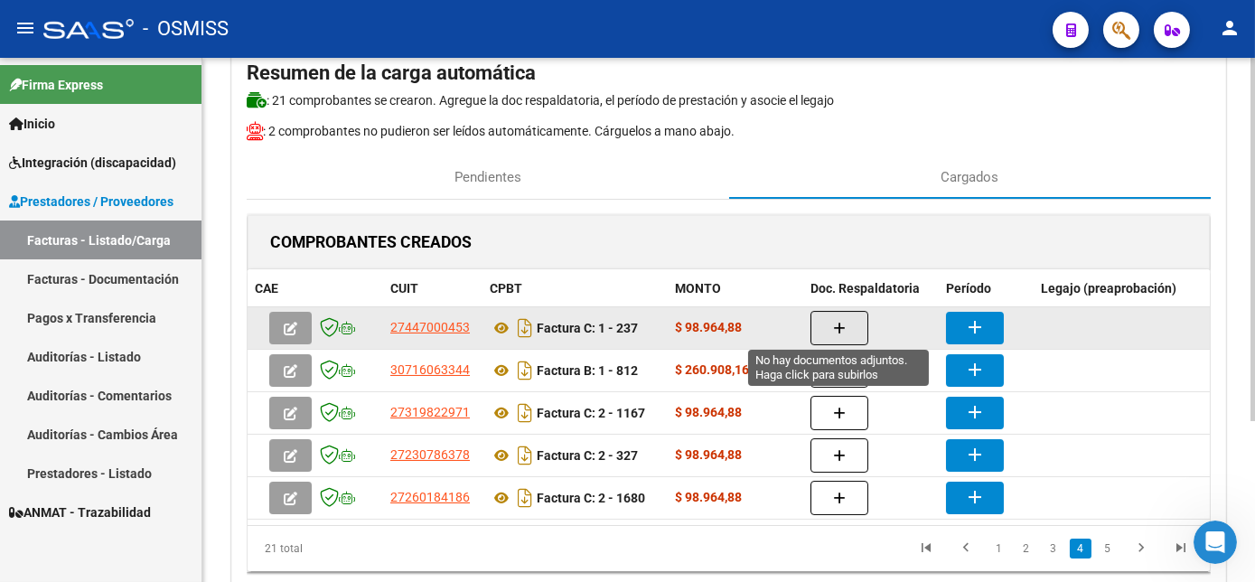
click at [838, 323] on icon "button" at bounding box center [839, 329] width 13 height 14
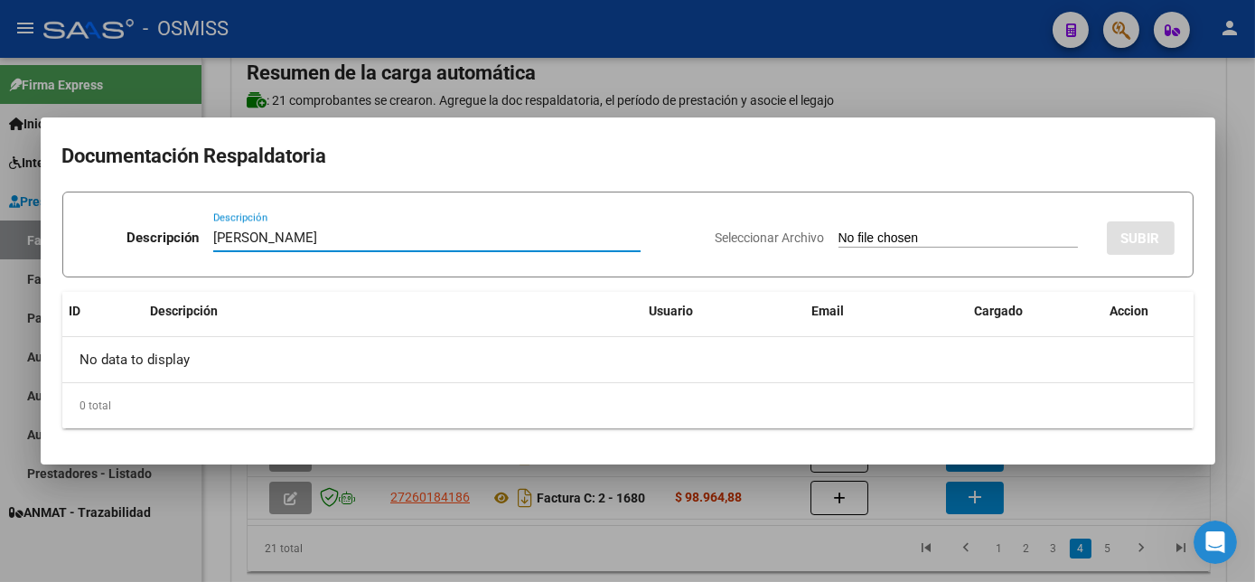
type input "[PERSON_NAME]"
click at [931, 233] on input "Seleccionar Archivo" at bounding box center [957, 238] width 239 height 17
type input "C:\fakepath\[PERSON_NAME][DATE] - [PERSON_NAME].jpg"
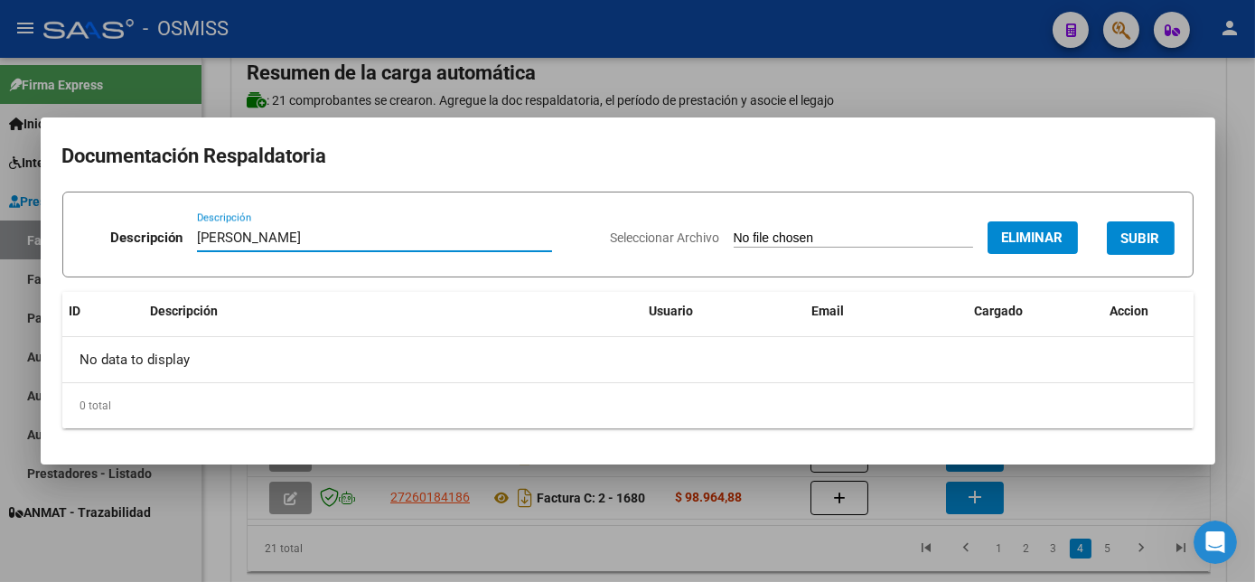
click at [282, 234] on input "[PERSON_NAME]" at bounding box center [374, 237] width 355 height 16
type input "GOMEZ -TOTH JULIO"
click at [1151, 231] on span "SUBIR" at bounding box center [1140, 238] width 39 height 16
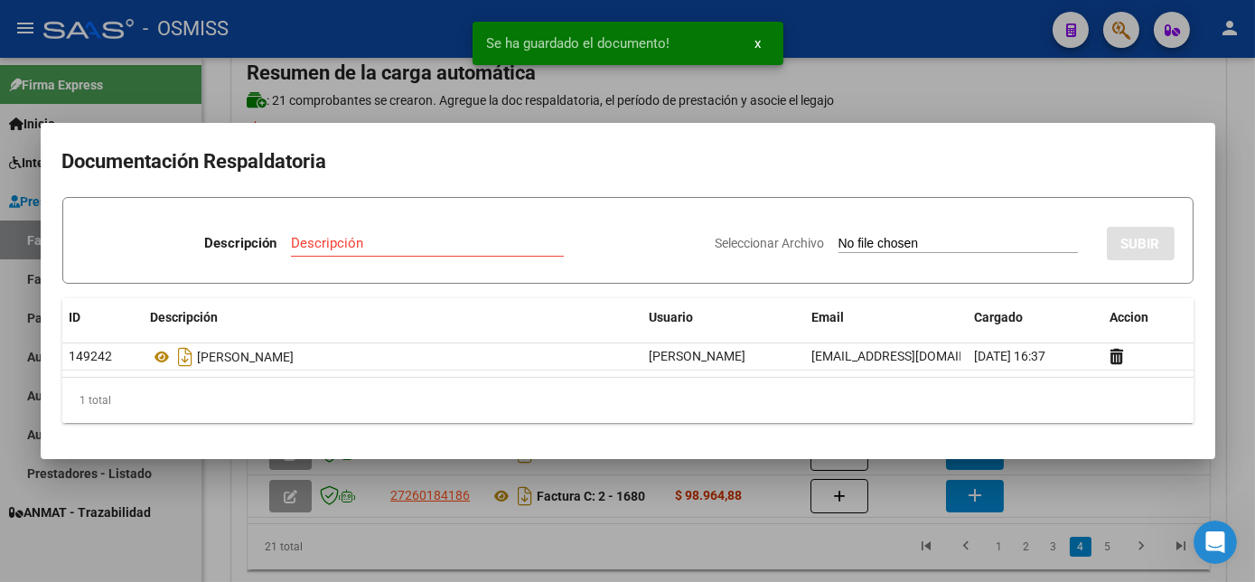
click at [1233, 334] on div at bounding box center [627, 291] width 1255 height 582
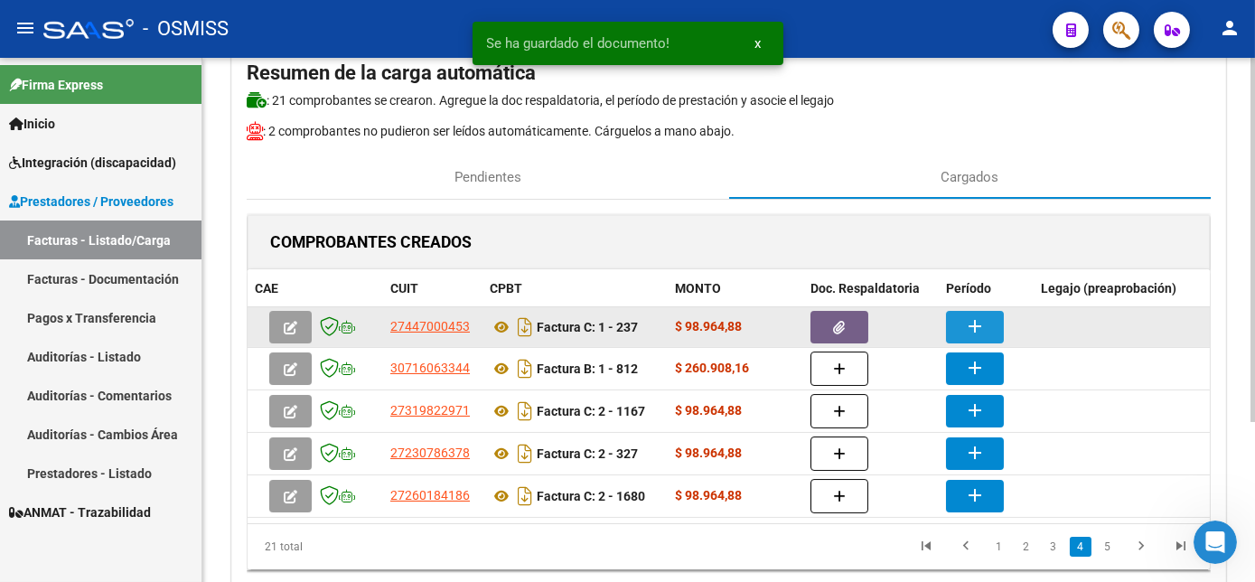
click at [981, 316] on mat-icon "add" at bounding box center [975, 326] width 22 height 22
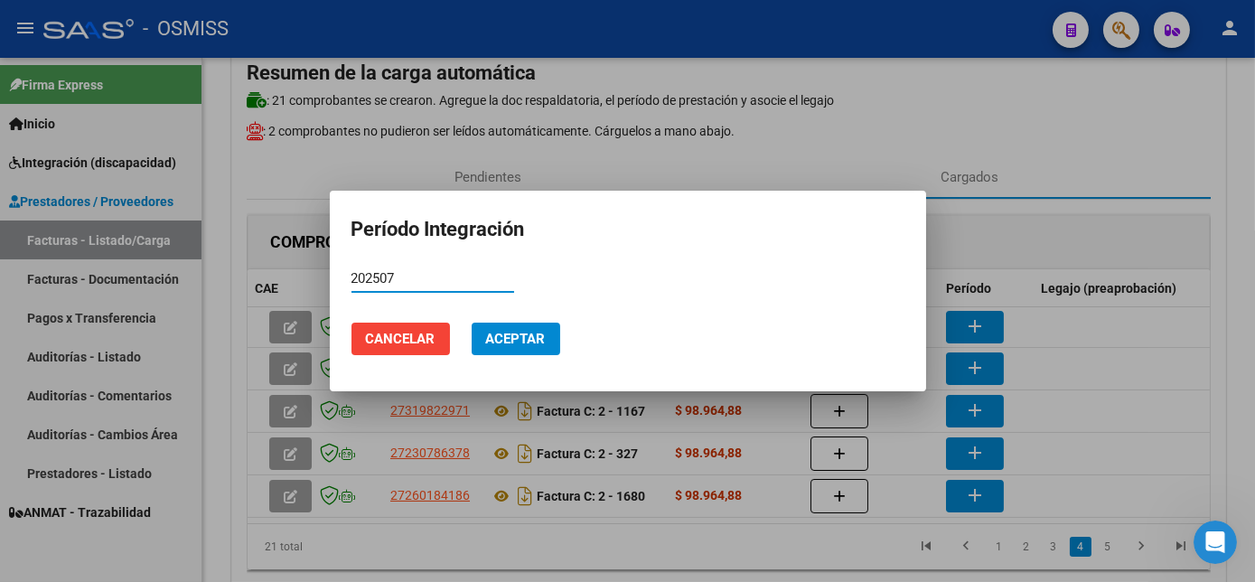
type input "202507"
click at [519, 344] on span "Aceptar" at bounding box center [516, 339] width 60 height 16
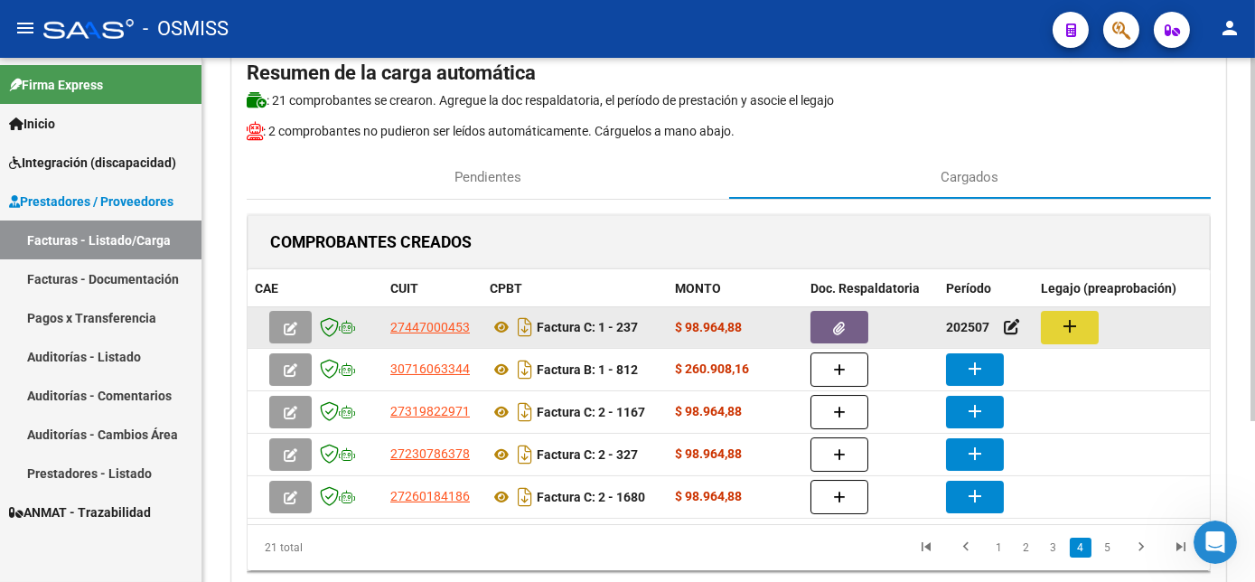
click at [1070, 330] on mat-icon "add" at bounding box center [1070, 326] width 22 height 22
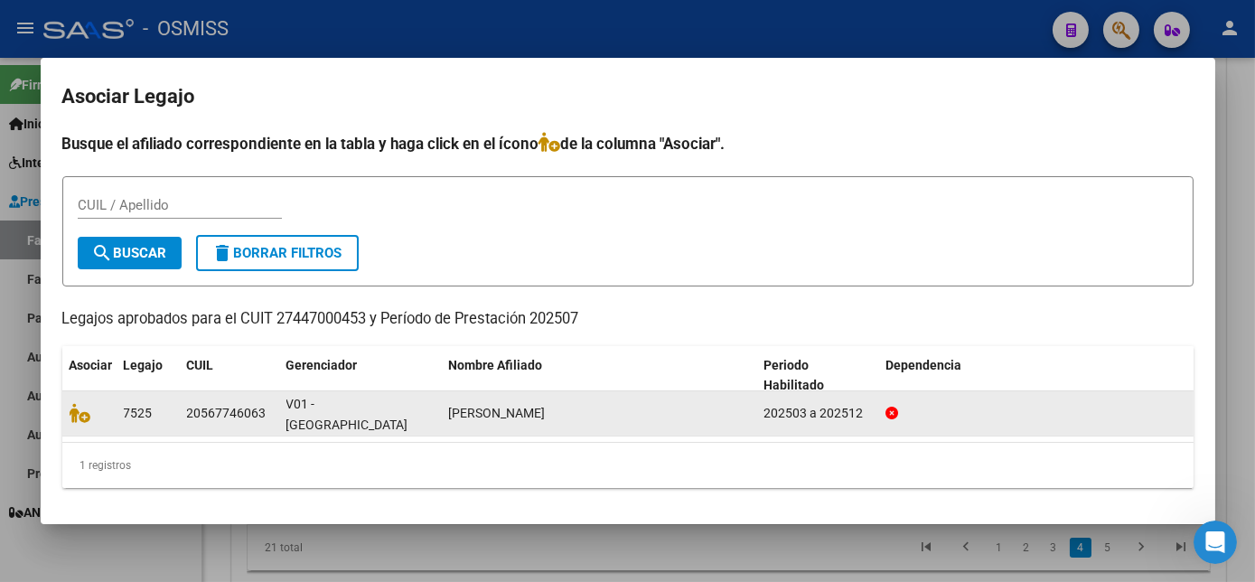
click at [67, 416] on datatable-body-cell at bounding box center [89, 413] width 54 height 44
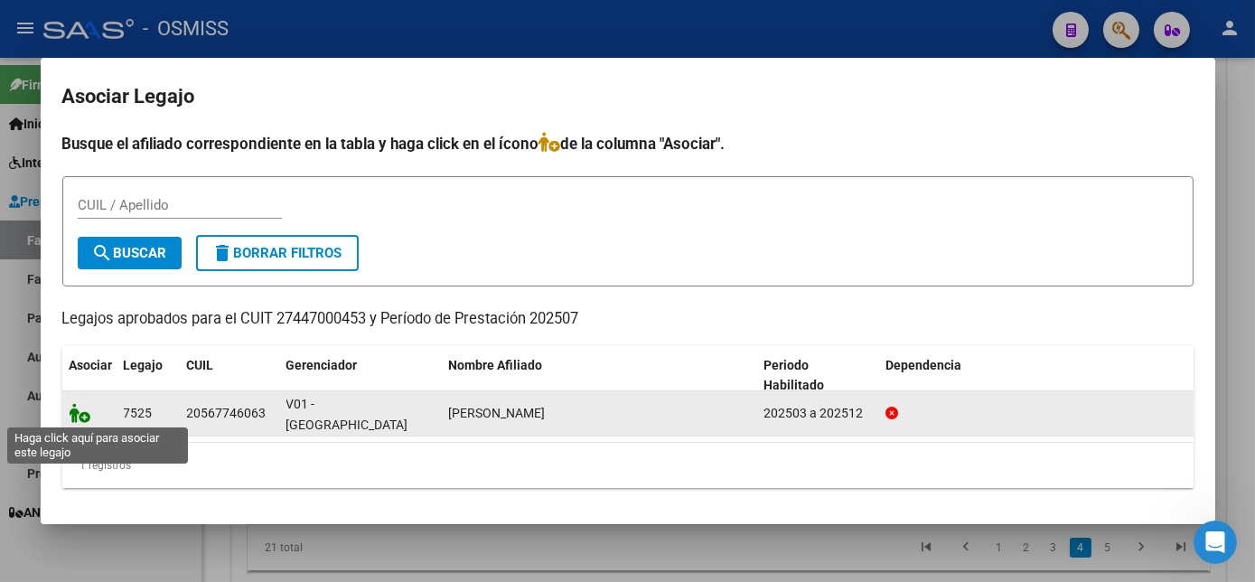
click at [84, 413] on icon at bounding box center [81, 413] width 22 height 20
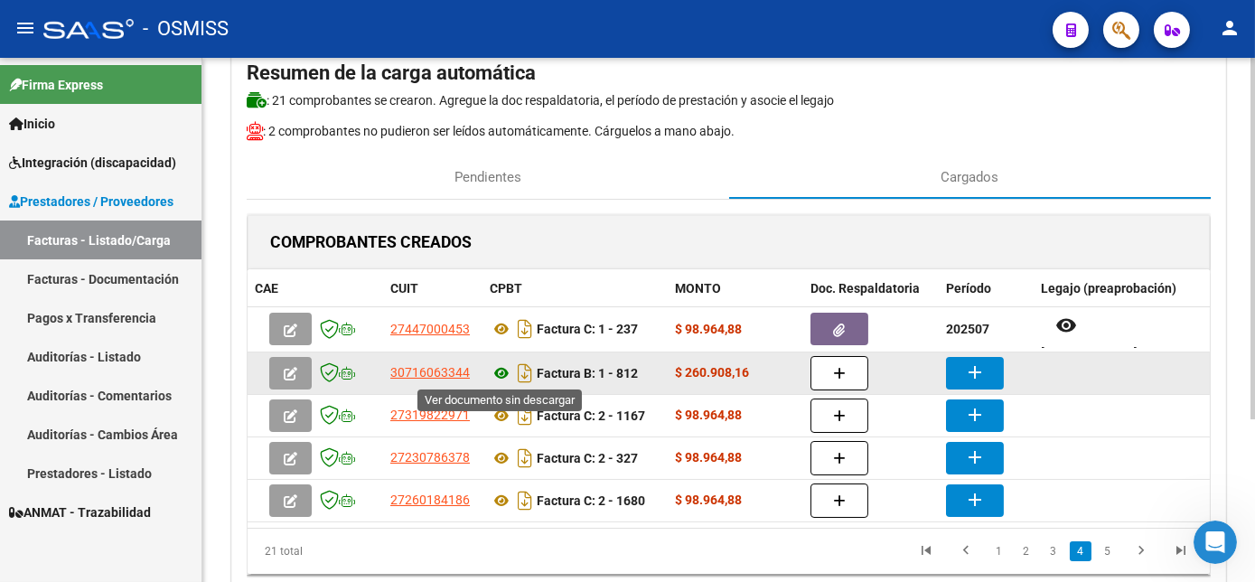
click at [504, 374] on icon at bounding box center [501, 373] width 23 height 22
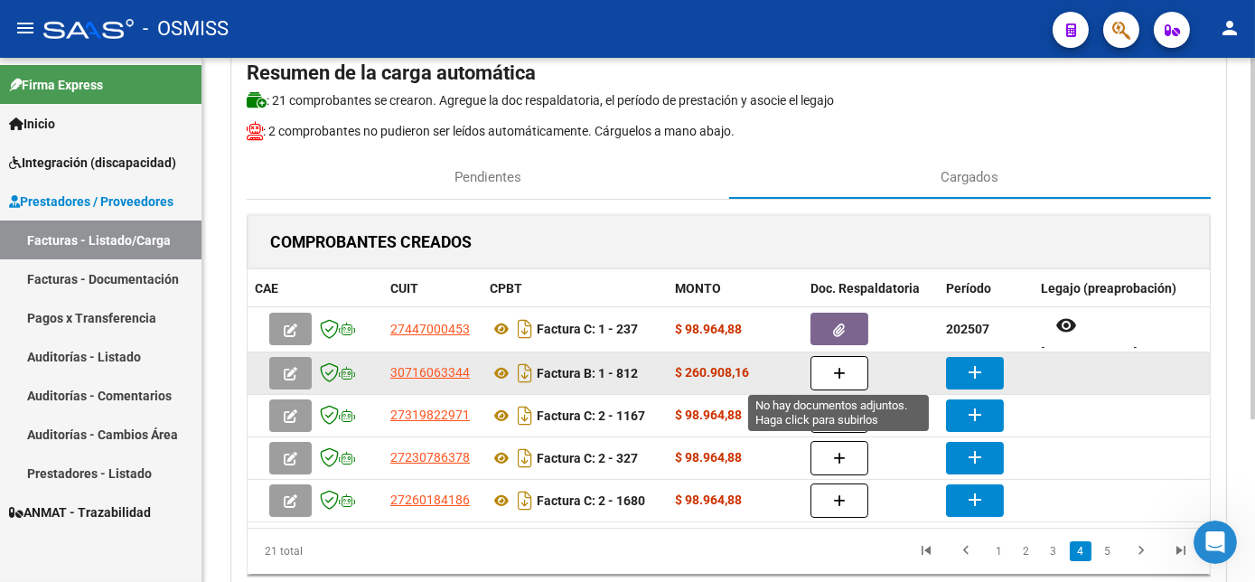
click at [836, 369] on icon "button" at bounding box center [839, 374] width 13 height 14
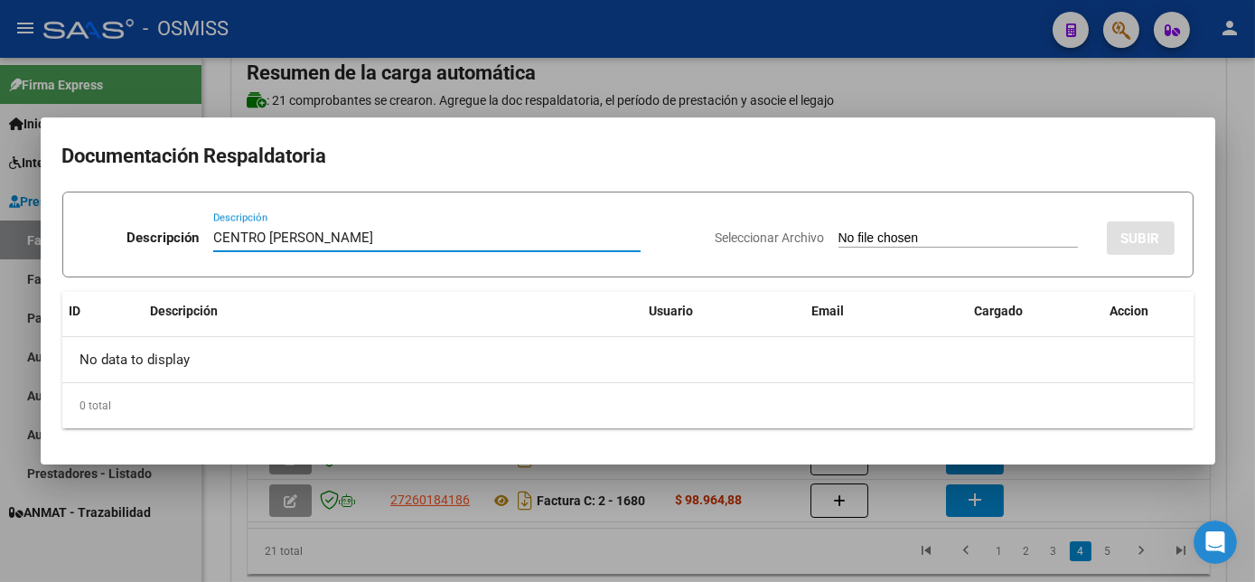
type input "CENTRO [PERSON_NAME]"
click at [869, 234] on input "Seleccionar Archivo" at bounding box center [957, 238] width 239 height 17
click at [929, 232] on input "Seleccionar Archivo" at bounding box center [957, 238] width 239 height 17
type input "C:\fakepath\ORTIZ PARODY - PLANILLA [DATE] - [PERSON_NAME].pdf"
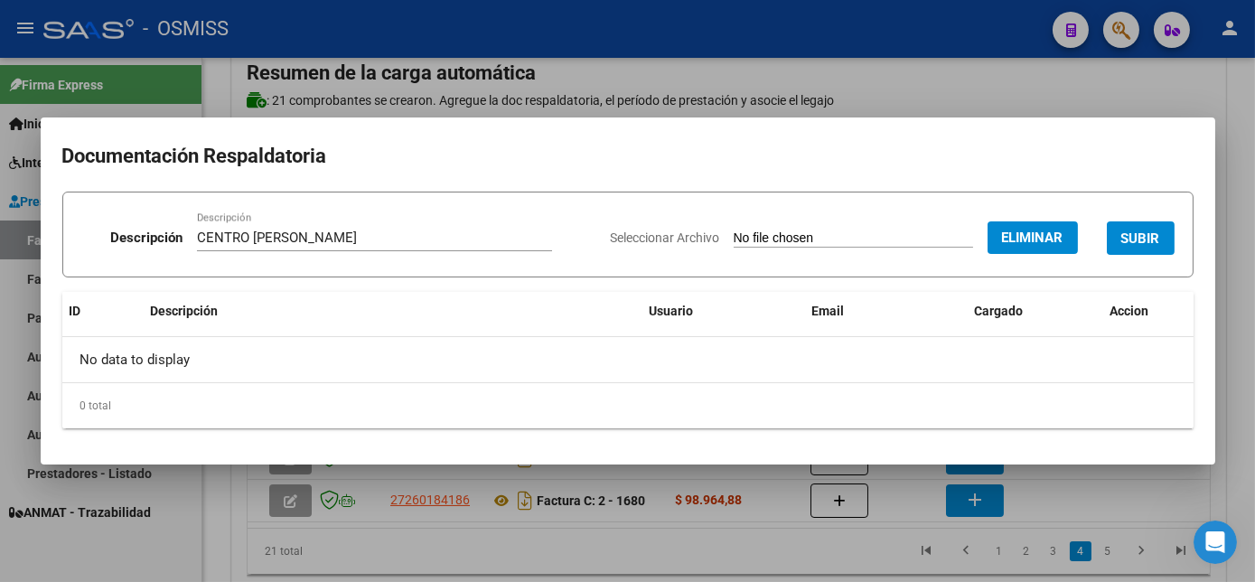
click at [1151, 236] on span "SUBIR" at bounding box center [1140, 238] width 39 height 16
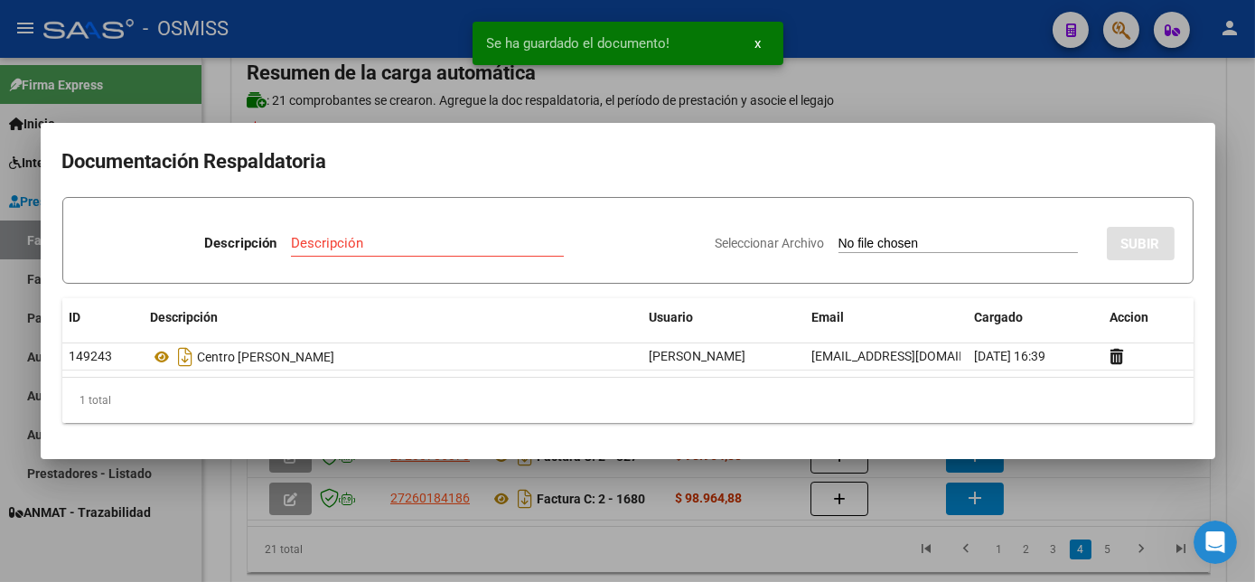
click at [1148, 482] on div at bounding box center [627, 291] width 1255 height 582
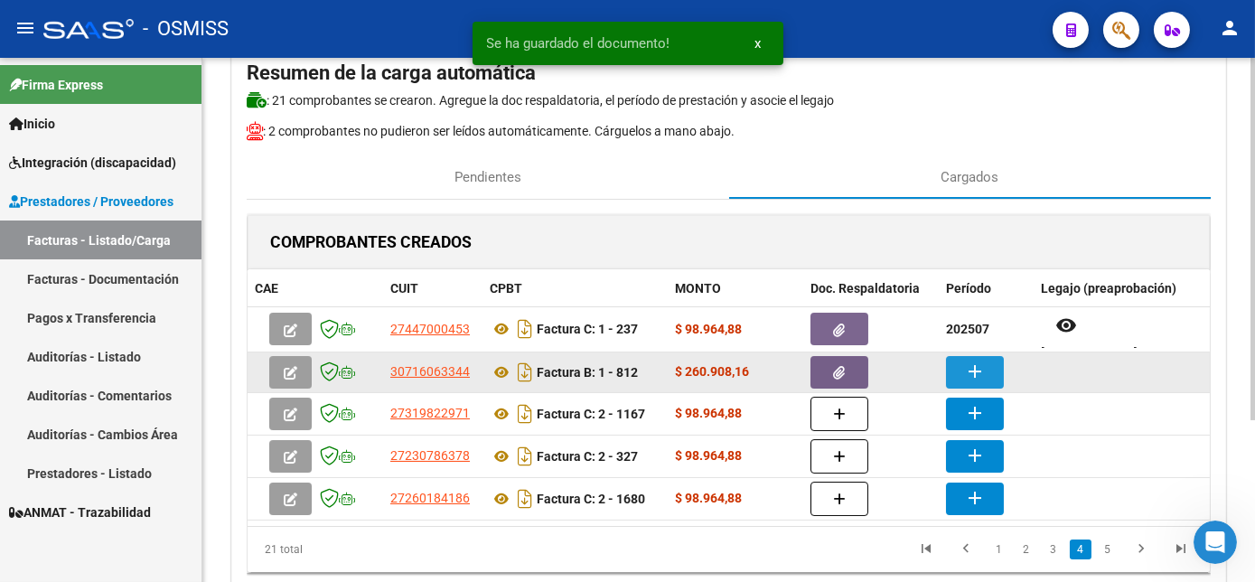
click at [978, 377] on mat-icon "add" at bounding box center [975, 371] width 22 height 22
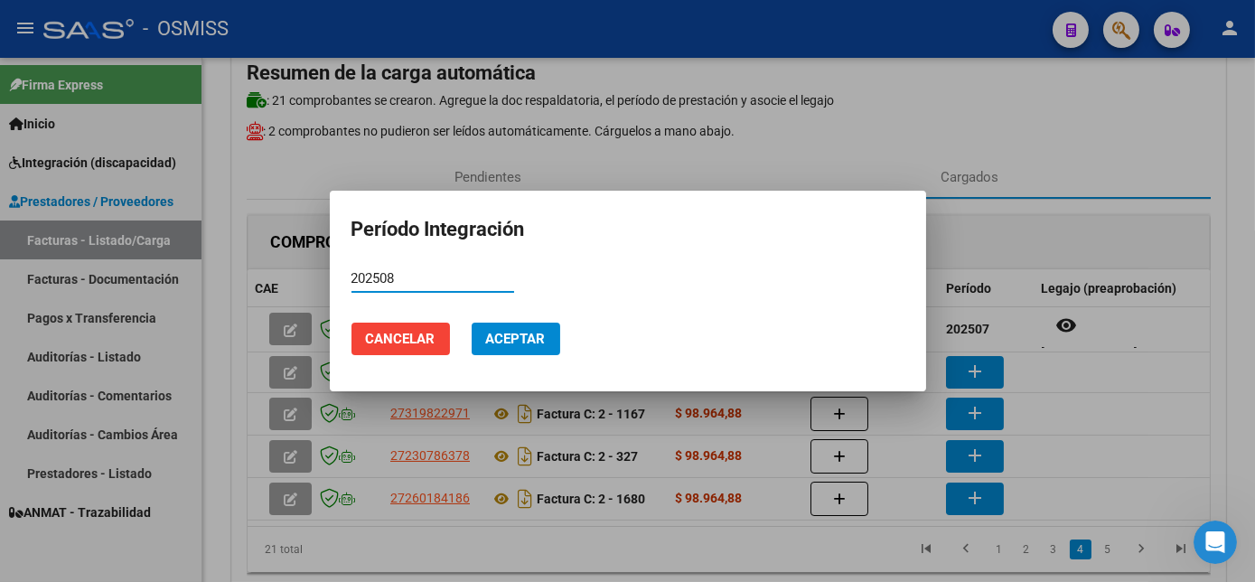
type input "202508"
click at [515, 335] on span "Aceptar" at bounding box center [516, 339] width 60 height 16
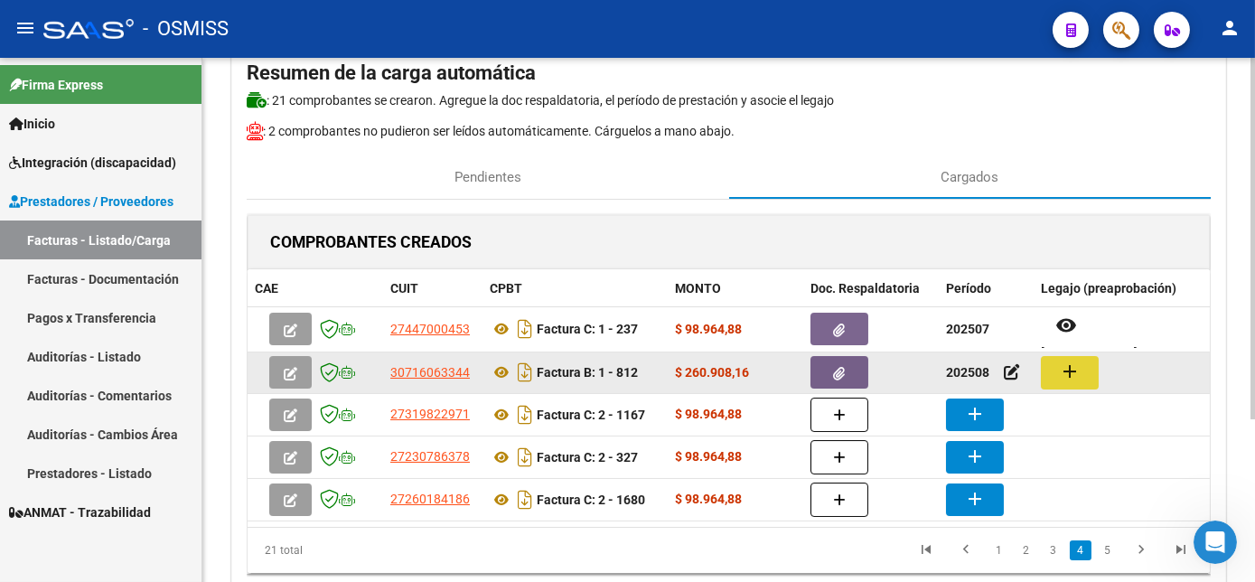
click at [1077, 367] on mat-icon "add" at bounding box center [1070, 371] width 22 height 22
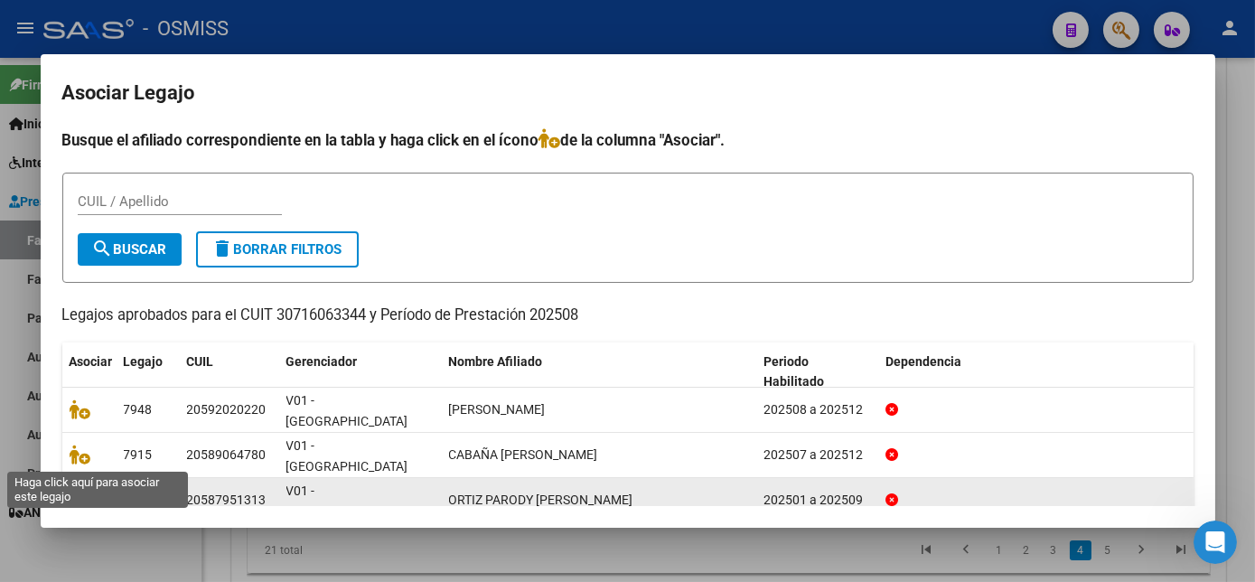
click at [83, 490] on icon at bounding box center [81, 500] width 22 height 20
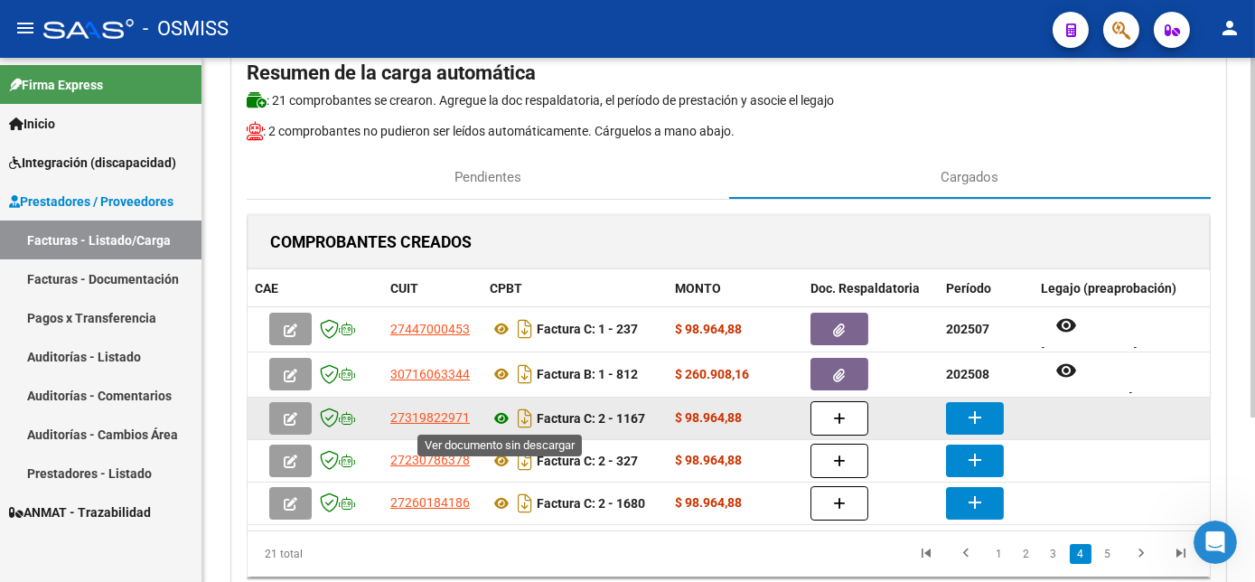
click at [503, 410] on icon at bounding box center [501, 418] width 23 height 22
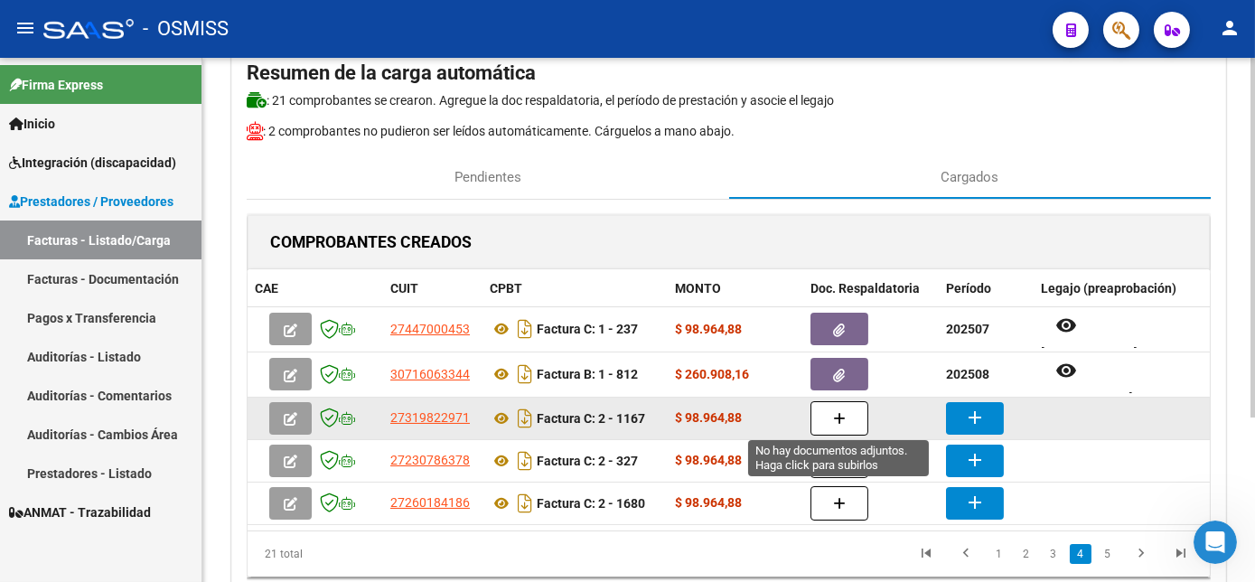
click at [843, 414] on icon "button" at bounding box center [839, 419] width 13 height 14
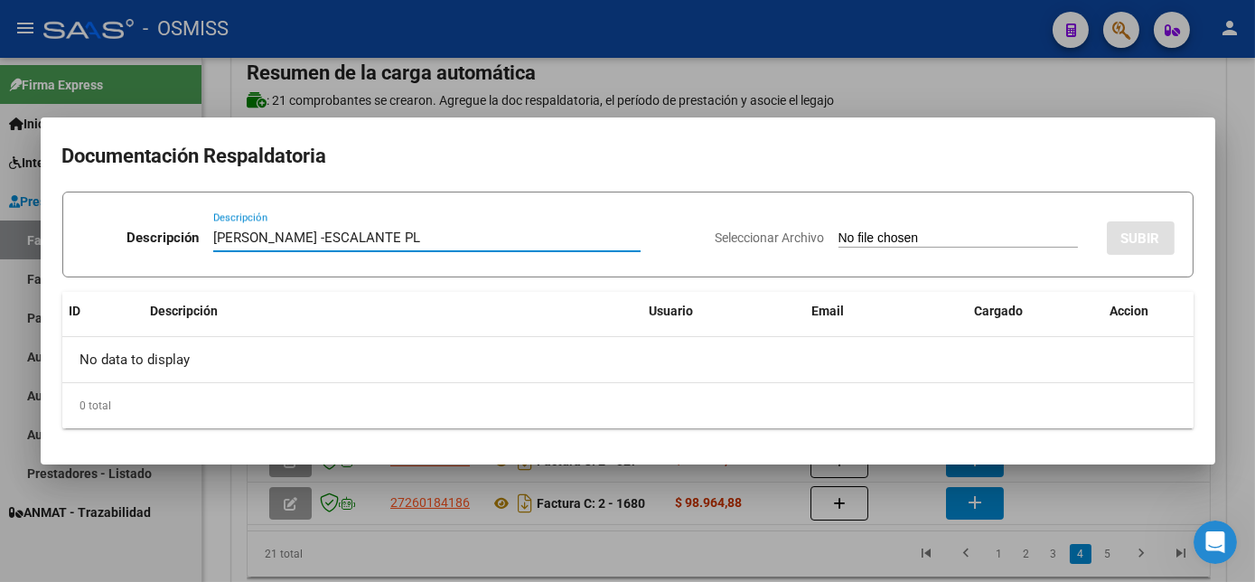
type input "[PERSON_NAME] -ESCALANTE PL"
click at [912, 236] on input "Seleccionar Archivo" at bounding box center [957, 238] width 239 height 17
type input "C:\fakepath\[PERSON_NAME] - [PERSON_NAME].pdf"
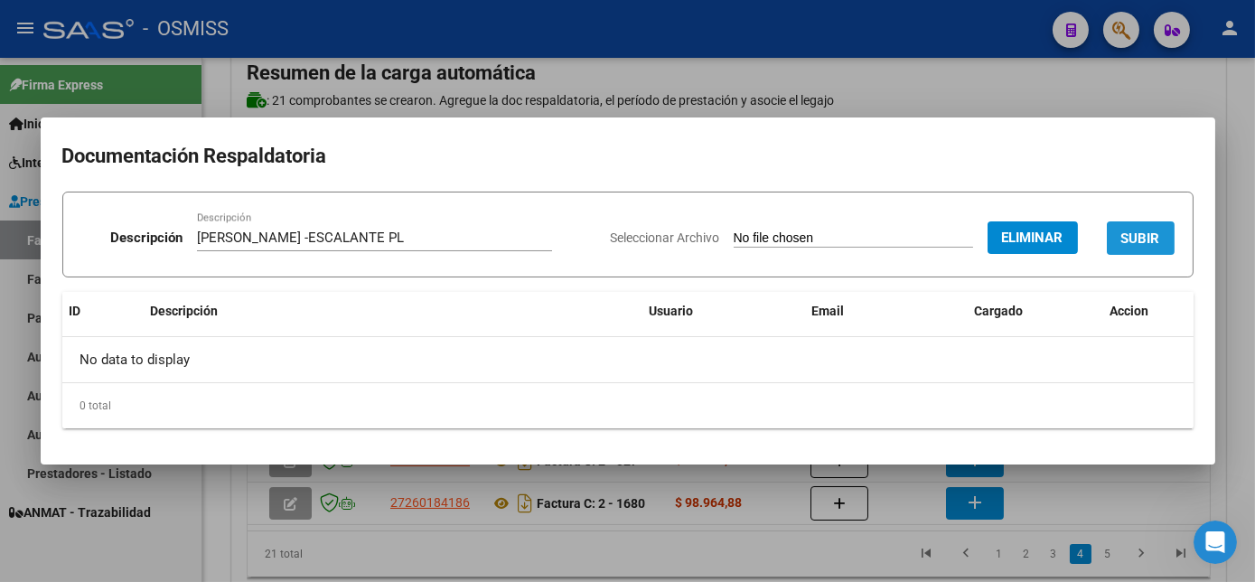
click at [1132, 233] on span "SUBIR" at bounding box center [1140, 238] width 39 height 16
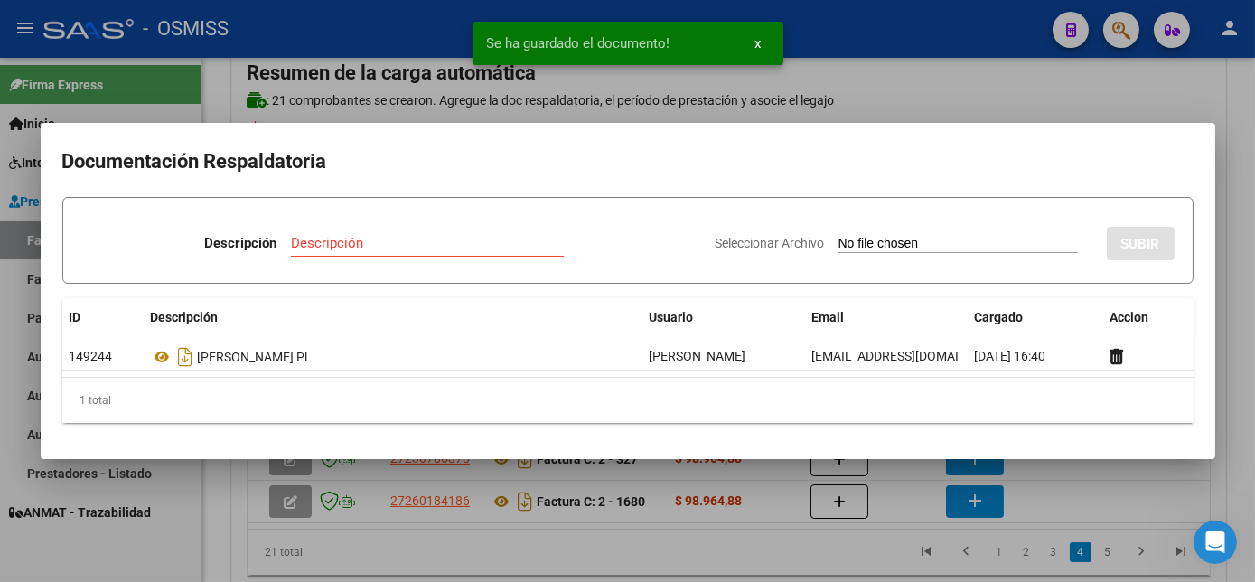
click at [1230, 262] on div at bounding box center [627, 291] width 1255 height 582
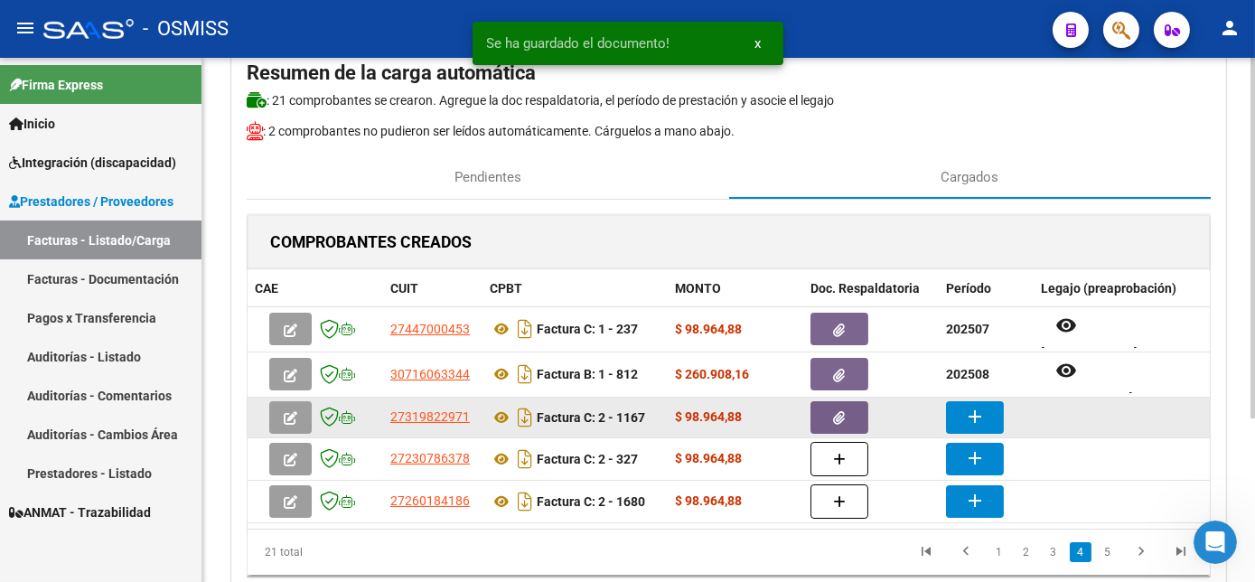
click at [982, 401] on button "add" at bounding box center [975, 417] width 58 height 33
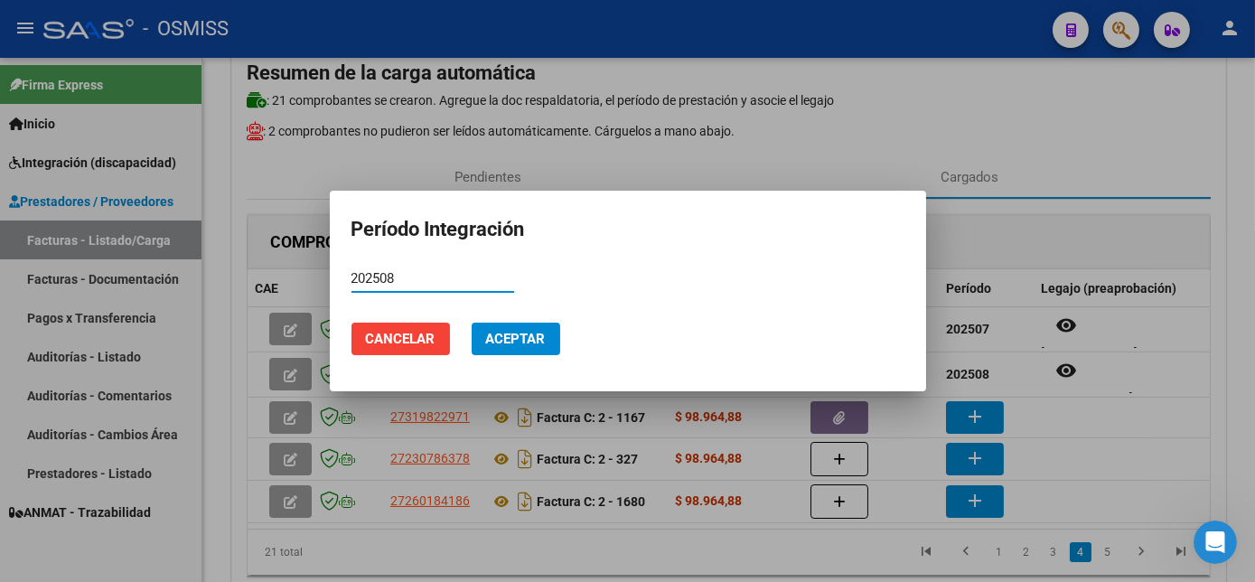
type input "202508"
click at [503, 341] on span "Aceptar" at bounding box center [516, 339] width 60 height 16
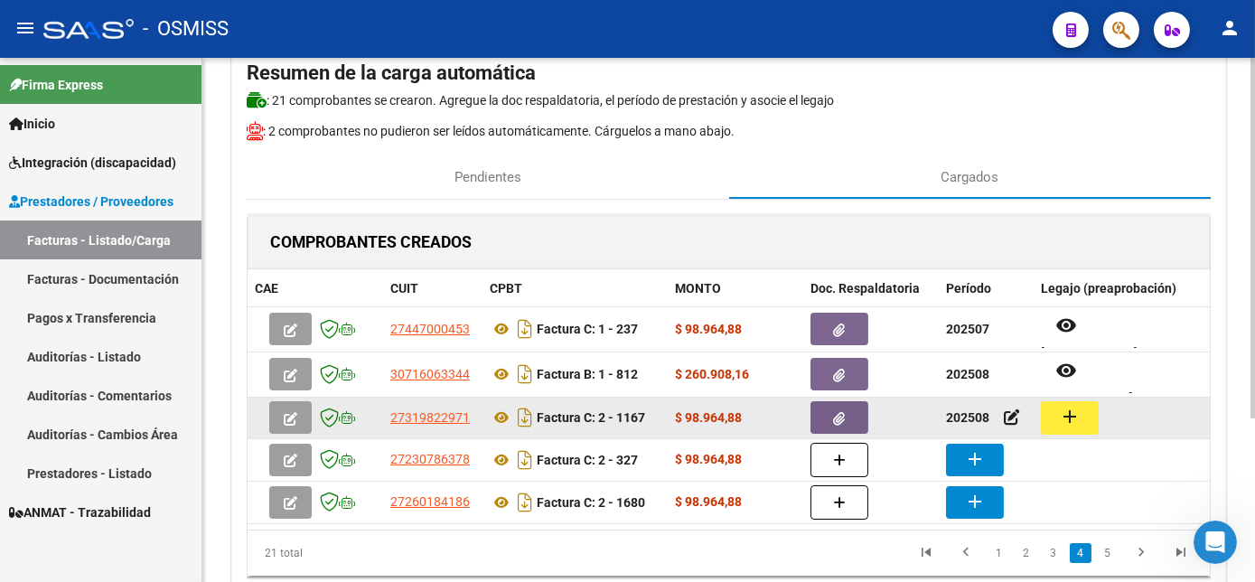
click at [1066, 411] on mat-icon "add" at bounding box center [1070, 417] width 22 height 22
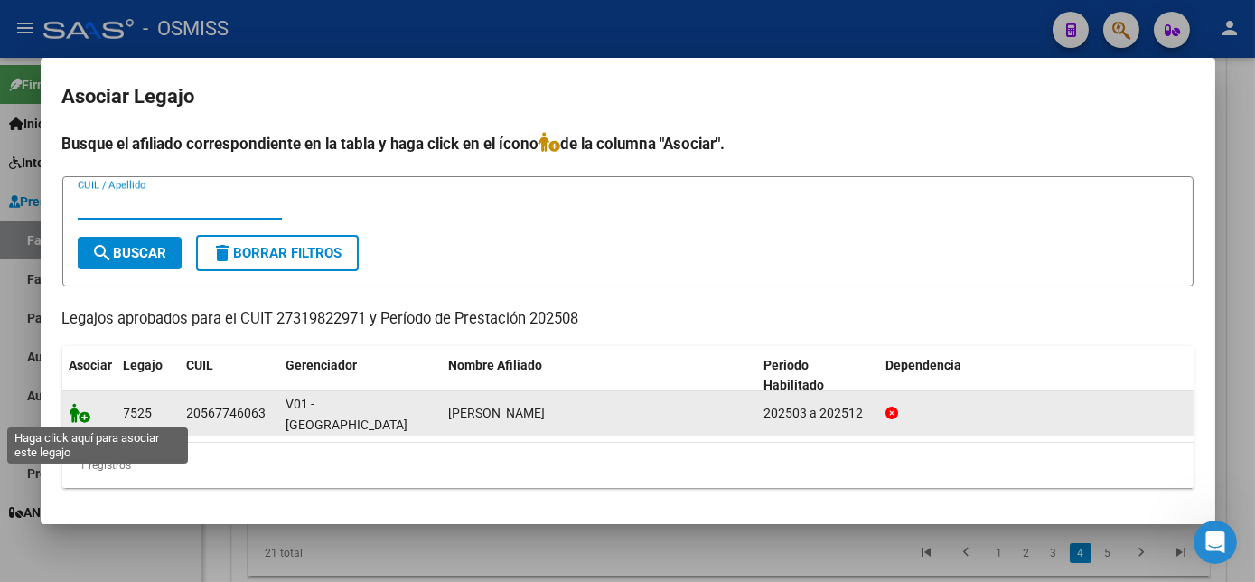
click at [74, 409] on icon at bounding box center [81, 413] width 22 height 20
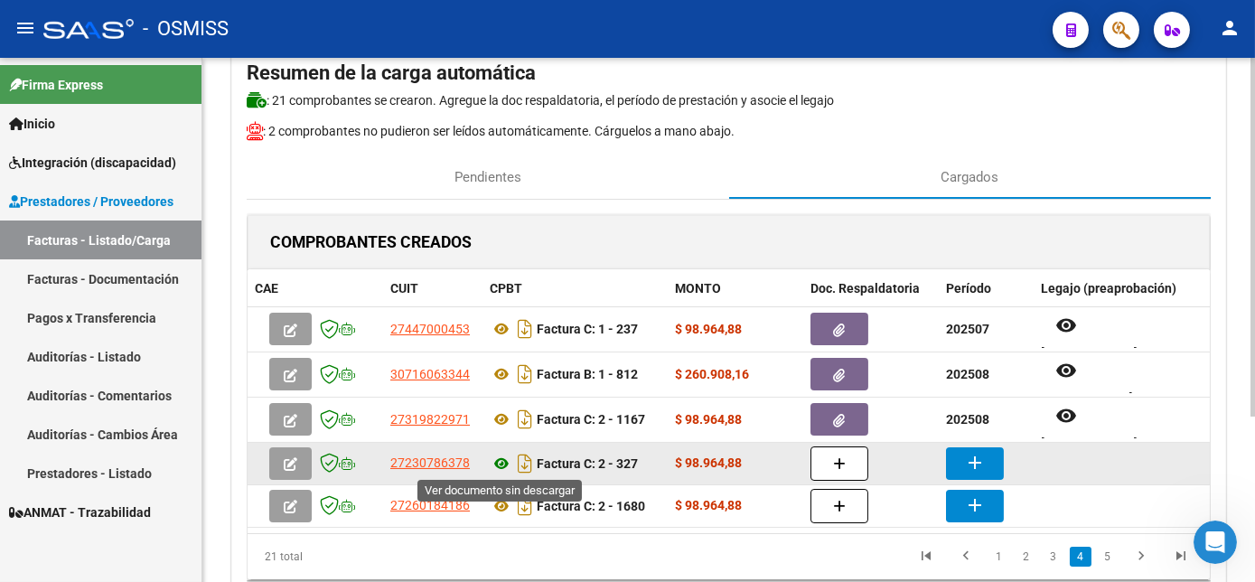
click at [497, 460] on icon at bounding box center [501, 464] width 23 height 22
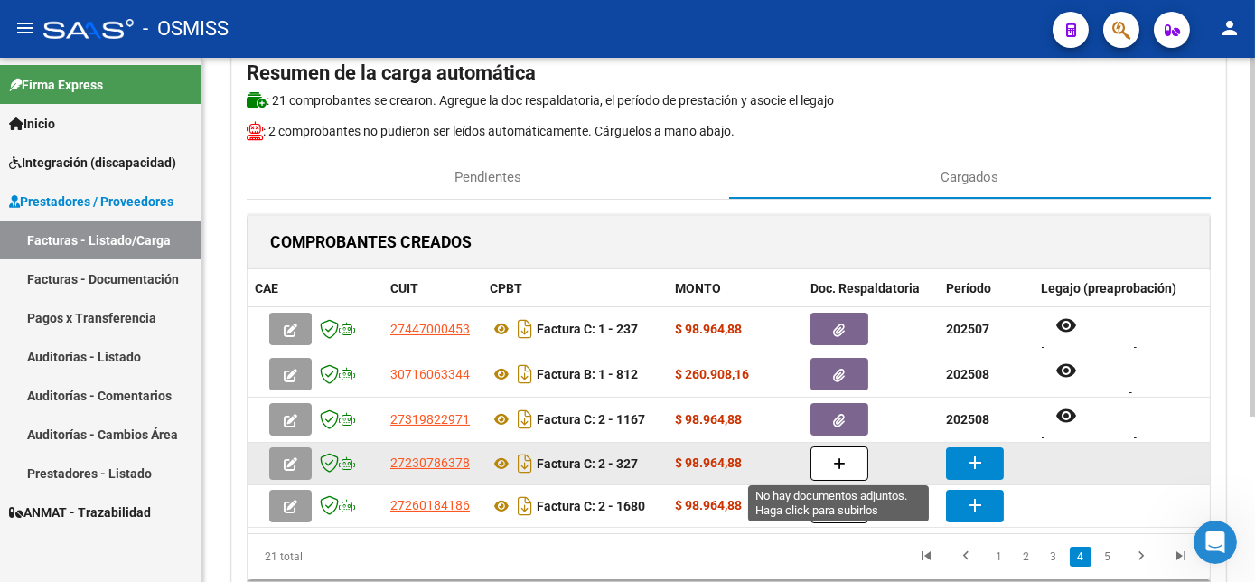
click at [836, 464] on icon "button" at bounding box center [839, 464] width 13 height 14
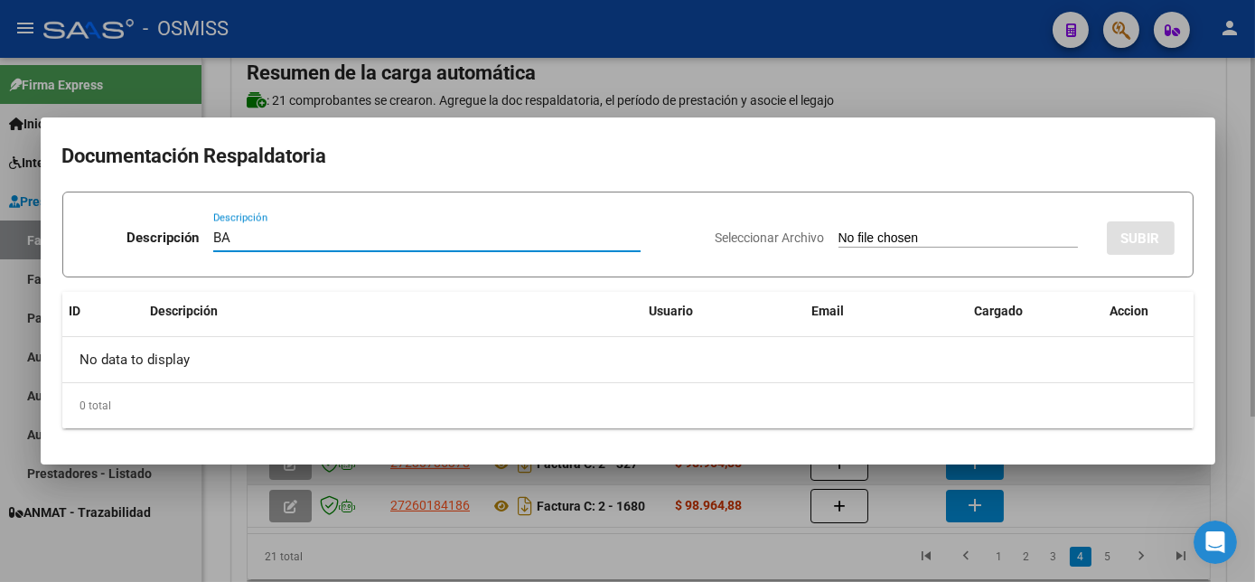
type input "B"
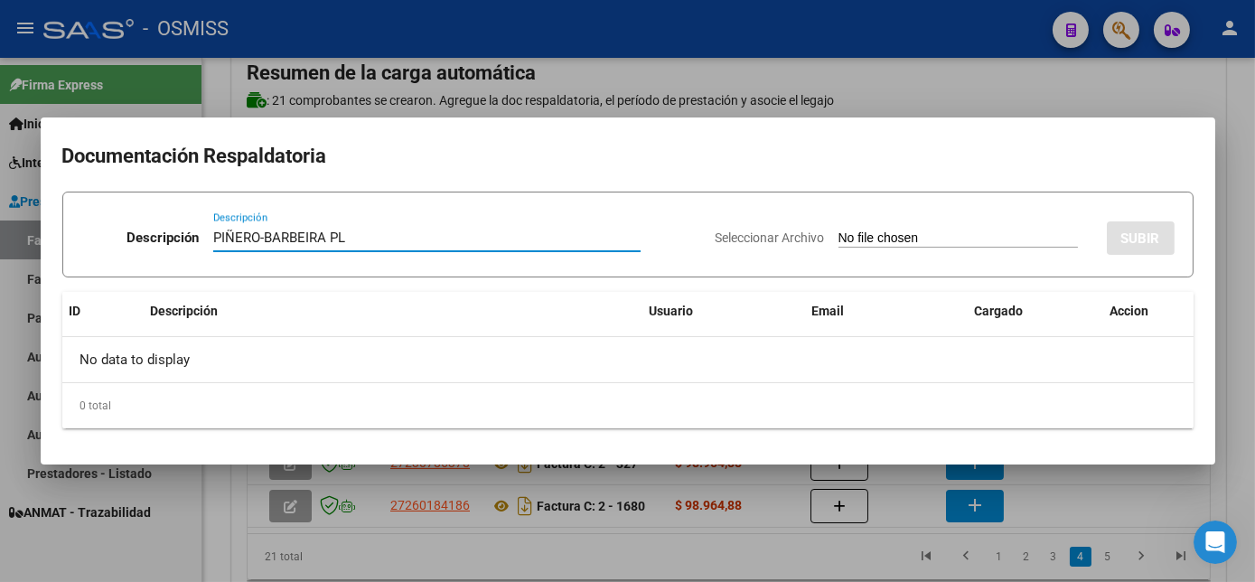
type input "PIÑERO-BARBEIRA PL"
click at [929, 245] on input "Seleccionar Archivo" at bounding box center [957, 238] width 239 height 17
type input "C:\fakepath\PIÑEIRO [PERSON_NAME] - AGOSTO.pdf"
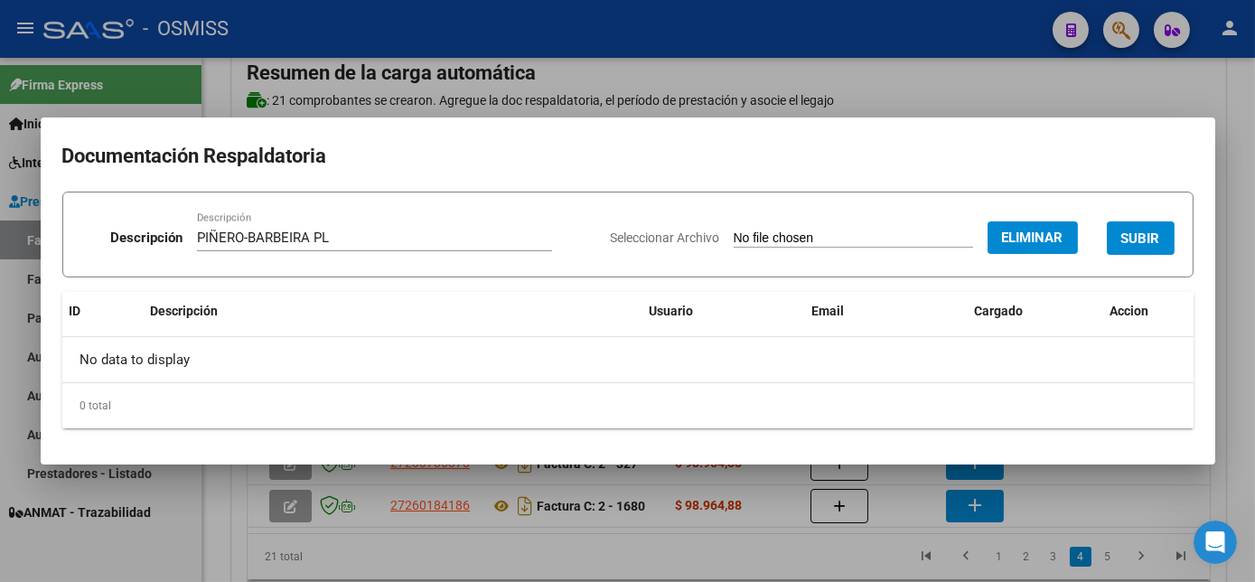
click at [1139, 230] on span "SUBIR" at bounding box center [1140, 238] width 39 height 16
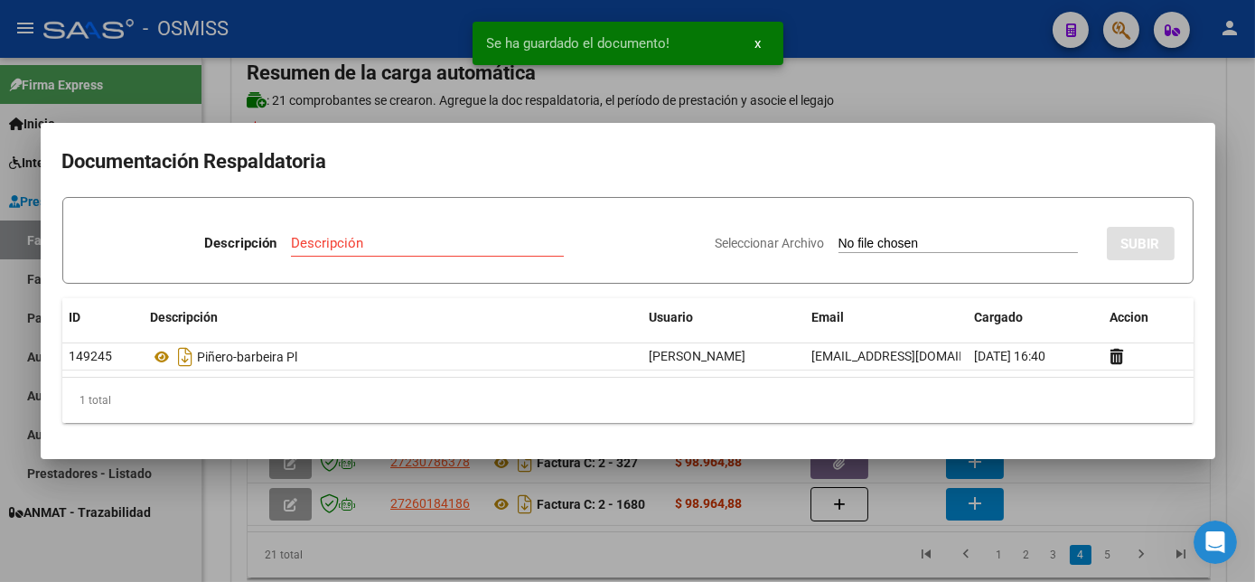
click at [1231, 378] on div at bounding box center [627, 291] width 1255 height 582
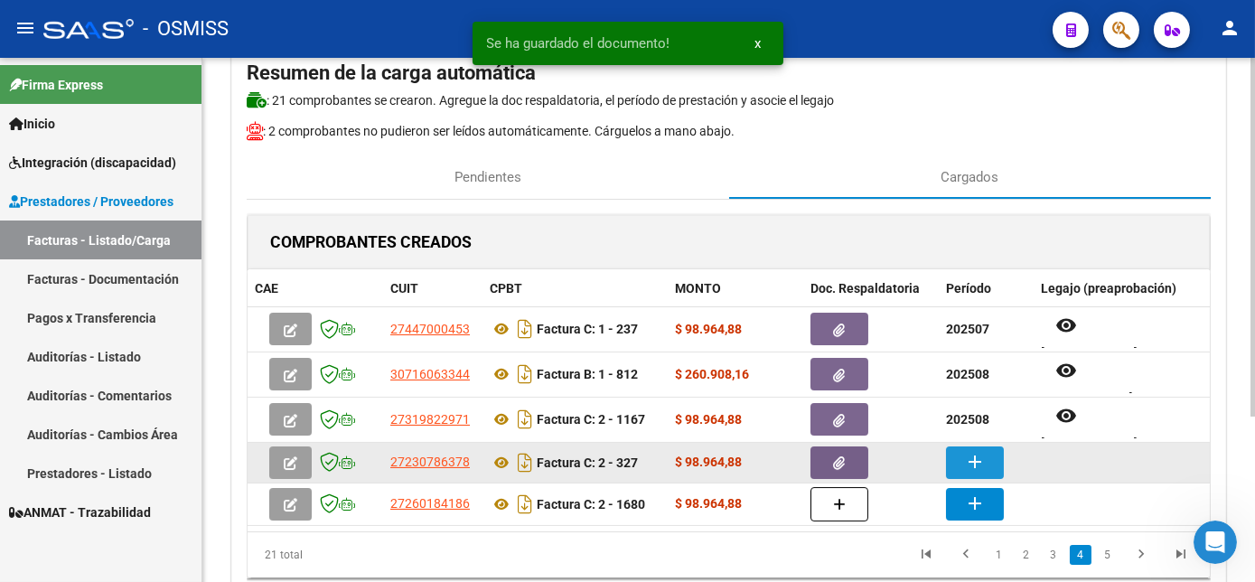
click at [974, 463] on mat-icon "add" at bounding box center [975, 462] width 22 height 22
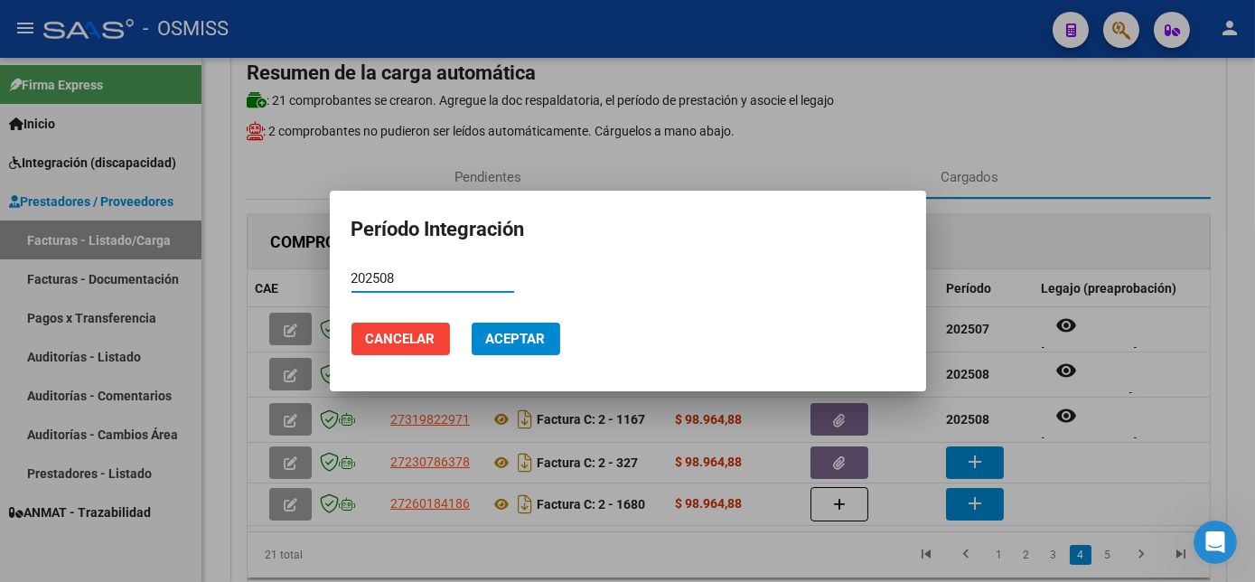
type input "202508"
click at [508, 335] on span "Aceptar" at bounding box center [516, 339] width 60 height 16
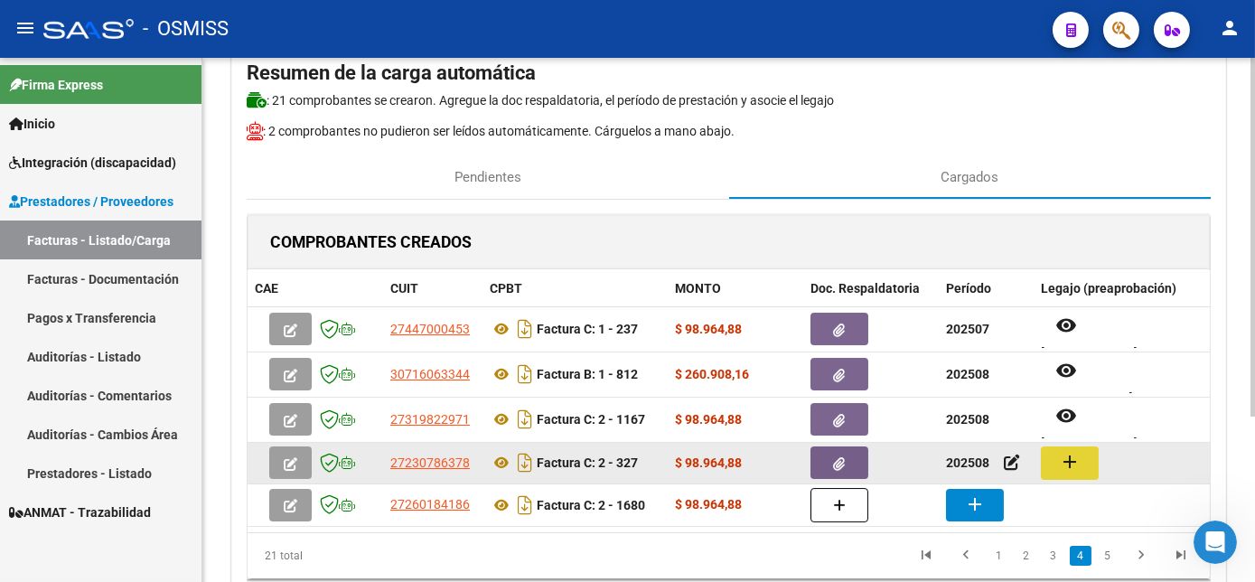
click at [1073, 454] on mat-icon "add" at bounding box center [1070, 462] width 22 height 22
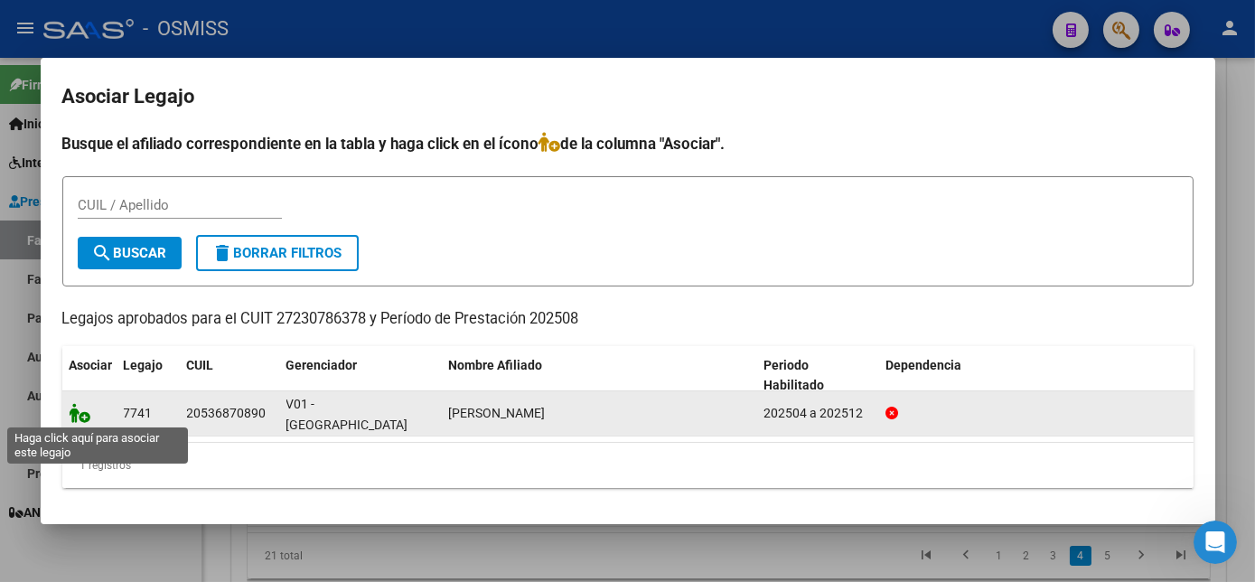
click at [80, 407] on icon at bounding box center [81, 413] width 22 height 20
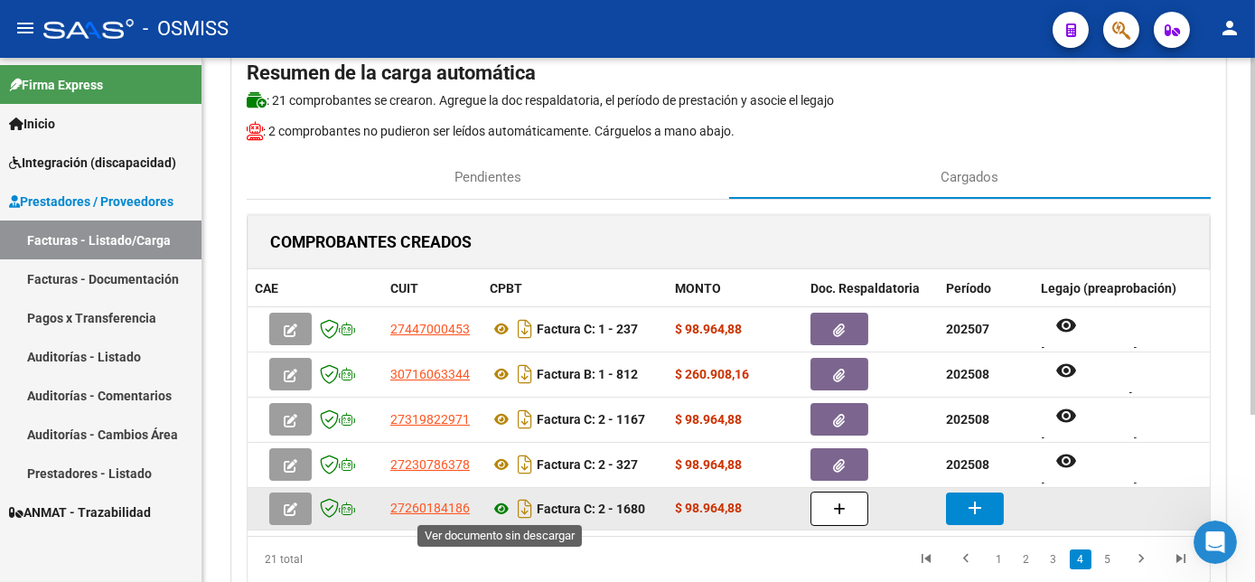
click at [499, 506] on icon at bounding box center [501, 509] width 23 height 22
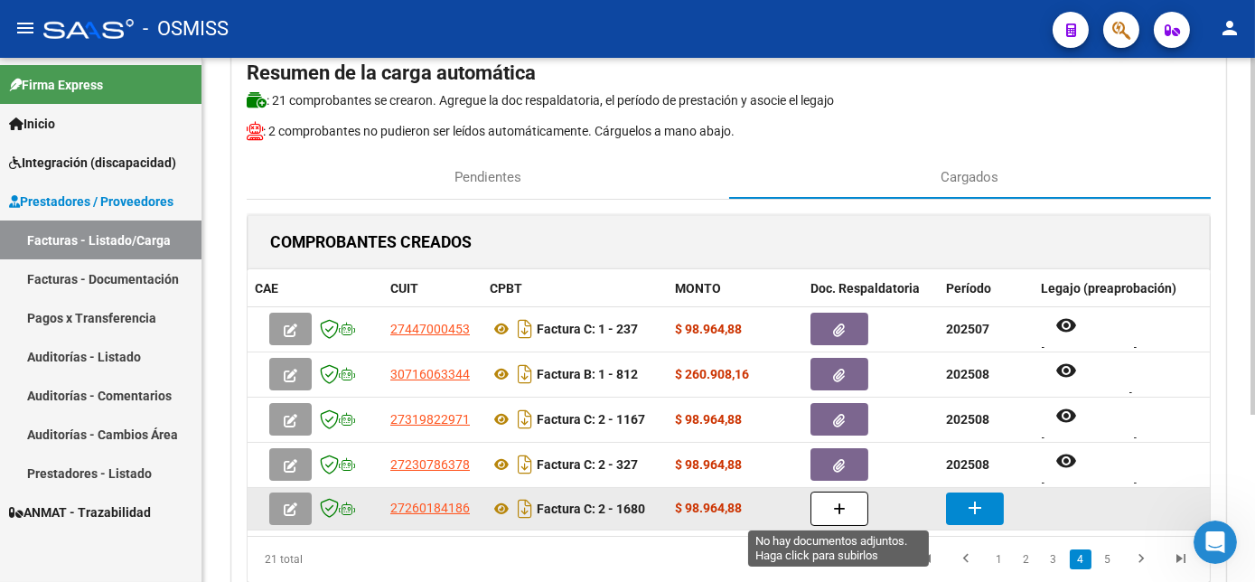
click at [829, 513] on button "button" at bounding box center [839, 508] width 58 height 34
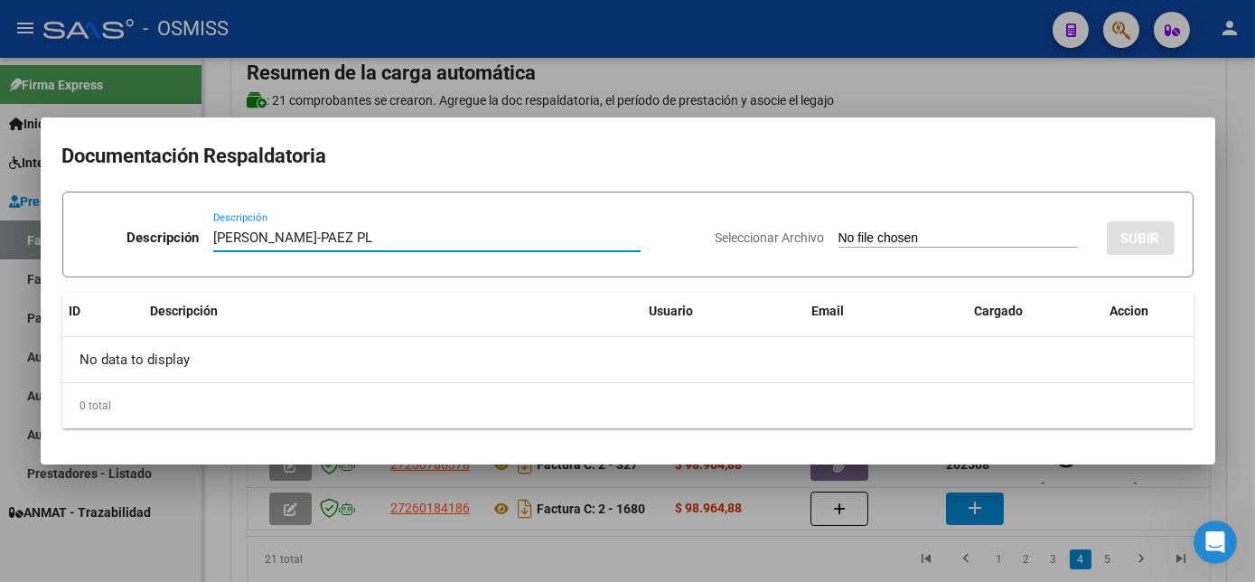
type input "[PERSON_NAME]-PAEZ PL"
click at [956, 233] on input "Seleccionar Archivo" at bounding box center [957, 238] width 239 height 17
type input "C:\fakepath\[PERSON_NAME] - [PERSON_NAME] ASISTENCIA PSIC 07 2025.pdf"
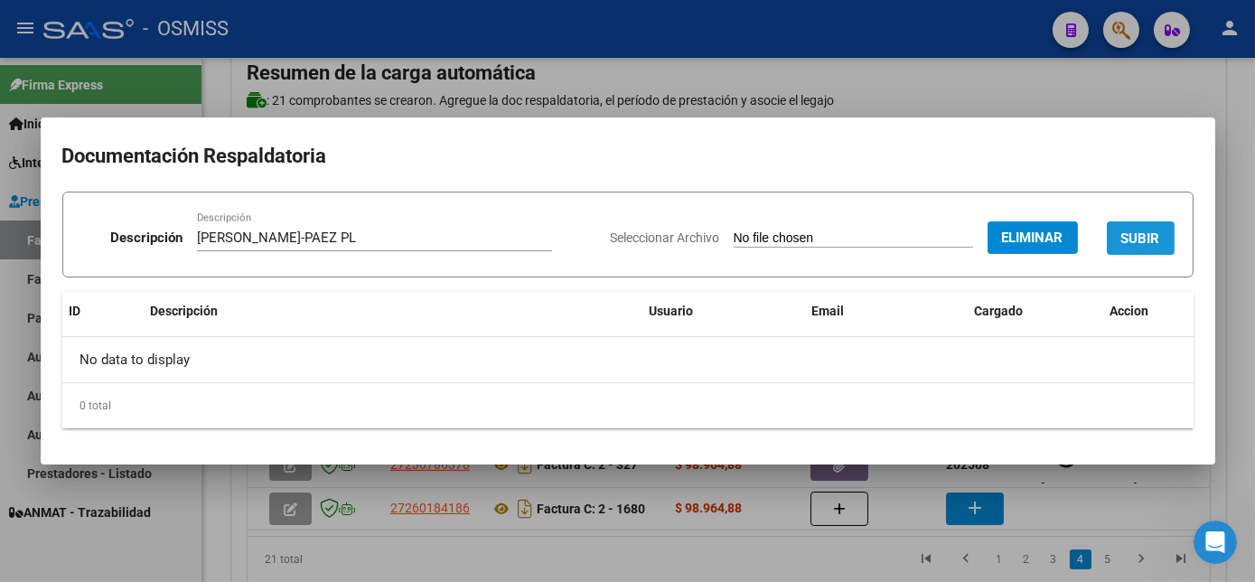
click at [1137, 233] on span "SUBIR" at bounding box center [1140, 238] width 39 height 16
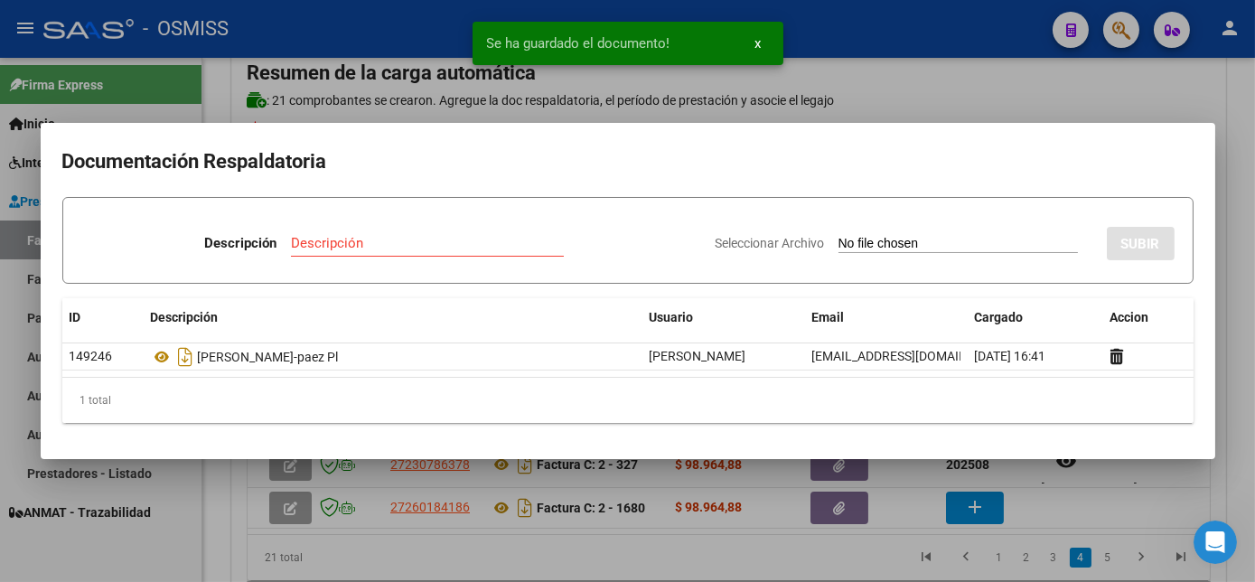
click at [1086, 487] on div at bounding box center [627, 291] width 1255 height 582
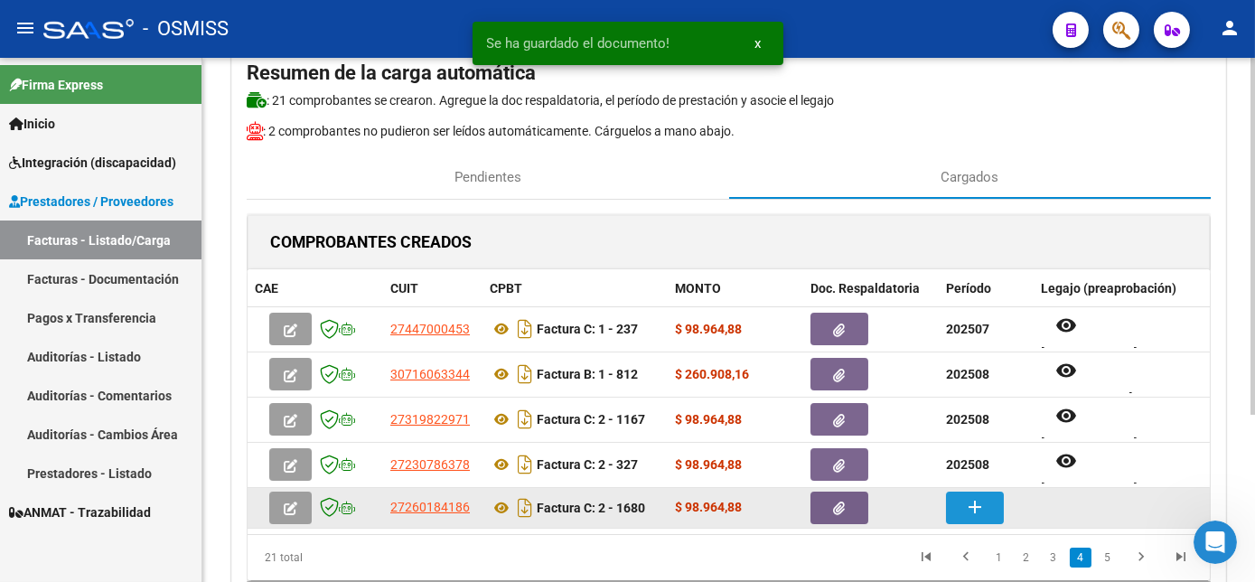
click at [968, 510] on mat-icon "add" at bounding box center [975, 507] width 22 height 22
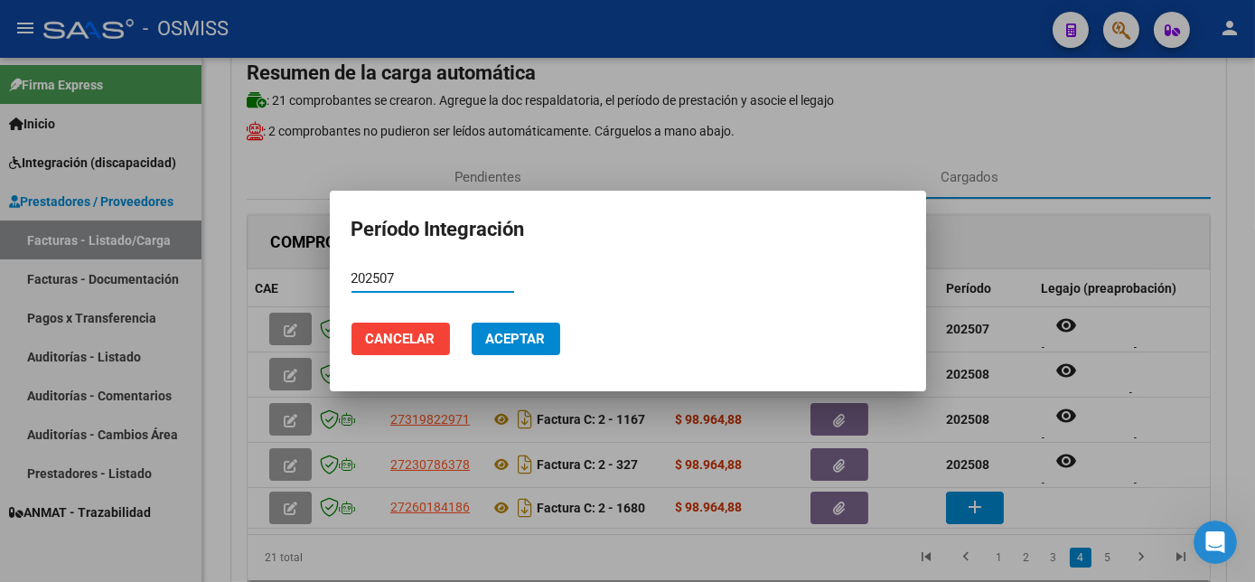
type input "202507"
click at [537, 332] on span "Aceptar" at bounding box center [516, 339] width 60 height 16
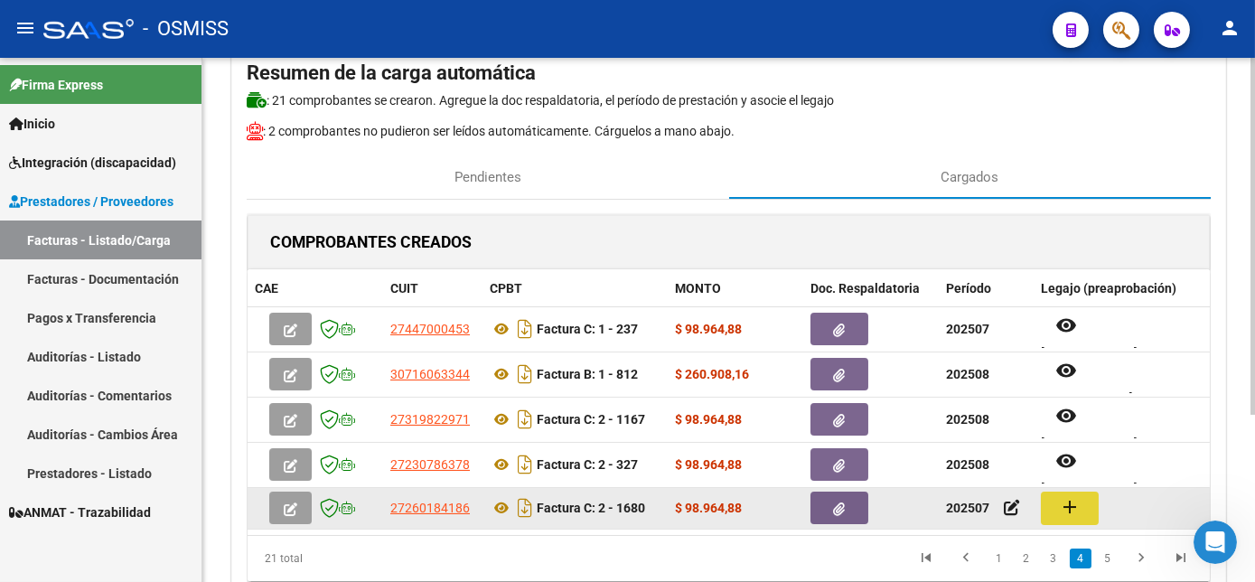
click at [1047, 506] on button "add" at bounding box center [1070, 507] width 58 height 33
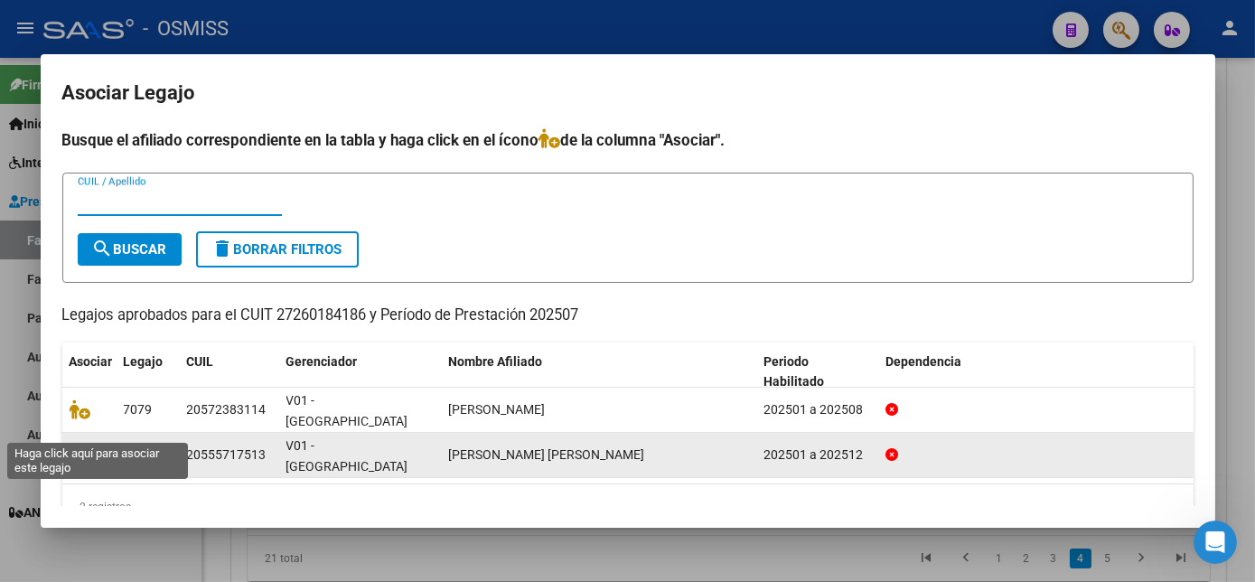
click at [79, 444] on icon at bounding box center [81, 454] width 22 height 20
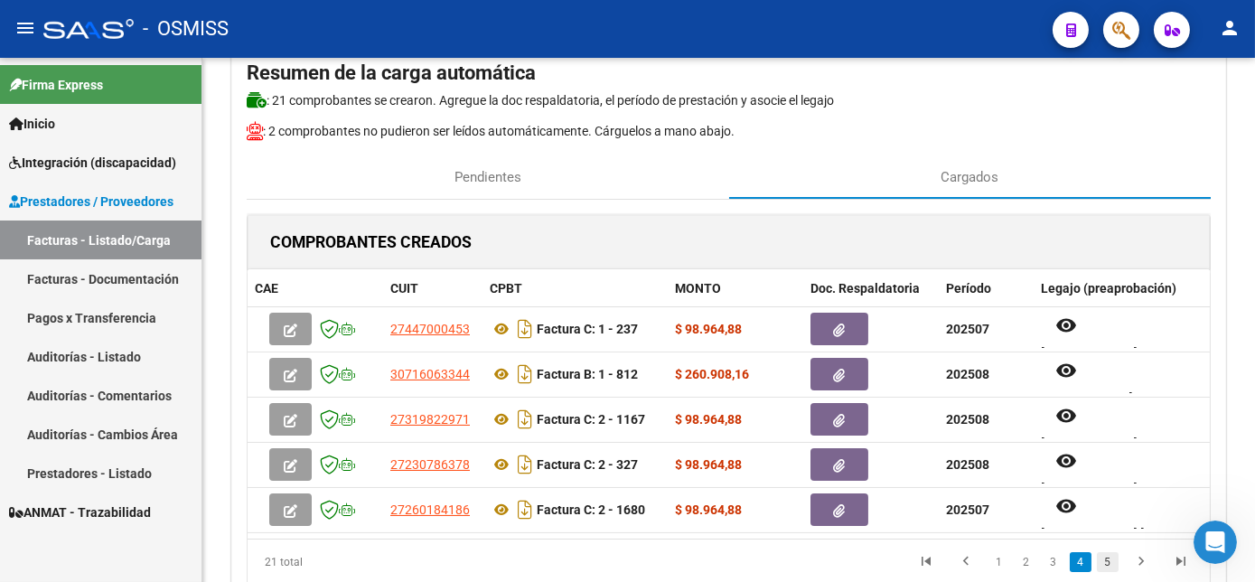
click at [1108, 572] on link "5" at bounding box center [1108, 562] width 22 height 20
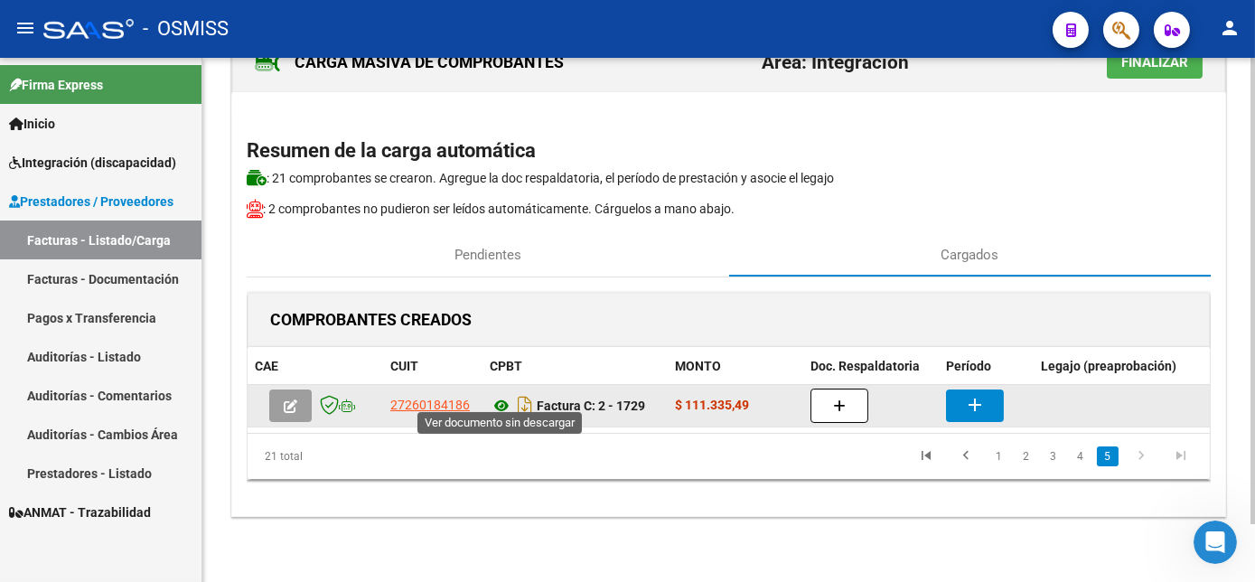
click at [499, 395] on icon at bounding box center [501, 406] width 23 height 22
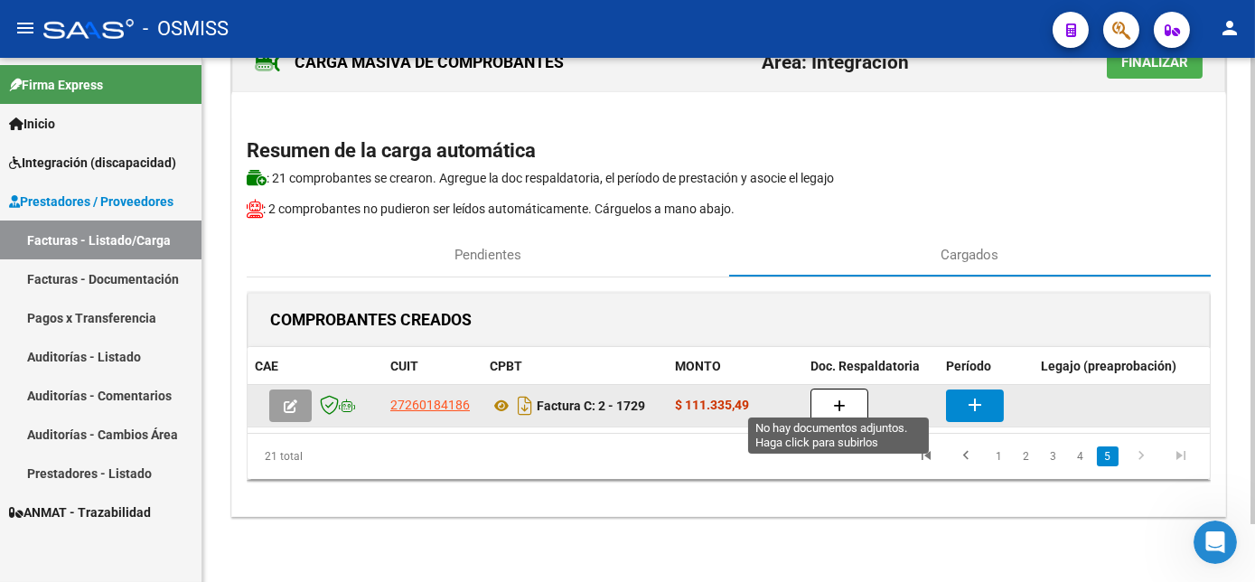
click at [824, 395] on button "button" at bounding box center [839, 405] width 58 height 34
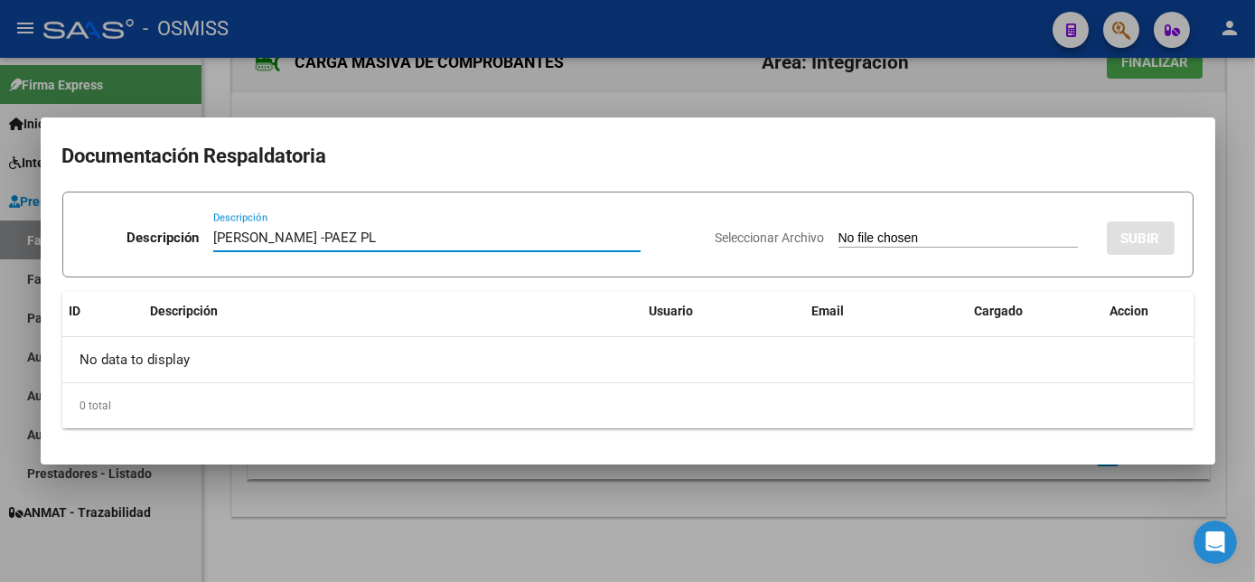
type input "[PERSON_NAME] -PAEZ PL"
click at [934, 234] on input "Seleccionar Archivo" at bounding box center [957, 238] width 239 height 17
type input "C:\fakepath\[PERSON_NAME] - [PERSON_NAME] ASISTENCIA PSIC 08 2025.pdf"
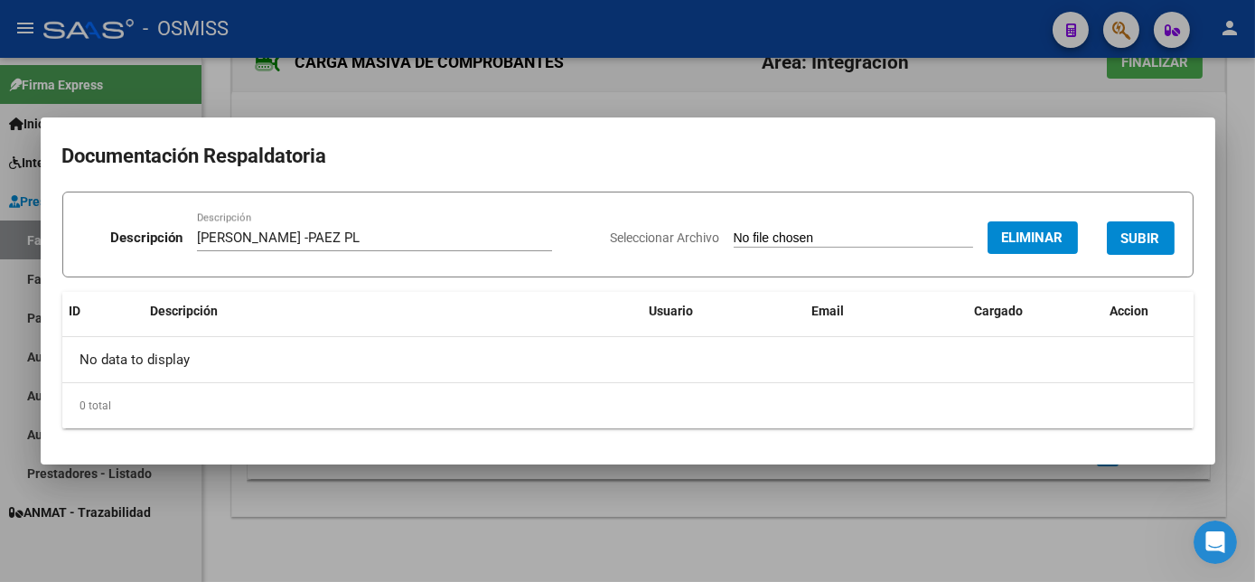
click at [1147, 225] on button "SUBIR" at bounding box center [1141, 237] width 68 height 33
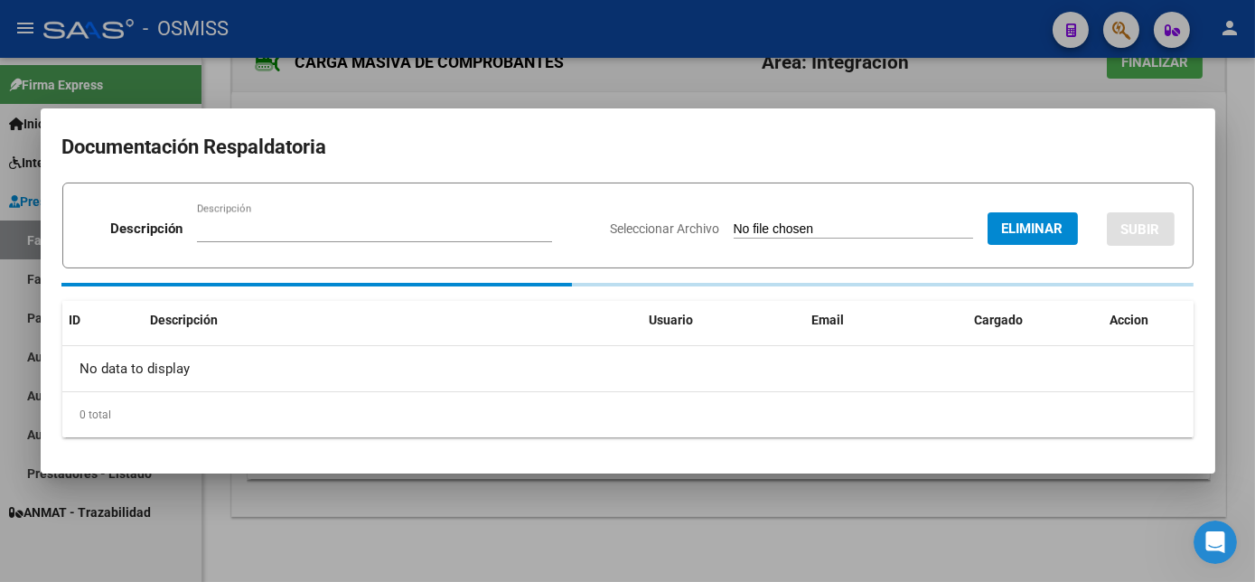
scroll to position [64, 0]
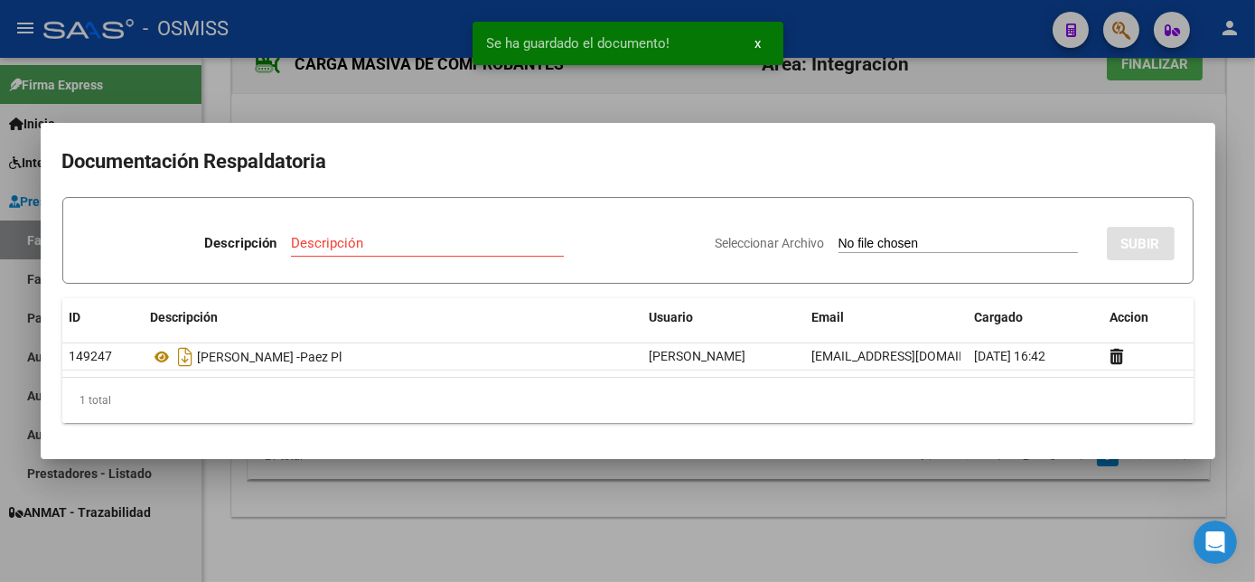
click at [1062, 501] on div at bounding box center [627, 291] width 1255 height 582
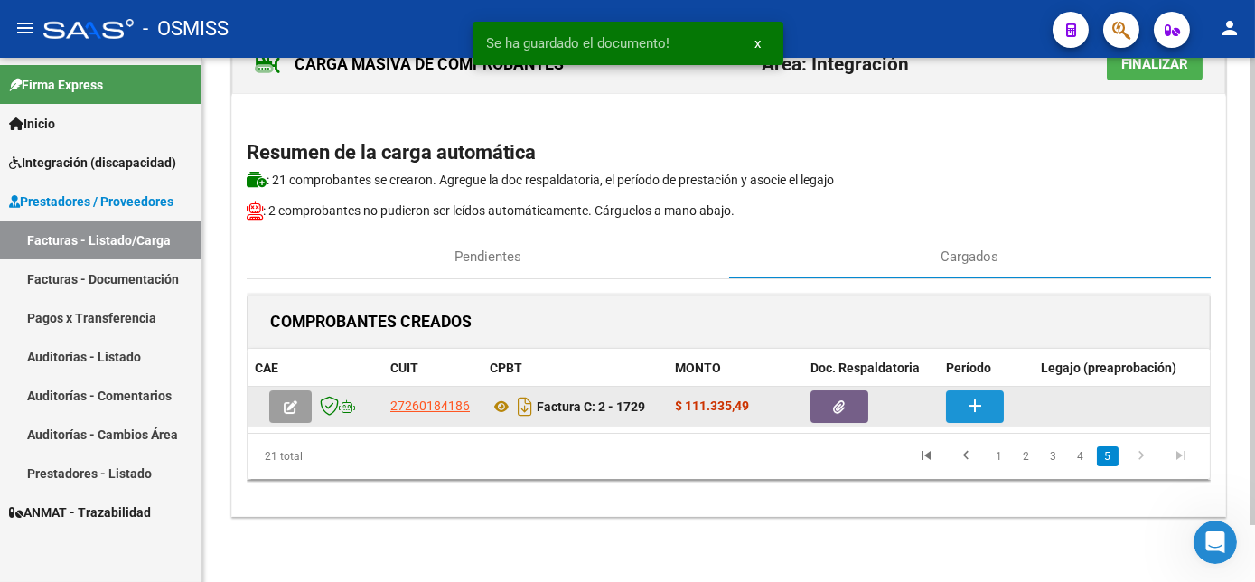
click at [973, 395] on mat-icon "add" at bounding box center [975, 406] width 22 height 22
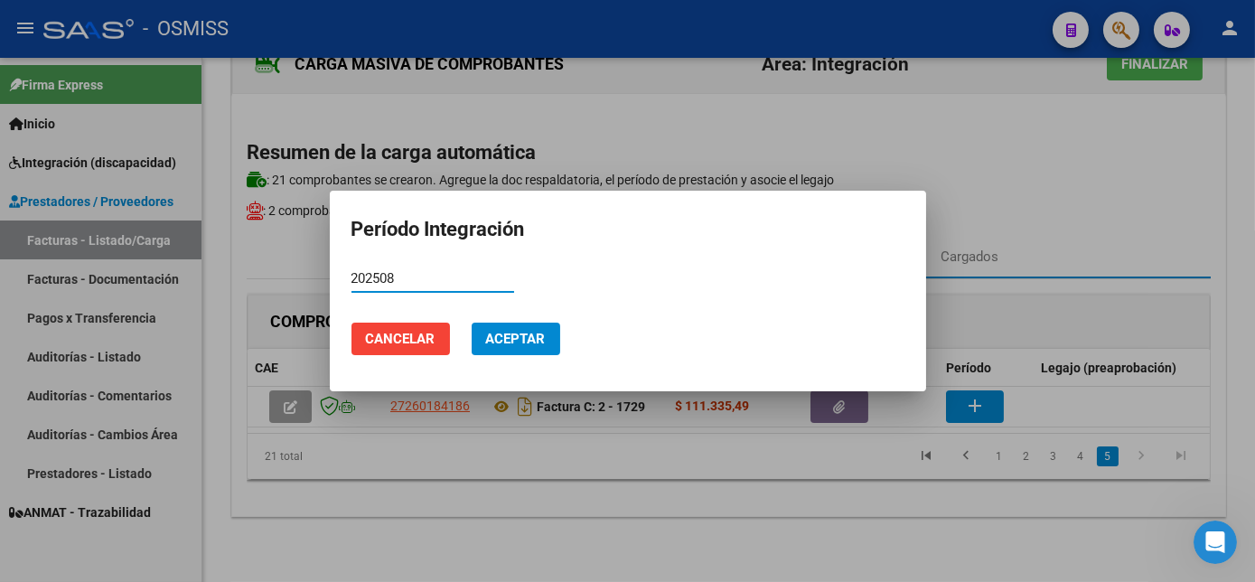
type input "202508"
click at [531, 347] on button "Aceptar" at bounding box center [516, 339] width 89 height 33
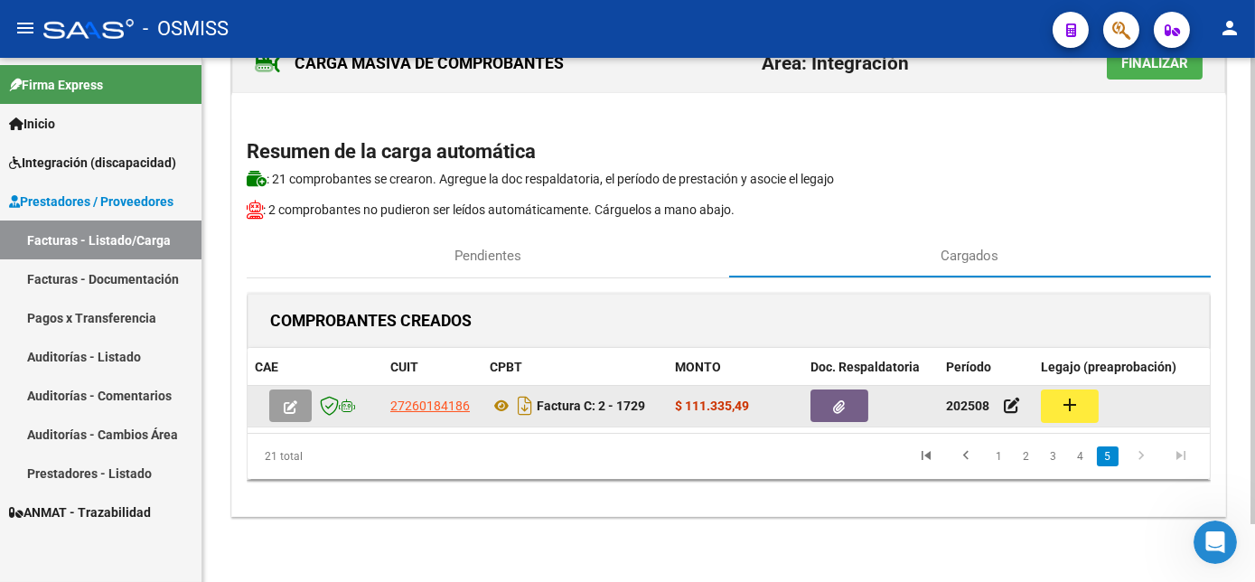
click at [1068, 394] on mat-icon "add" at bounding box center [1070, 405] width 22 height 22
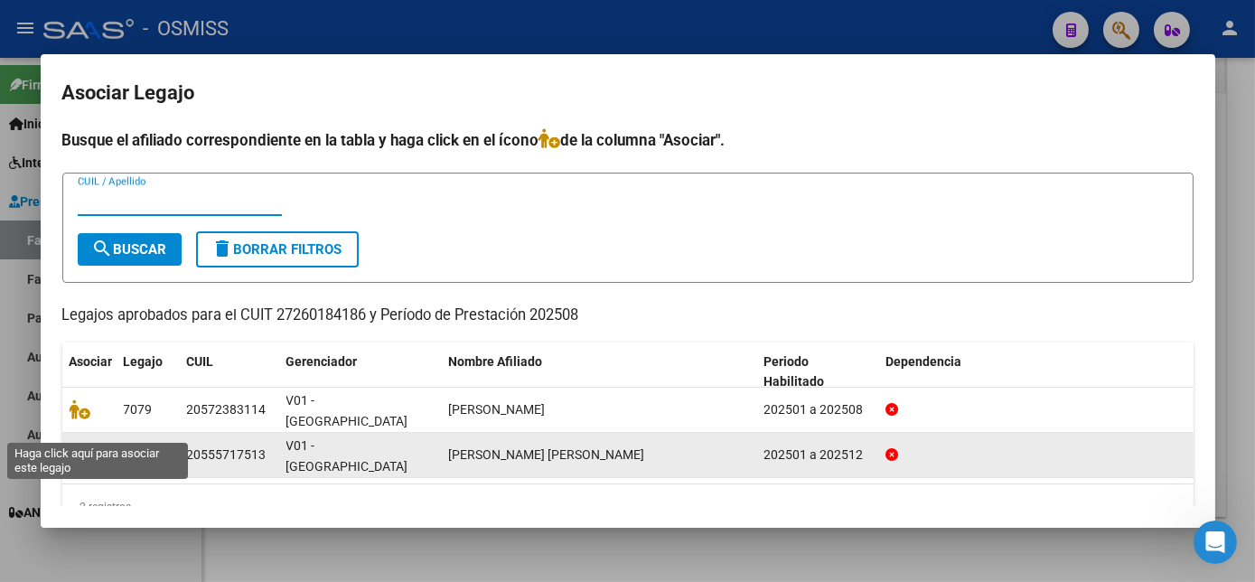
click at [77, 444] on icon at bounding box center [81, 454] width 22 height 20
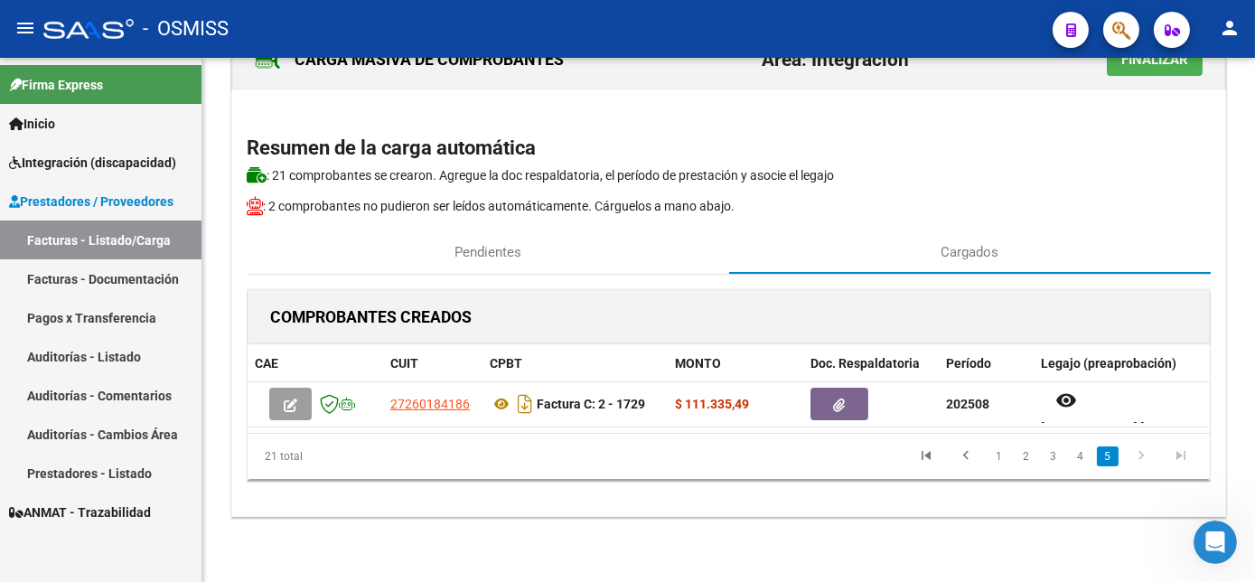
click at [1146, 457] on icon "go to next page" at bounding box center [1140, 458] width 23 height 22
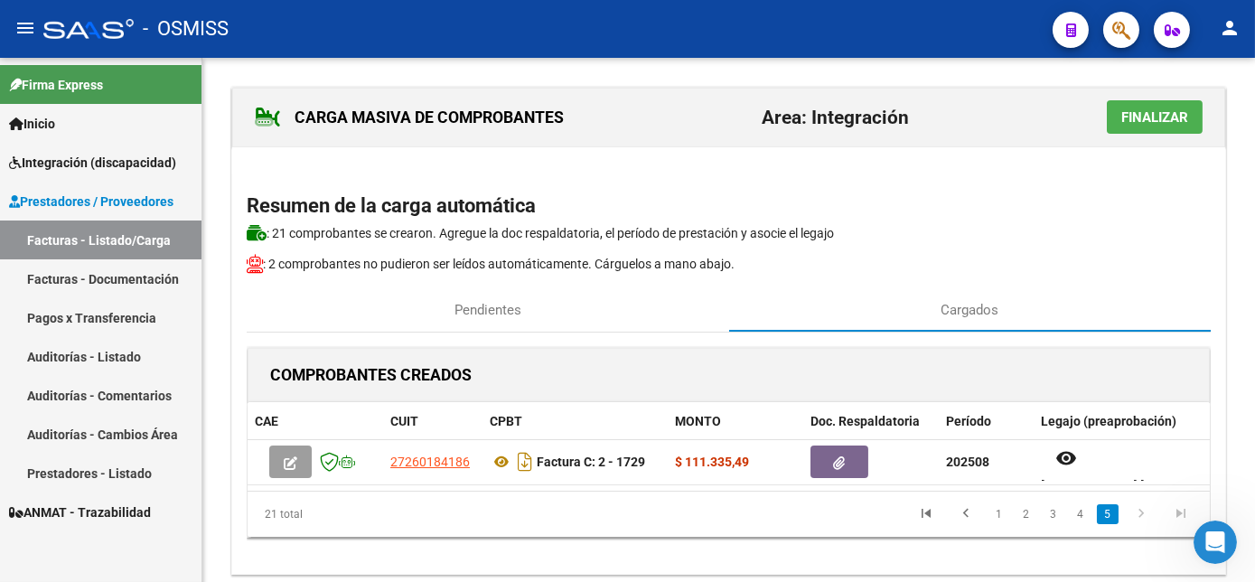
click at [1252, 273] on div at bounding box center [1252, 289] width 5 height 463
click at [1154, 112] on span "Finalizar" at bounding box center [1154, 117] width 67 height 16
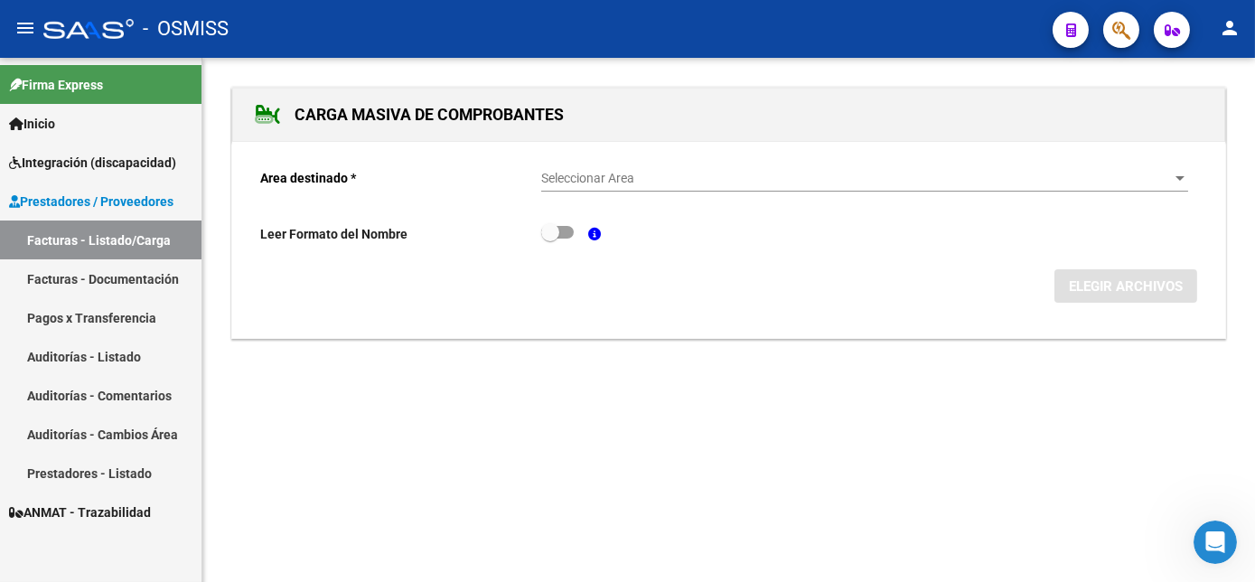
click at [150, 240] on link "Facturas - Listado/Carga" at bounding box center [100, 239] width 201 height 39
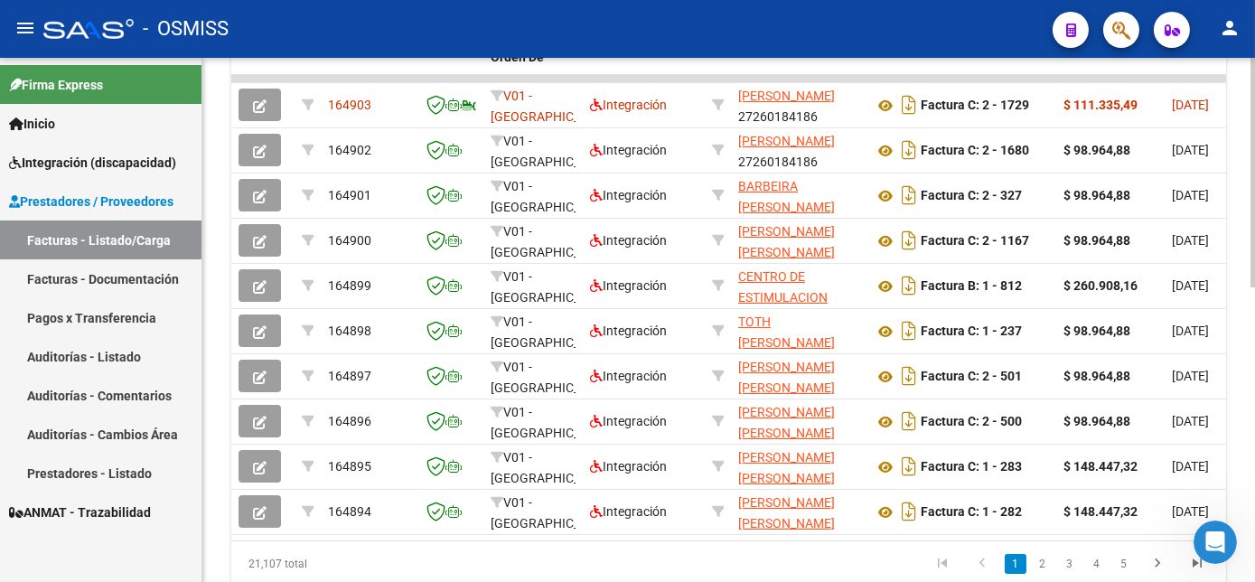
scroll to position [599, 0]
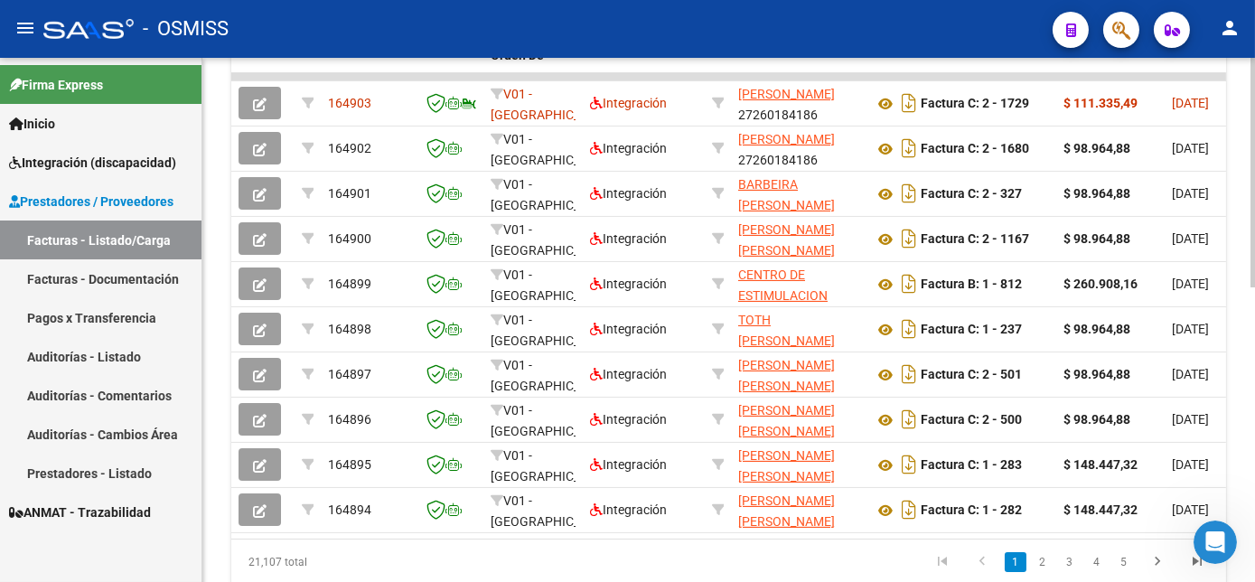
click at [1254, 509] on html "menu - OSMISS person Firma Express Inicio Instructivos Contacto OS Integración …" at bounding box center [627, 291] width 1255 height 582
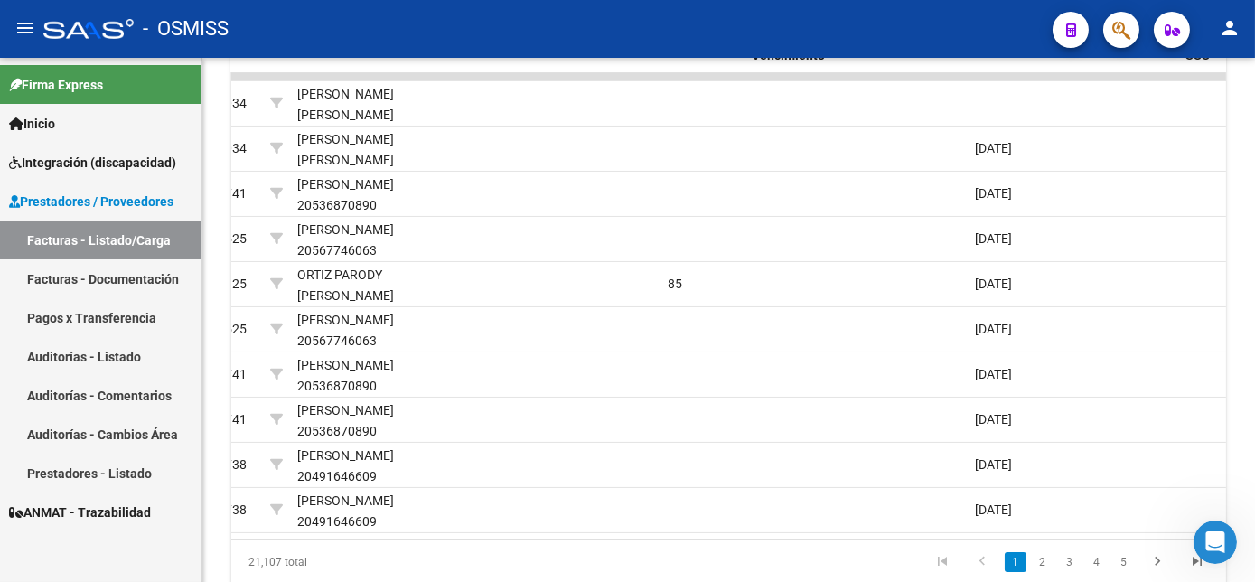
scroll to position [0, 2826]
